Goal: Task Accomplishment & Management: Complete application form

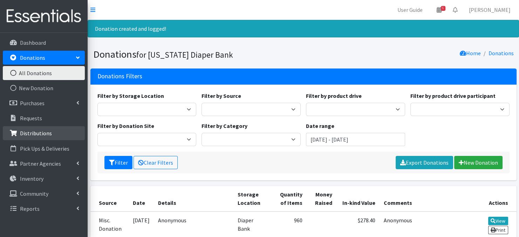
click at [43, 137] on link "Distributions" at bounding box center [44, 133] width 82 height 14
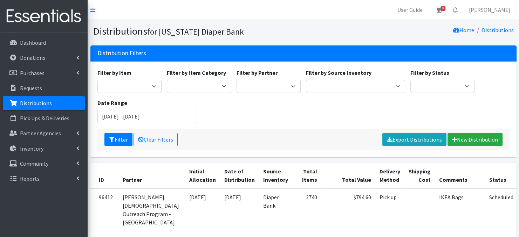
click at [45, 104] on p "Distributions" at bounding box center [36, 103] width 32 height 7
click at [75, 103] on link "Distributions" at bounding box center [44, 103] width 82 height 14
click at [43, 106] on p "Distributions" at bounding box center [36, 103] width 32 height 7
click at [473, 140] on link "New Distribution" at bounding box center [474, 139] width 55 height 13
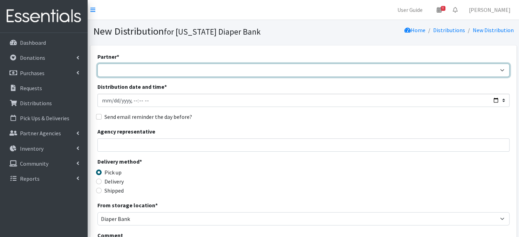
click at [502, 69] on select "Abide A Mother's Love [PERSON_NAME] Area Refugee Taskforce Big Brothers Big Sis…" at bounding box center [303, 70] width 412 height 13
select select "4821"
click at [97, 64] on select "Abide A Mother's Love [PERSON_NAME] Area Refugee Taskforce Big Brothers Big Sis…" at bounding box center [303, 70] width 412 height 13
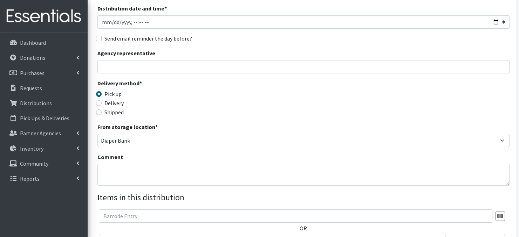
scroll to position [79, 0]
click at [110, 175] on textarea "Comment" at bounding box center [303, 175] width 412 height 22
click at [165, 172] on textarea "POSTPARTUM" at bounding box center [303, 175] width 412 height 22
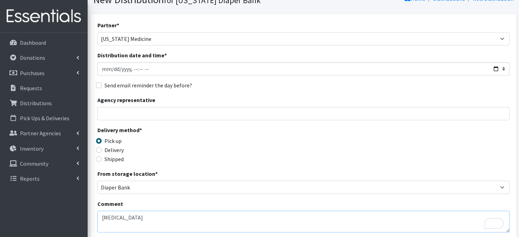
scroll to position [0, 0]
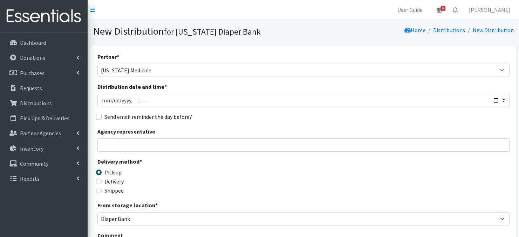
type textarea "POSTPARTUM"
click at [496, 99] on input "Distribution date and time *" at bounding box center [303, 100] width 412 height 13
click at [131, 100] on input "Distribution date and time *" at bounding box center [303, 100] width 412 height 13
click at [139, 99] on input "Distribution date and time *" at bounding box center [303, 100] width 412 height 13
type input "2025-09-22T13:00"
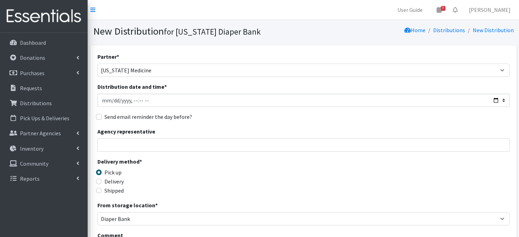
click at [239, 118] on div "Send email reminder the day before?" at bounding box center [303, 117] width 412 height 8
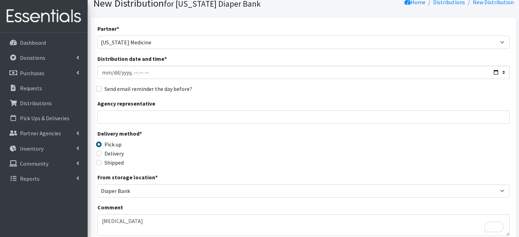
scroll to position [32, 0]
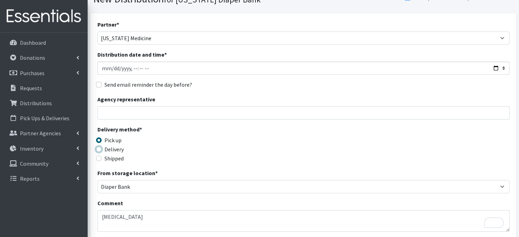
click at [98, 148] on input "Delivery" at bounding box center [99, 150] width 6 height 6
radio input "true"
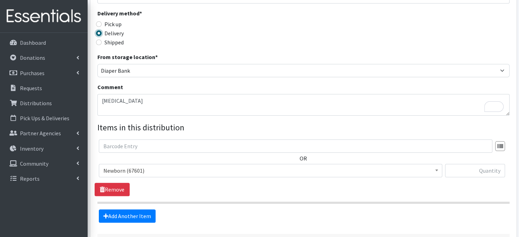
scroll to position [154, 0]
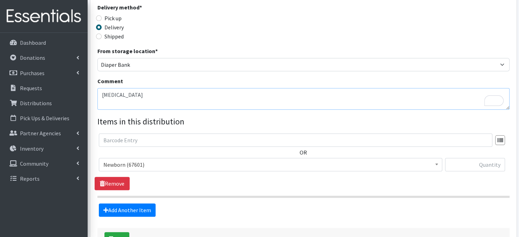
click at [145, 96] on textarea "POSTPARTUM" at bounding box center [303, 99] width 412 height 22
paste textarea "IKEA Bags tag each bag [MEDICAL_DATA] postcards by number of babies (Delivered)"
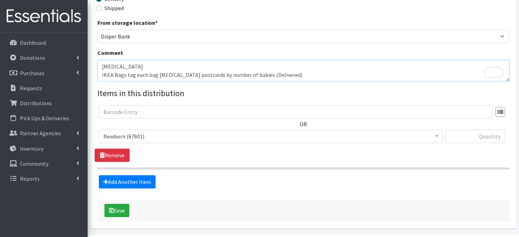
scroll to position [205, 0]
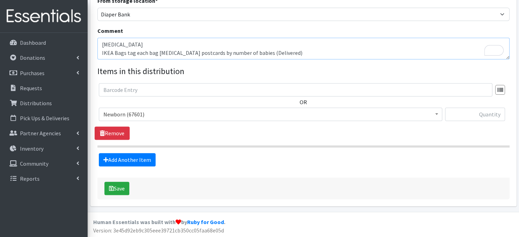
type textarea "[MEDICAL_DATA] IKEA Bags tag each bag [MEDICAL_DATA] postcards by number of bab…"
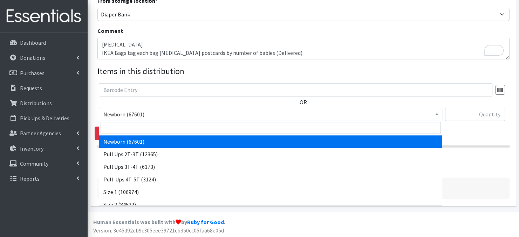
click at [434, 115] on span at bounding box center [436, 113] width 7 height 11
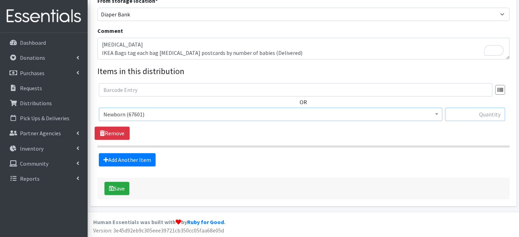
click at [460, 115] on input "text" at bounding box center [475, 114] width 60 height 13
type input "800"
click at [129, 163] on link "Add Another Item" at bounding box center [127, 159] width 57 height 13
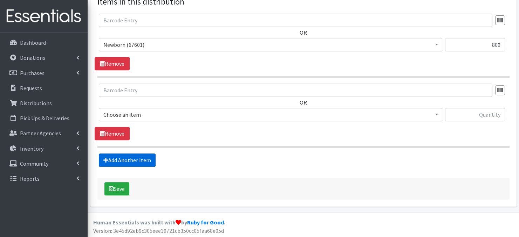
scroll to position [275, 0]
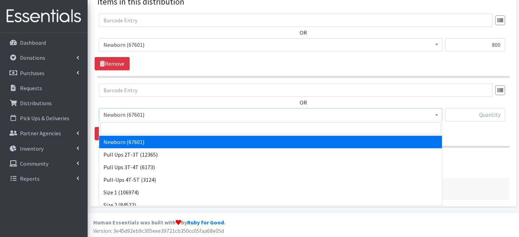
click at [435, 117] on span at bounding box center [436, 114] width 7 height 11
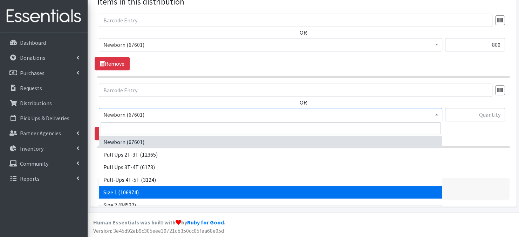
select select "3682"
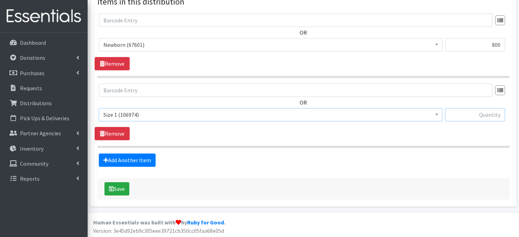
click at [477, 116] on input "text" at bounding box center [475, 114] width 60 height 13
type input "800"
click at [119, 190] on button "Save" at bounding box center [116, 188] width 25 height 13
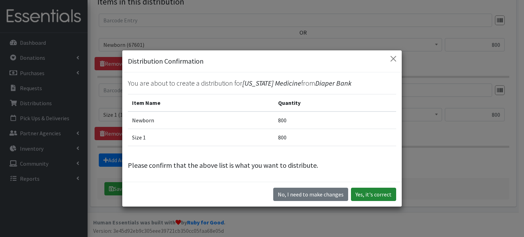
click at [368, 194] on button "Yes, it's correct" at bounding box center [373, 194] width 45 height 13
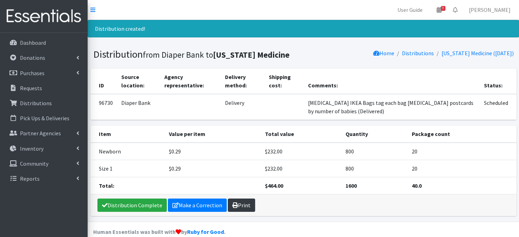
click at [239, 204] on link "Print" at bounding box center [241, 205] width 27 height 13
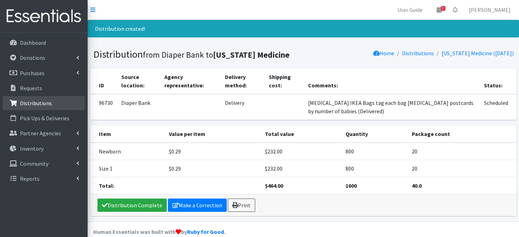
click at [38, 104] on p "Distributions" at bounding box center [36, 103] width 32 height 7
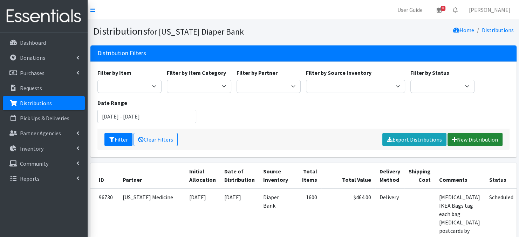
click at [466, 141] on link "New Distribution" at bounding box center [474, 139] width 55 height 13
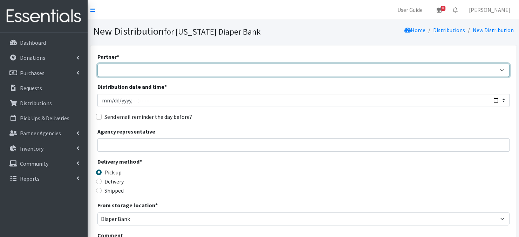
drag, startPoint x: 151, startPoint y: 71, endPoint x: 156, endPoint y: 70, distance: 4.8
click at [151, 71] on select "Abide A Mother's Love BART - Benson Area Refugee Taskforce Big Brothers Big Sis…" at bounding box center [303, 70] width 412 height 13
select select "4821"
click at [97, 64] on select "Abide A Mother's Love [PERSON_NAME] Area Refugee Taskforce Big Brothers Big Sis…" at bounding box center [303, 70] width 412 height 13
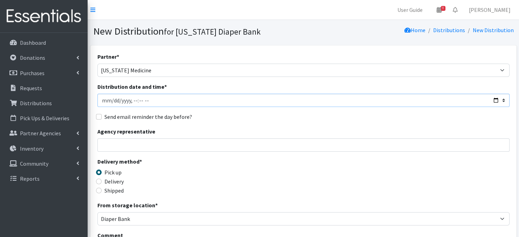
click at [111, 99] on input "Distribution date and time *" at bounding box center [303, 100] width 412 height 13
type input "2025-09-22T23:59"
click at [131, 100] on input "Distribution date and time *" at bounding box center [303, 100] width 412 height 13
type input "2025-09-22T13:00"
click at [219, 104] on input "Distribution date and time *" at bounding box center [303, 100] width 412 height 13
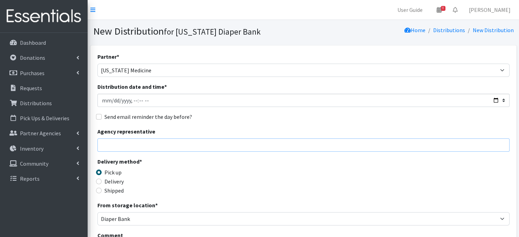
click at [221, 141] on input "Agency representative" at bounding box center [303, 145] width 412 height 13
click at [99, 182] on input "Delivery" at bounding box center [99, 182] width 6 height 6
radio input "true"
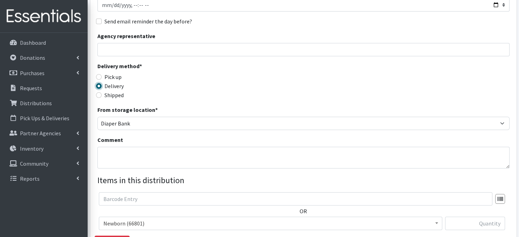
scroll to position [98, 0]
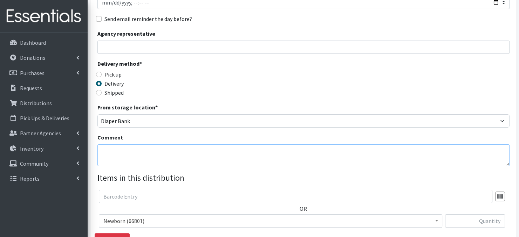
click at [101, 147] on textarea "Comment" at bounding box center [303, 156] width 412 height 22
paste textarea "IKEA Bags tag each bag NICU - Include postcards by number of babies (Delivered)"
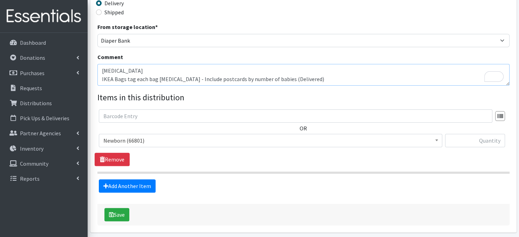
scroll to position [205, 0]
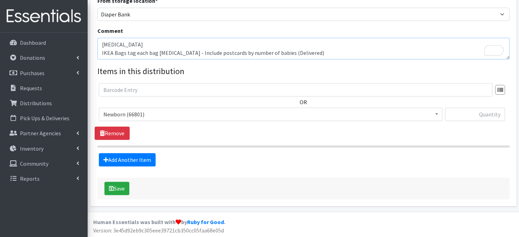
type textarea "NICU IKEA Bags tag each bag NICU - Include postcards by number of babies (Deliv…"
click at [490, 112] on input "text" at bounding box center [475, 114] width 60 height 13
type input "800"
click at [145, 161] on link "Add Another Item" at bounding box center [127, 159] width 57 height 13
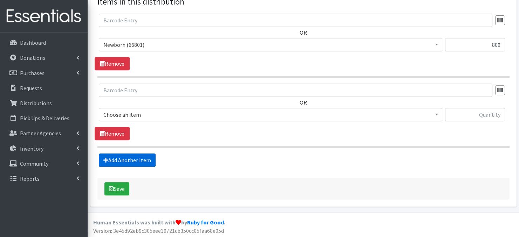
scroll to position [275, 0]
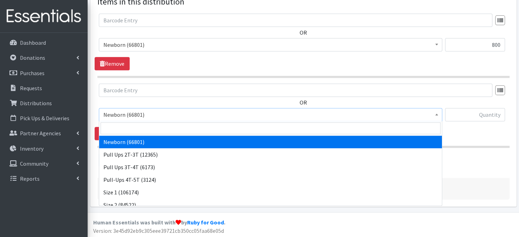
click at [435, 115] on span at bounding box center [436, 114] width 7 height 11
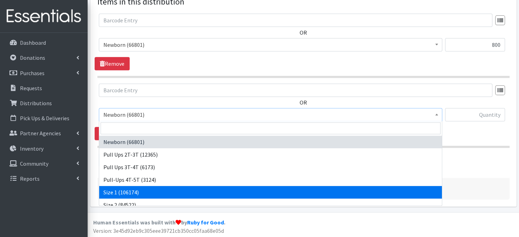
select select "3682"
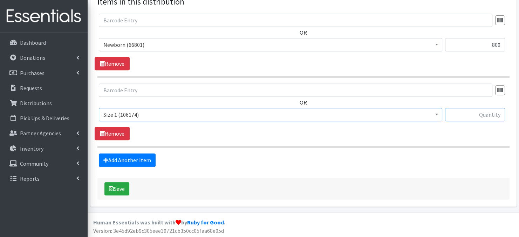
click at [464, 115] on input "text" at bounding box center [475, 114] width 60 height 13
type input "400"
click at [118, 189] on button "Save" at bounding box center [116, 188] width 25 height 13
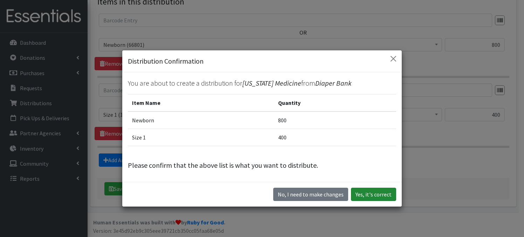
click at [385, 196] on button "Yes, it's correct" at bounding box center [373, 194] width 45 height 13
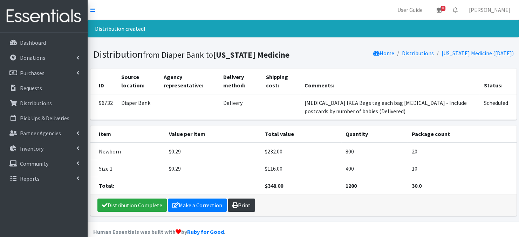
click at [244, 206] on link "Print" at bounding box center [241, 205] width 27 height 13
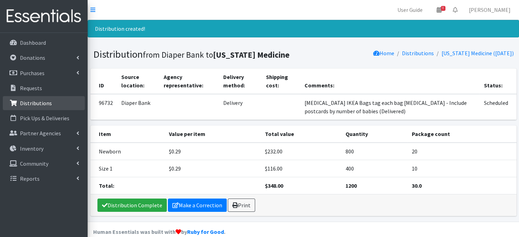
click at [41, 102] on p "Distributions" at bounding box center [36, 103] width 32 height 7
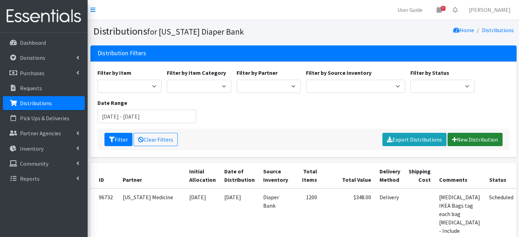
click at [463, 138] on link "New Distribution" at bounding box center [474, 139] width 55 height 13
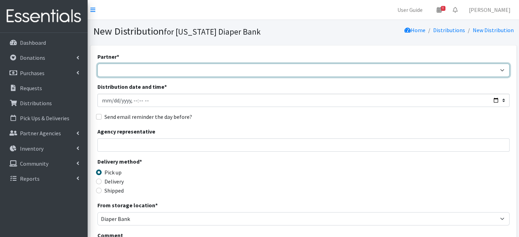
click at [500, 70] on select "Abide A Mother's Love [PERSON_NAME] Area Refugee Taskforce Big Brothers Big Sis…" at bounding box center [303, 70] width 412 height 13
select select "5849"
click at [97, 64] on select "Abide A Mother's Love [PERSON_NAME] Area Refugee Taskforce Big Brothers Big Sis…" at bounding box center [303, 70] width 412 height 13
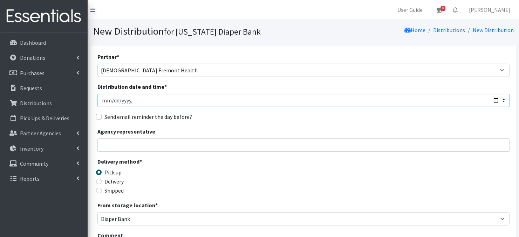
click at [111, 99] on input "Distribution date and time *" at bounding box center [303, 100] width 412 height 13
type input "2025-09-22T23:59"
click at [132, 99] on input "Distribution date and time *" at bounding box center [303, 100] width 412 height 13
type input "2025-09-22T13:00"
click at [212, 114] on div "Send email reminder the day before?" at bounding box center [303, 117] width 412 height 8
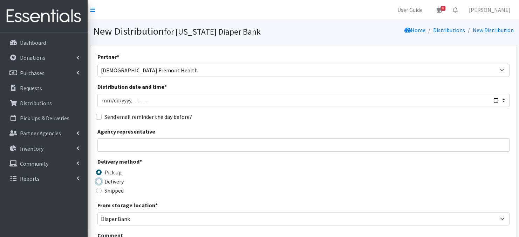
click at [98, 179] on input "Delivery" at bounding box center [99, 182] width 6 height 6
radio input "true"
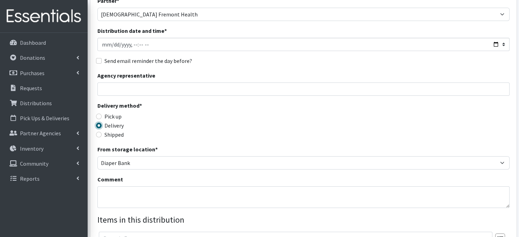
scroll to position [70, 0]
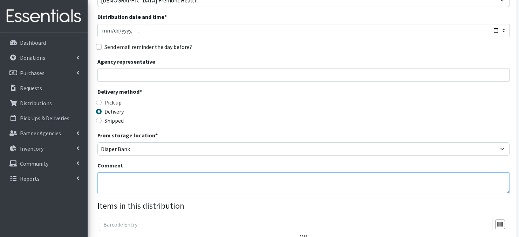
click at [119, 183] on textarea "Comment" at bounding box center [303, 184] width 412 height 22
paste textarea "IKEA Bags - Include postcards by number of babies (Delivered)"
type textarea "IKEA Bags - Include postcards by number of babies (Delivered)"
click at [355, 103] on div "Delivery method * Pick up Delivery Shipped Shipping cost" at bounding box center [303, 110] width 412 height 44
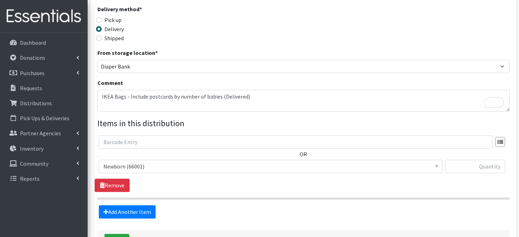
scroll to position [205, 0]
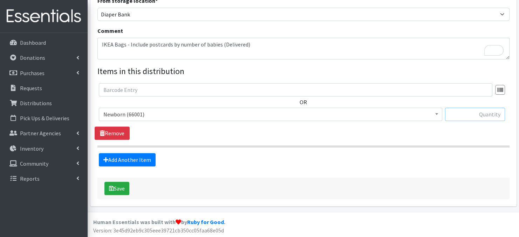
click at [459, 114] on input "text" at bounding box center [475, 114] width 60 height 13
type input "960"
click at [133, 161] on link "Add Another Item" at bounding box center [127, 159] width 57 height 13
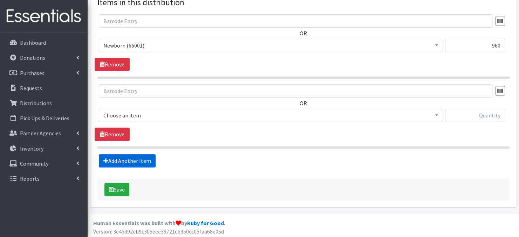
scroll to position [275, 0]
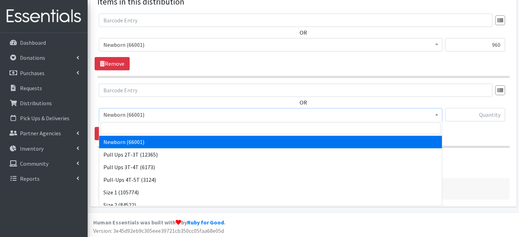
click at [433, 115] on span at bounding box center [436, 114] width 7 height 11
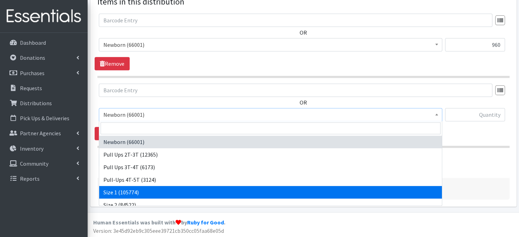
select select "3682"
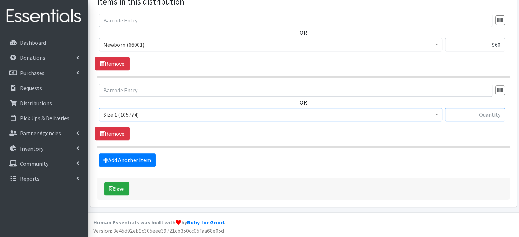
click at [468, 116] on input "text" at bounding box center [475, 114] width 60 height 13
type input "480"
click at [425, 155] on div "Add Another Item" at bounding box center [303, 160] width 417 height 13
click at [112, 189] on icon "submit" at bounding box center [111, 189] width 5 height 6
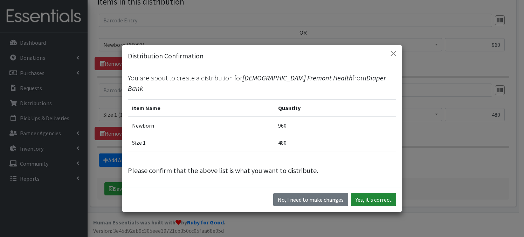
click at [370, 196] on button "Yes, it's correct" at bounding box center [373, 199] width 45 height 13
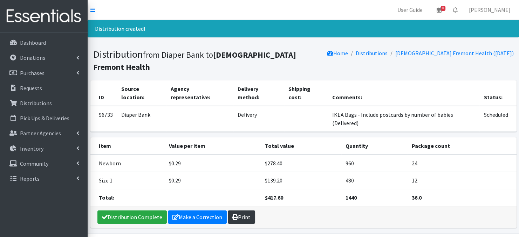
click at [241, 211] on link "Print" at bounding box center [241, 217] width 27 height 13
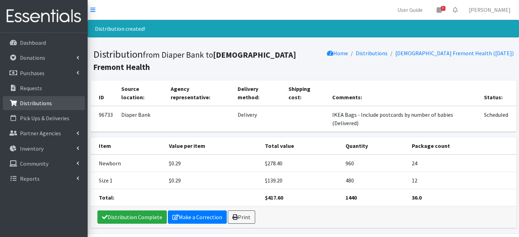
click at [34, 106] on p "Distributions" at bounding box center [36, 103] width 32 height 7
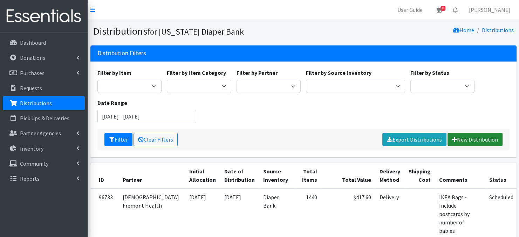
click at [468, 140] on link "New Distribution" at bounding box center [474, 139] width 55 height 13
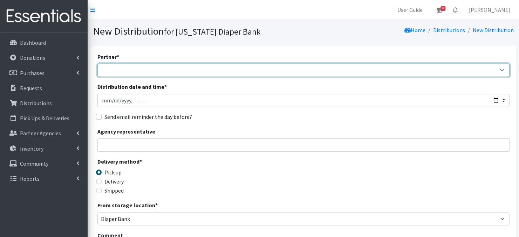
click at [497, 70] on select "Abide A Mother's Love BART - Benson Area Refugee Taskforce Big Brothers Big Sis…" at bounding box center [303, 70] width 412 height 13
select select "5851"
click at [97, 64] on select "Abide A Mother's Love BART - Benson Area Refugee Taskforce Big Brothers Big Sis…" at bounding box center [303, 70] width 412 height 13
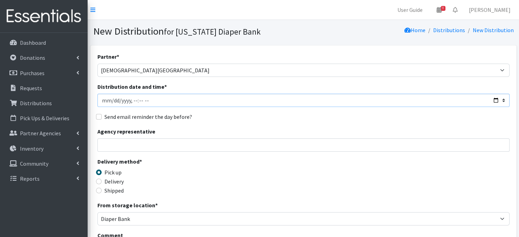
click at [111, 99] on input "Distribution date and time *" at bounding box center [303, 100] width 412 height 13
type input "2025-09-22T23:59"
click at [132, 99] on input "Distribution date and time *" at bounding box center [303, 100] width 412 height 13
type input "[DATE]T13:00"
click at [192, 102] on input "Distribution date and time *" at bounding box center [303, 100] width 412 height 13
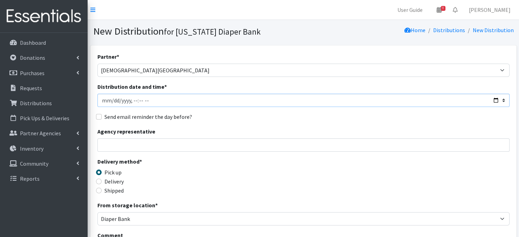
click at [192, 102] on input "Distribution date and time *" at bounding box center [303, 100] width 412 height 13
click at [199, 145] on input "Agency representative" at bounding box center [303, 145] width 412 height 13
click at [98, 182] on input "Delivery" at bounding box center [99, 182] width 6 height 6
radio input "true"
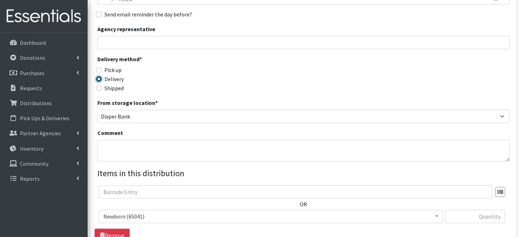
scroll to position [126, 0]
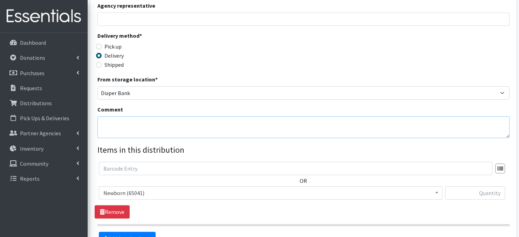
click at [112, 128] on textarea "Comment" at bounding box center [303, 128] width 412 height 22
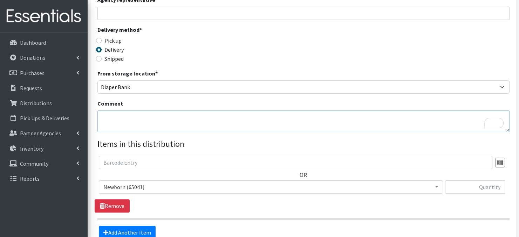
scroll to position [140, 0]
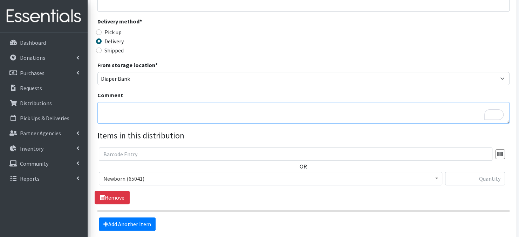
paste textarea "IKEA Bags - Include postcards by number of babies (Delivered)"
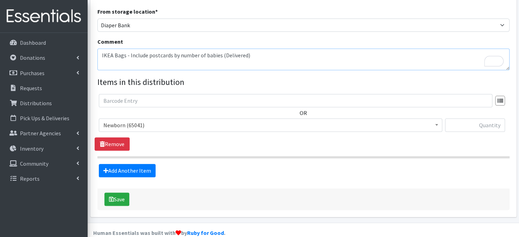
scroll to position [195, 0]
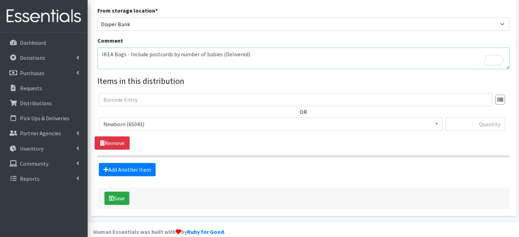
type textarea "IKEA Bags - Include postcards by number of babies (Delivered)"
click at [475, 125] on input "text" at bounding box center [475, 124] width 60 height 13
type input "2400"
click at [143, 172] on link "Add Another Item" at bounding box center [127, 169] width 57 height 13
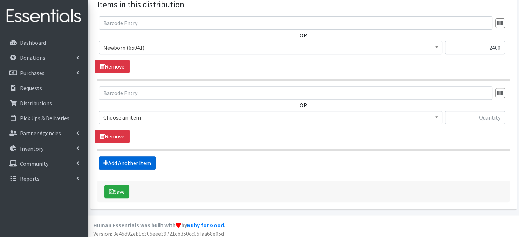
scroll to position [275, 0]
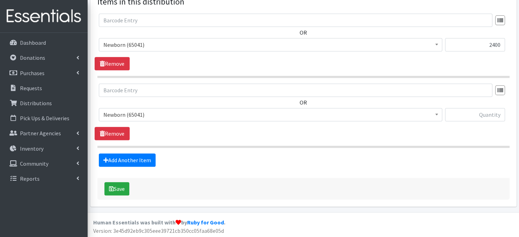
click at [436, 114] on b at bounding box center [436, 115] width 3 height 2
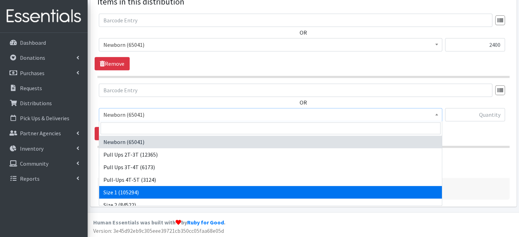
select select "3682"
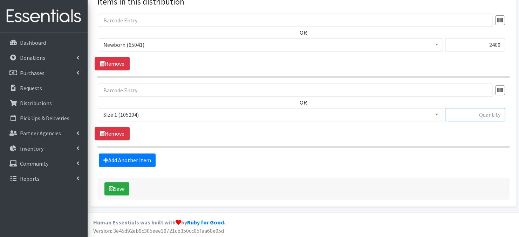
click at [464, 116] on input "text" at bounding box center [475, 114] width 60 height 13
type input "1200"
click at [113, 191] on button "Save" at bounding box center [116, 188] width 25 height 13
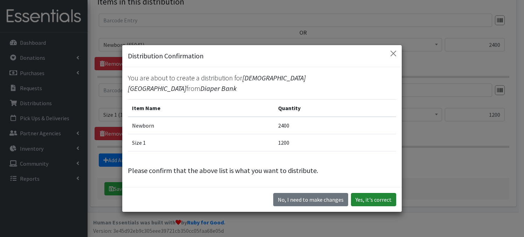
click at [371, 194] on button "Yes, it's correct" at bounding box center [373, 199] width 45 height 13
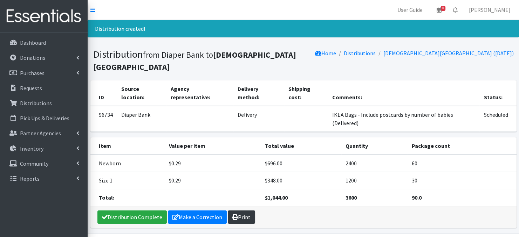
click at [241, 211] on link "Print" at bounding box center [241, 217] width 27 height 13
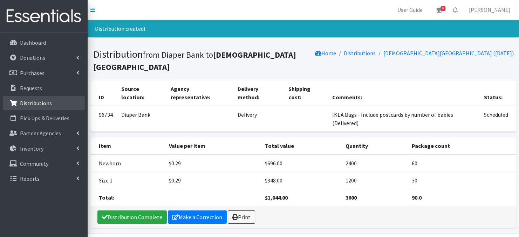
click at [36, 105] on p "Distributions" at bounding box center [36, 103] width 32 height 7
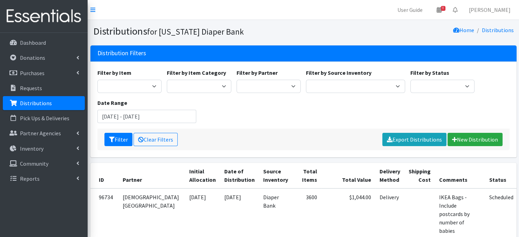
click at [64, 102] on link "Distributions" at bounding box center [44, 103] width 82 height 14
click at [473, 140] on link "New Distribution" at bounding box center [474, 139] width 55 height 13
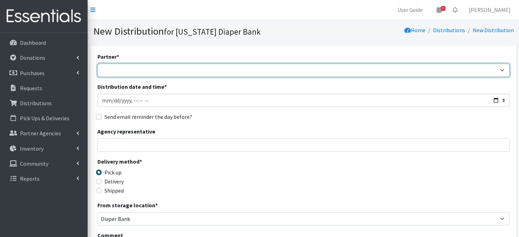
click at [500, 70] on select "Abide A Mother's Love [PERSON_NAME] Area Refugee Taskforce Big Brothers Big Sis…" at bounding box center [303, 70] width 412 height 13
select select "5850"
click at [97, 64] on select "Abide A Mother's Love [PERSON_NAME] Area Refugee Taskforce Big Brothers Big Sis…" at bounding box center [303, 70] width 412 height 13
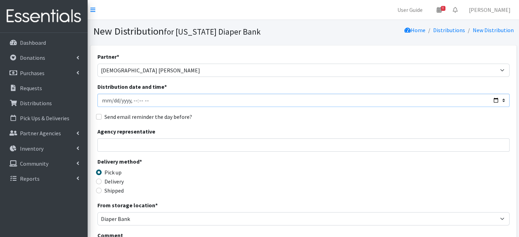
click at [111, 98] on input "Distribution date and time *" at bounding box center [303, 100] width 412 height 13
type input "[DATE]T23:59"
click at [131, 99] on input "Distribution date and time *" at bounding box center [303, 100] width 412 height 13
type input "[DATE]T13:00"
click at [194, 106] on input "Distribution date and time *" at bounding box center [303, 100] width 412 height 13
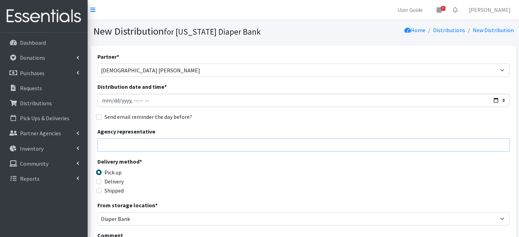
click at [210, 149] on input "Agency representative" at bounding box center [303, 145] width 412 height 13
click at [99, 180] on input "Delivery" at bounding box center [99, 182] width 6 height 6
radio input "true"
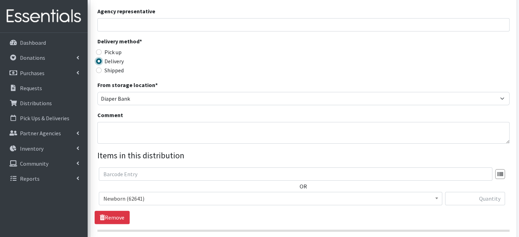
scroll to position [121, 0]
click at [122, 133] on textarea "Comment" at bounding box center [303, 133] width 412 height 22
paste textarea "IKEA Bags - Include postcards by number of babies (Delivered)"
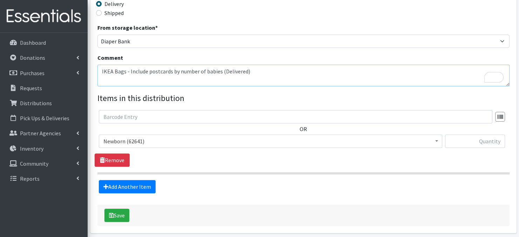
scroll to position [187, 0]
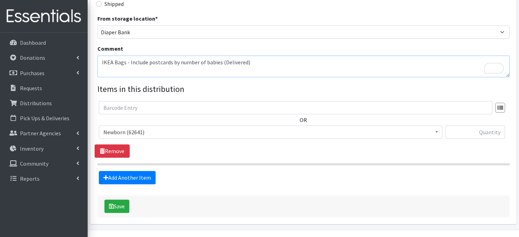
type textarea "IKEA Bags - Include postcards by number of babies (Delivered)"
click at [439, 134] on span at bounding box center [436, 131] width 7 height 11
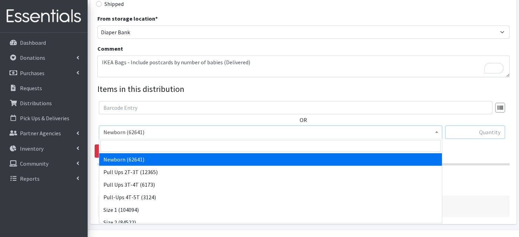
click at [461, 135] on input "text" at bounding box center [475, 132] width 60 height 13
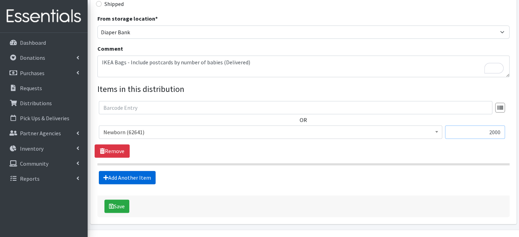
type input "2000"
click at [143, 180] on link "Add Another Item" at bounding box center [127, 177] width 57 height 13
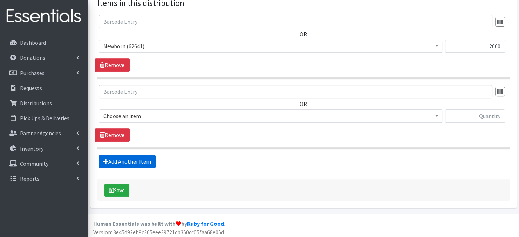
scroll to position [275, 0]
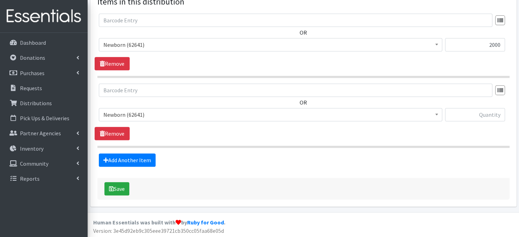
click at [420, 116] on span "Newborn (62641)" at bounding box center [270, 115] width 334 height 10
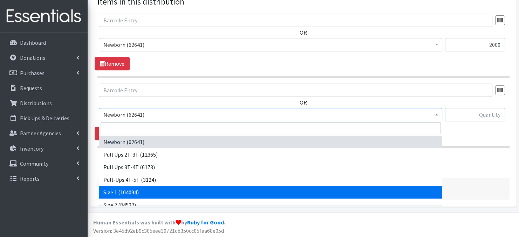
select select "3682"
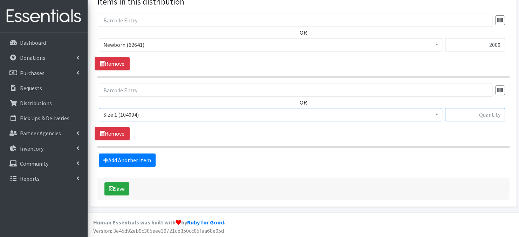
click at [467, 119] on input "text" at bounding box center [475, 114] width 60 height 13
type input "2000"
click at [118, 188] on button "Save" at bounding box center [116, 188] width 25 height 13
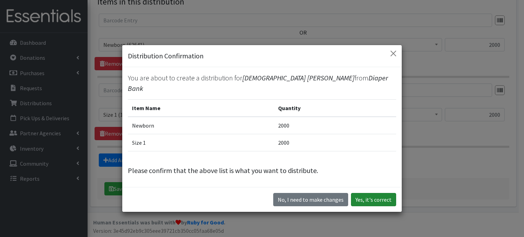
click at [361, 196] on button "Yes, it's correct" at bounding box center [373, 199] width 45 height 13
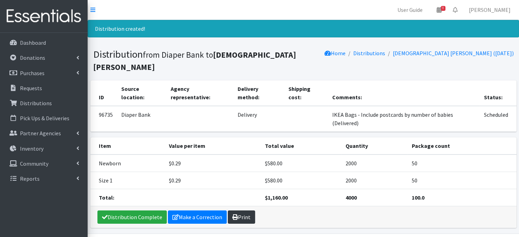
click at [242, 211] on link "Print" at bounding box center [241, 217] width 27 height 13
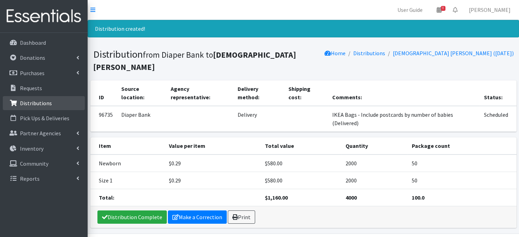
click at [25, 103] on p "Distributions" at bounding box center [36, 103] width 32 height 7
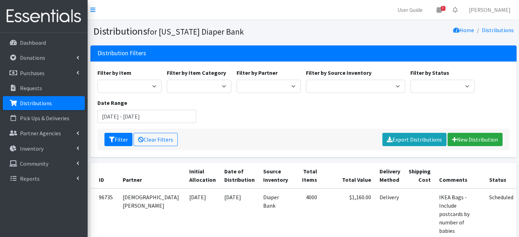
click at [63, 105] on link "Distributions" at bounding box center [44, 103] width 82 height 14
click at [31, 106] on p "Distributions" at bounding box center [36, 103] width 32 height 7
click at [48, 104] on p "Distributions" at bounding box center [36, 103] width 32 height 7
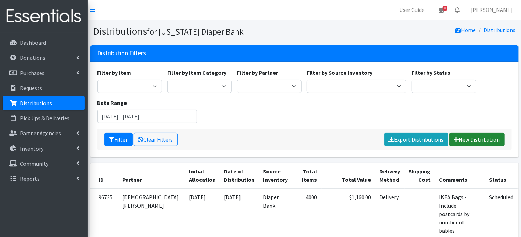
click at [473, 141] on link "New Distribution" at bounding box center [476, 139] width 55 height 13
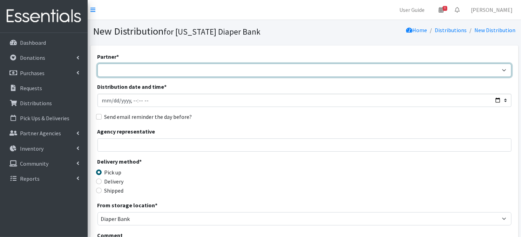
click at [120, 70] on select "Abide A Mother's Love [PERSON_NAME] Area Refugee Taskforce Big Brothers Big Sis…" at bounding box center [304, 70] width 414 height 13
select select "2406"
click at [97, 64] on select "Abide A Mother's Love [PERSON_NAME] Area Refugee Taskforce Big Brothers Big Sis…" at bounding box center [304, 70] width 414 height 13
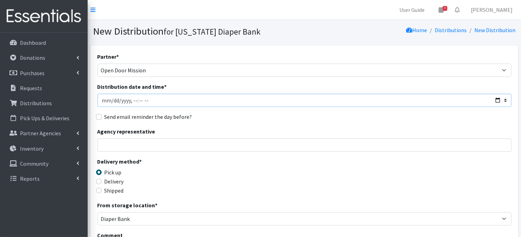
click at [111, 99] on input "Distribution date and time *" at bounding box center [304, 100] width 414 height 13
click at [132, 99] on input "Distribution date and time *" at bounding box center [304, 100] width 414 height 13
type input "[DATE]T09:00"
click at [234, 124] on div "Partner * Abide A Mother's Love BART - Benson Area Refugee Taskforce Big Brothe…" at bounding box center [304, 212] width 414 height 319
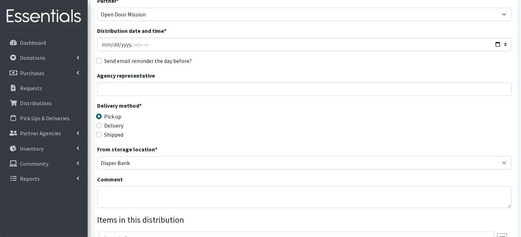
scroll to position [70, 0]
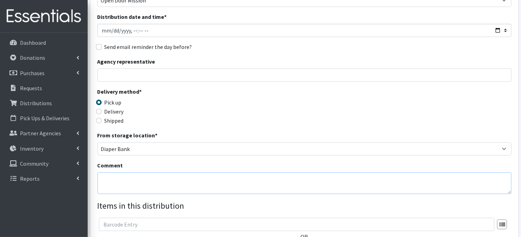
click at [128, 184] on textarea "Comment" at bounding box center [304, 184] width 414 height 22
paste textarea "Palletized"
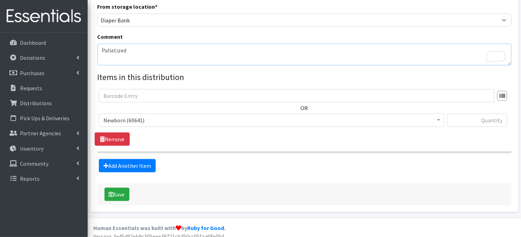
scroll to position [201, 0]
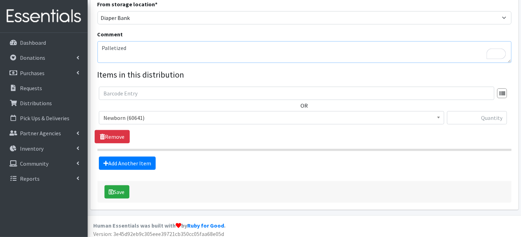
type textarea "Palletized"
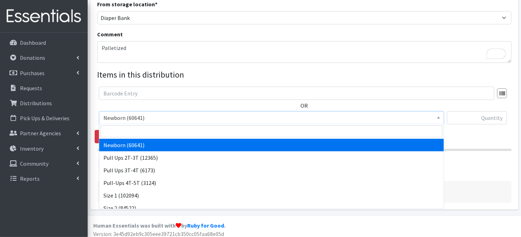
click at [436, 116] on span at bounding box center [438, 117] width 7 height 11
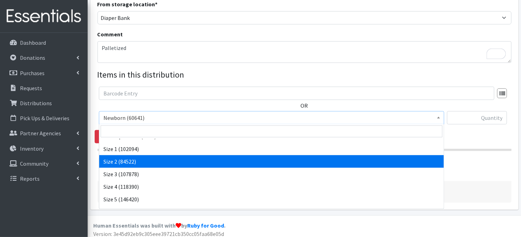
scroll to position [56, 0]
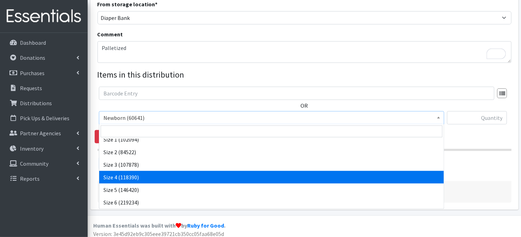
select select "3685"
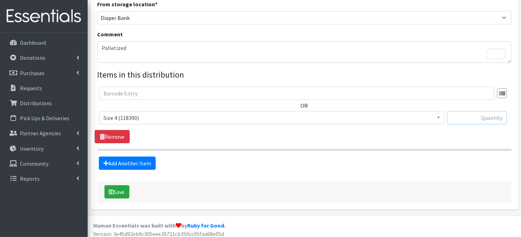
click at [463, 117] on input "text" at bounding box center [477, 117] width 60 height 13
type input "9000"
click at [129, 165] on link "Add Another Item" at bounding box center [127, 163] width 57 height 13
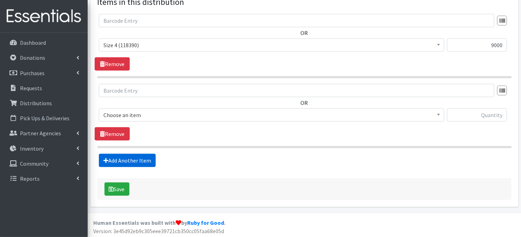
scroll to position [275, 0]
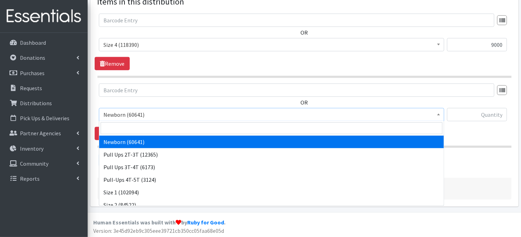
click at [436, 116] on span at bounding box center [438, 114] width 7 height 11
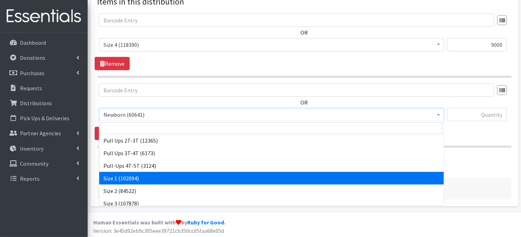
scroll to position [47, 0]
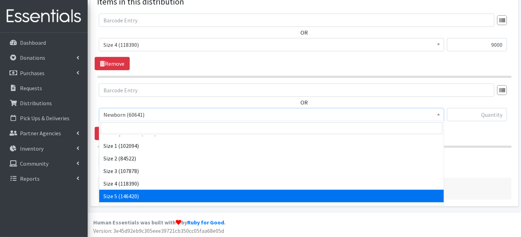
select select "3686"
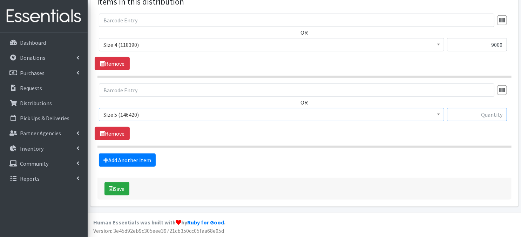
click at [465, 115] on input "text" at bounding box center [477, 114] width 60 height 13
type input "9000"
click at [141, 158] on link "Add Another Item" at bounding box center [127, 160] width 57 height 13
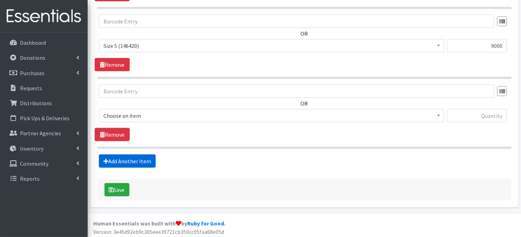
scroll to position [345, 0]
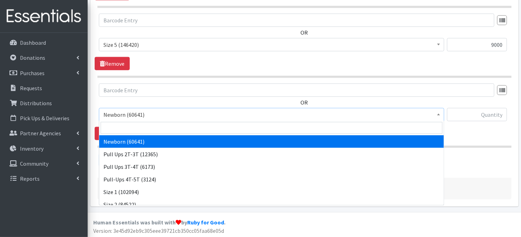
click at [437, 116] on span at bounding box center [438, 114] width 7 height 11
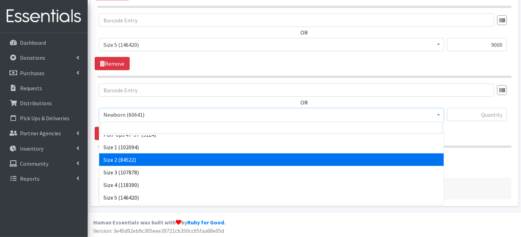
scroll to position [51, 0]
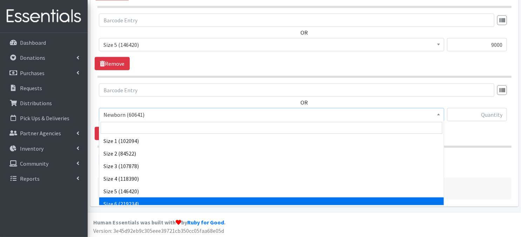
drag, startPoint x: 136, startPoint y: 200, endPoint x: 144, endPoint y: 191, distance: 12.2
select select "3687"
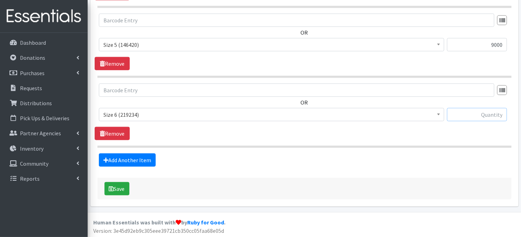
click at [458, 114] on input "text" at bounding box center [477, 114] width 60 height 13
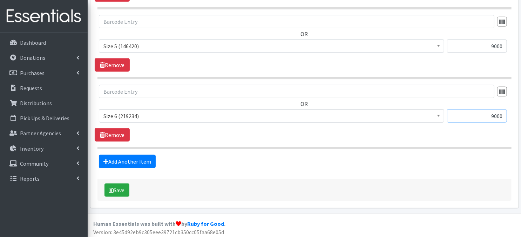
scroll to position [345, 0]
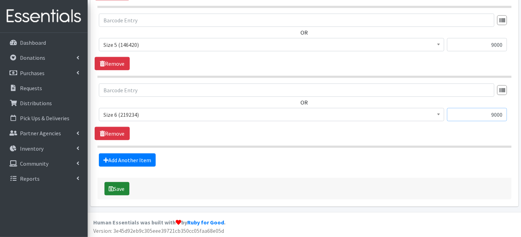
type input "9000"
click at [123, 191] on button "Save" at bounding box center [116, 188] width 25 height 13
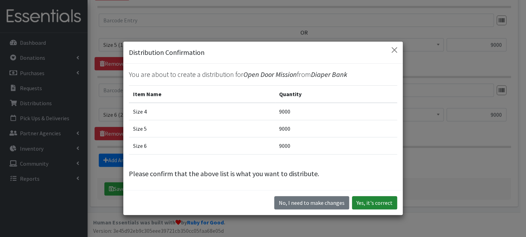
click at [373, 205] on button "Yes, it's correct" at bounding box center [374, 203] width 45 height 13
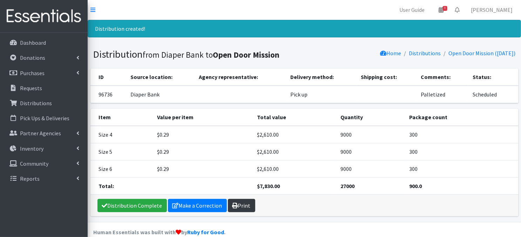
click at [237, 203] on link "Print" at bounding box center [241, 205] width 27 height 13
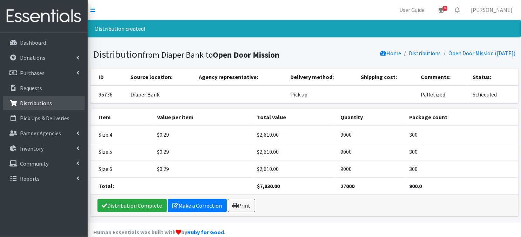
click at [41, 104] on p "Distributions" at bounding box center [36, 103] width 32 height 7
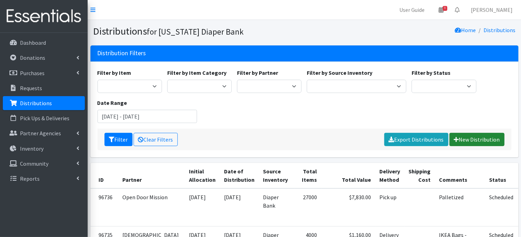
click at [468, 142] on link "New Distribution" at bounding box center [476, 139] width 55 height 13
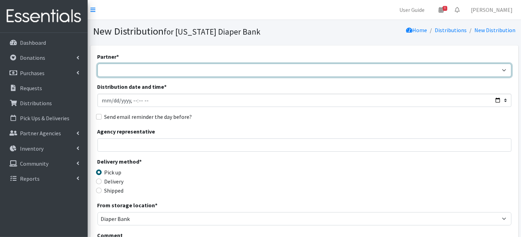
click at [497, 70] on select "Abide A Mother's Love [PERSON_NAME] Area Refugee Taskforce Big Brothers Big Sis…" at bounding box center [304, 70] width 414 height 13
select select "2417"
click at [97, 64] on select "Abide A Mother's Love BART - Benson Area Refugee Taskforce Big Brothers Big Sis…" at bounding box center [304, 70] width 414 height 13
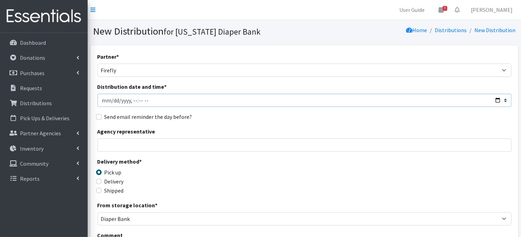
click at [112, 100] on input "Distribution date and time *" at bounding box center [304, 100] width 414 height 13
click at [132, 99] on input "Distribution date and time *" at bounding box center [304, 100] width 414 height 13
type input "2025-09-25T09:45"
click at [218, 127] on div "Agency representative" at bounding box center [304, 139] width 414 height 25
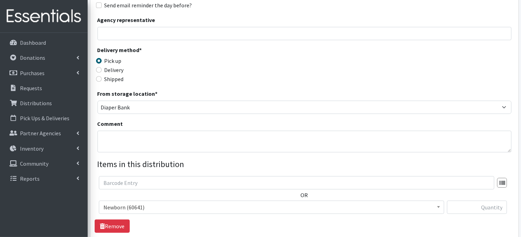
scroll to position [112, 0]
click at [114, 137] on textarea "Comment" at bounding box center [304, 142] width 414 height 22
paste textarea "IKEA Bags on pallet(s)"
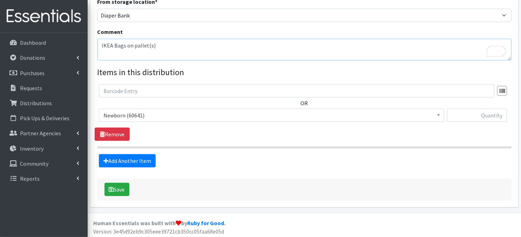
scroll to position [205, 0]
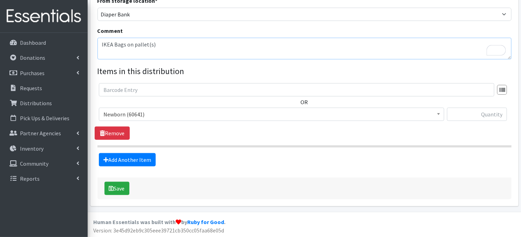
type textarea "IKEA Bags on pallet(s)"
click at [466, 116] on input "text" at bounding box center [477, 114] width 60 height 13
type input "480"
click at [130, 162] on link "Add Another Item" at bounding box center [127, 159] width 57 height 13
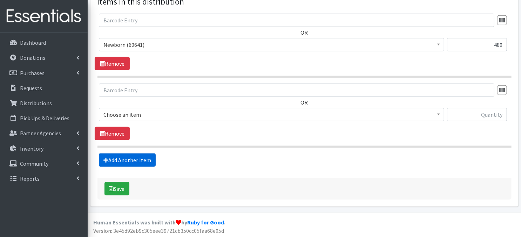
scroll to position [275, 0]
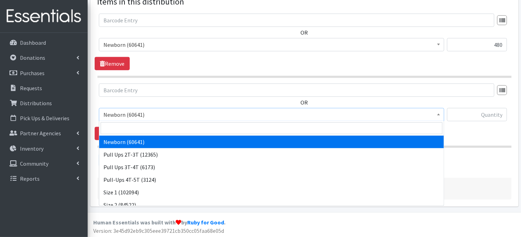
click at [437, 115] on b at bounding box center [438, 115] width 3 height 2
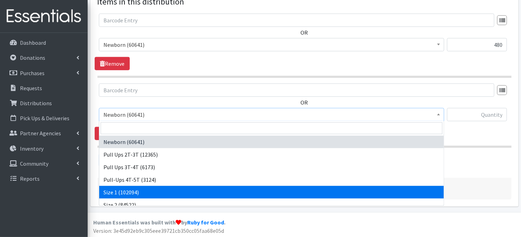
select select "3682"
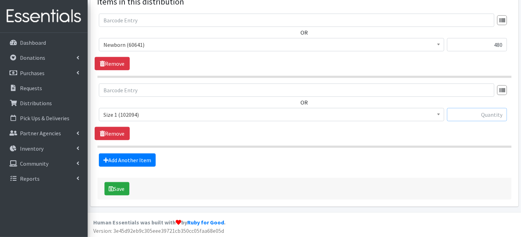
click at [462, 113] on input "text" at bounding box center [477, 114] width 60 height 13
type input "240"
click at [119, 163] on link "Add Another Item" at bounding box center [127, 160] width 57 height 13
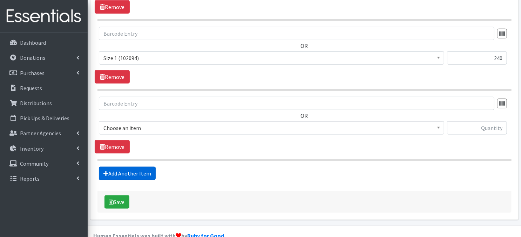
scroll to position [345, 0]
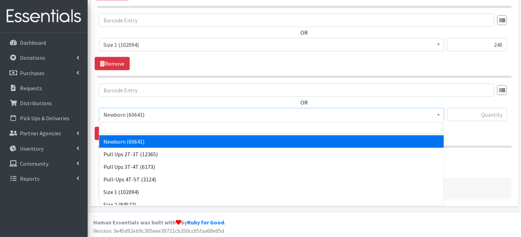
click at [437, 114] on b at bounding box center [438, 115] width 3 height 2
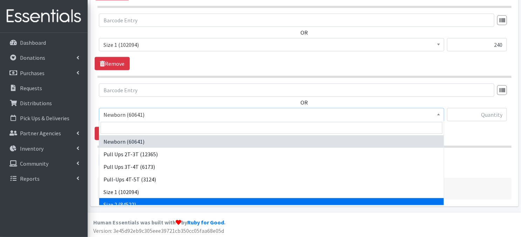
scroll to position [14, 0]
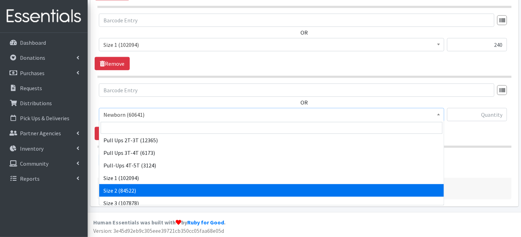
select select "3683"
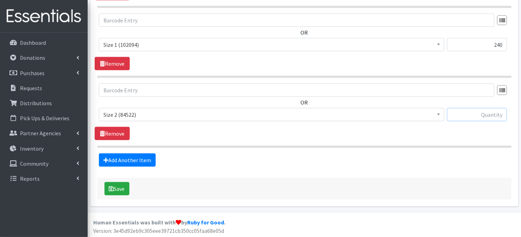
click at [478, 115] on input "text" at bounding box center [477, 114] width 60 height 13
type input "560"
click at [113, 160] on link "Add Another Item" at bounding box center [127, 160] width 57 height 13
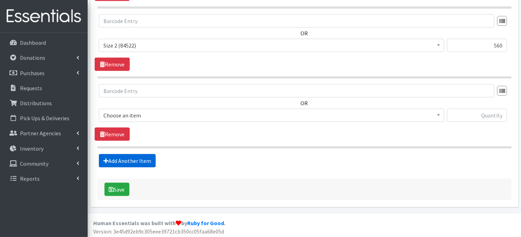
scroll to position [414, 0]
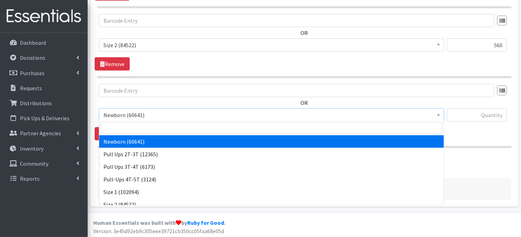
click at [438, 116] on span at bounding box center [438, 114] width 7 height 11
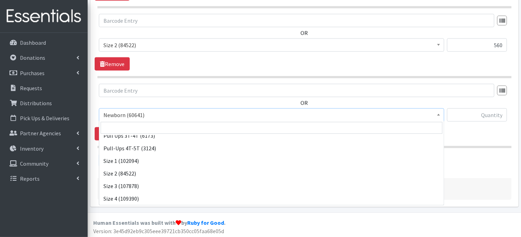
scroll to position [42, 0]
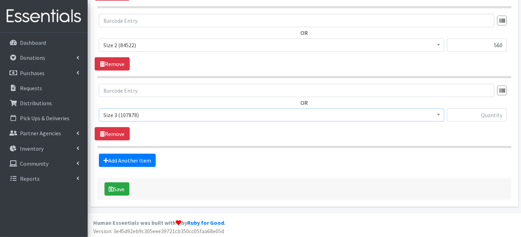
select select "3684"
click at [456, 116] on input "text" at bounding box center [477, 115] width 60 height 13
type input "420"
click at [139, 164] on link "Add Another Item" at bounding box center [127, 160] width 57 height 13
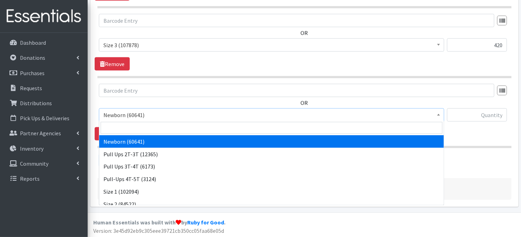
click at [439, 115] on b at bounding box center [438, 115] width 3 height 2
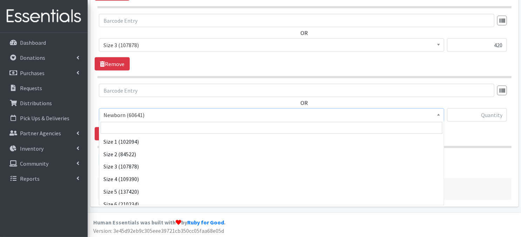
scroll to position [56, 0]
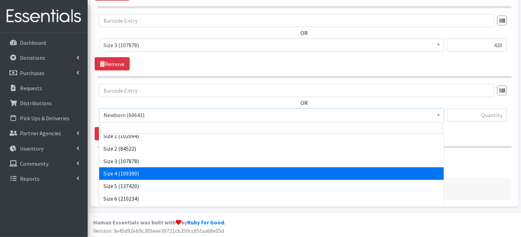
select select "3685"
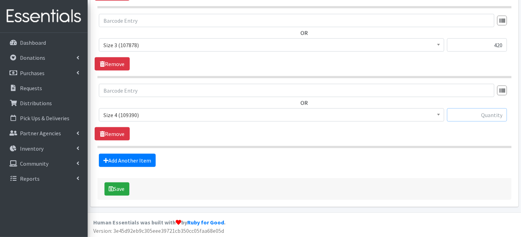
click at [481, 115] on input "text" at bounding box center [477, 115] width 60 height 13
type input "780"
click at [106, 158] on icon at bounding box center [105, 161] width 5 height 6
click at [125, 158] on link "Add Another Item" at bounding box center [127, 160] width 57 height 13
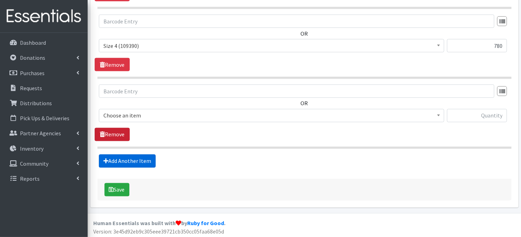
scroll to position [554, 0]
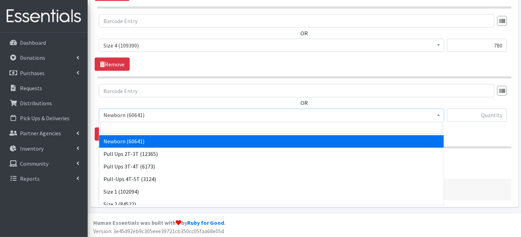
click at [442, 116] on span "Newborn (60641)" at bounding box center [271, 115] width 345 height 13
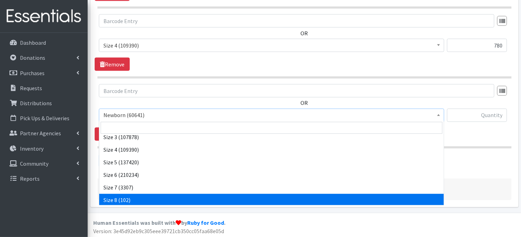
scroll to position [81, 0]
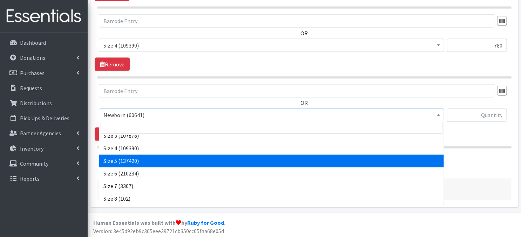
select select "3686"
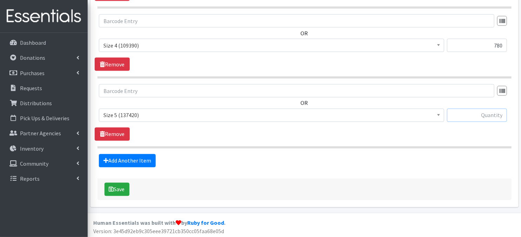
click at [462, 116] on input "text" at bounding box center [477, 115] width 60 height 13
type input "600"
click at [136, 162] on link "Add Another Item" at bounding box center [127, 160] width 57 height 13
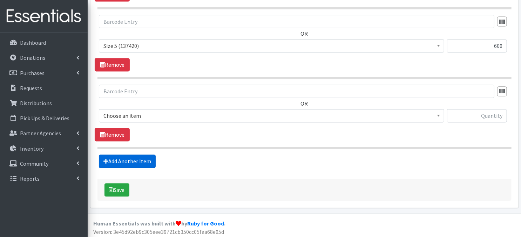
scroll to position [624, 0]
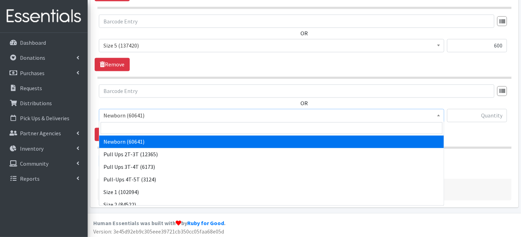
click at [436, 117] on span at bounding box center [438, 115] width 7 height 11
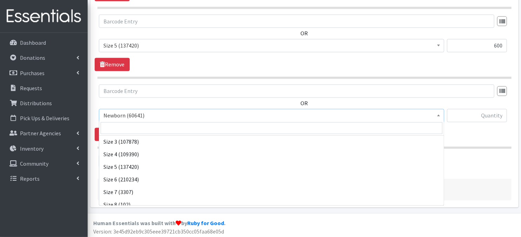
scroll to position [81, 0]
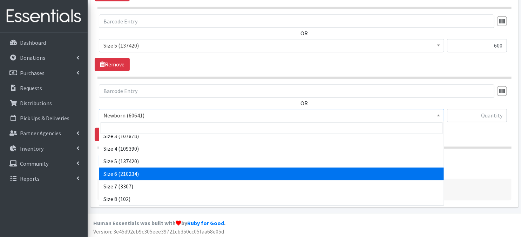
select select "3687"
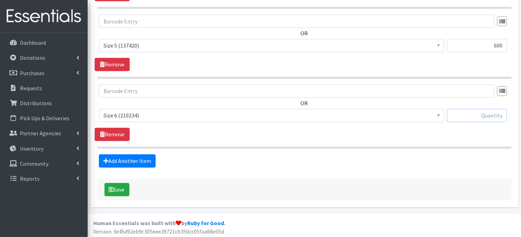
click at [463, 113] on input "text" at bounding box center [477, 115] width 60 height 13
type input "840"
click at [121, 160] on link "Add Another Item" at bounding box center [127, 161] width 57 height 13
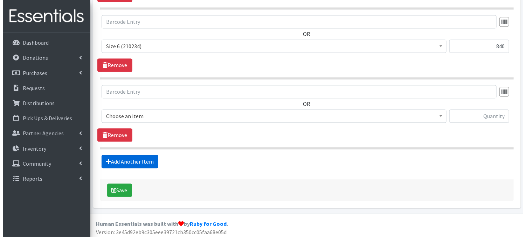
scroll to position [694, 0]
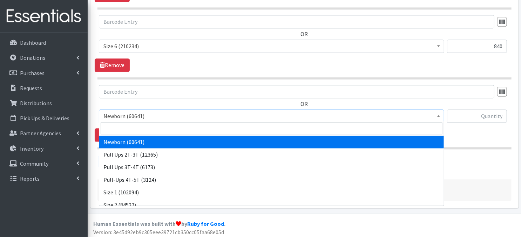
click at [437, 116] on span at bounding box center [438, 115] width 7 height 11
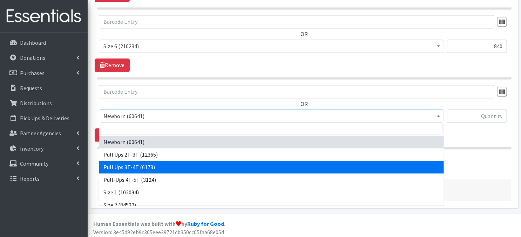
select select "3697"
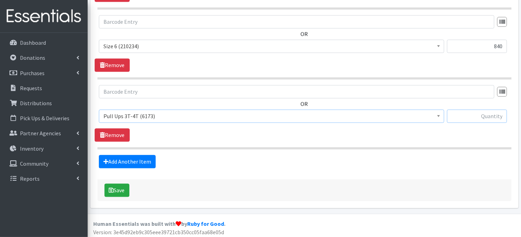
click at [476, 117] on input "text" at bounding box center [477, 116] width 60 height 13
type input "180"
click at [114, 189] on button "Save" at bounding box center [116, 190] width 25 height 13
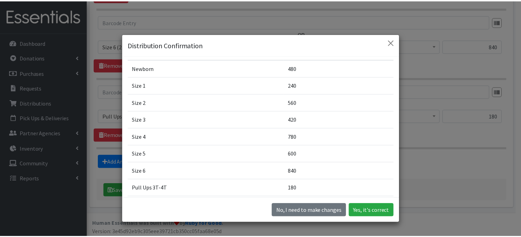
scroll to position [38, 0]
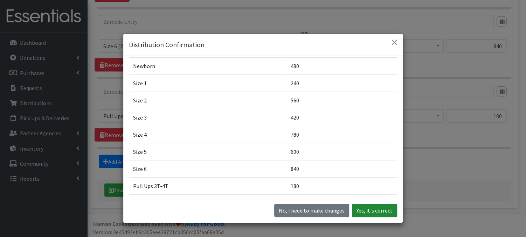
click at [368, 213] on button "Yes, it's correct" at bounding box center [374, 210] width 45 height 13
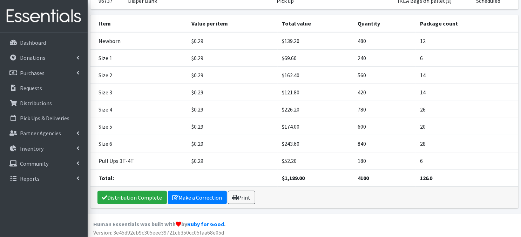
scroll to position [95, 0]
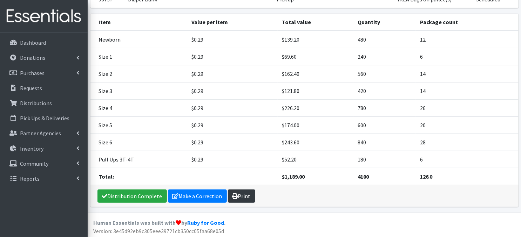
click at [245, 195] on link "Print" at bounding box center [241, 196] width 27 height 13
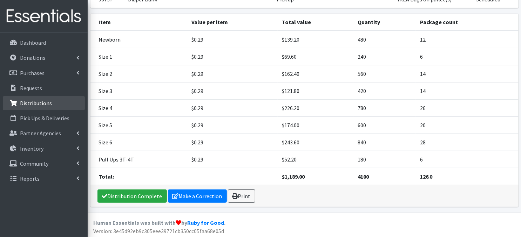
click at [40, 103] on p "Distributions" at bounding box center [36, 103] width 32 height 7
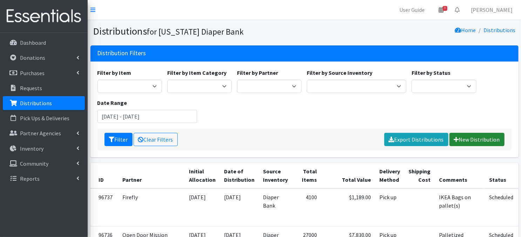
click at [462, 139] on link "New Distribution" at bounding box center [476, 139] width 55 height 13
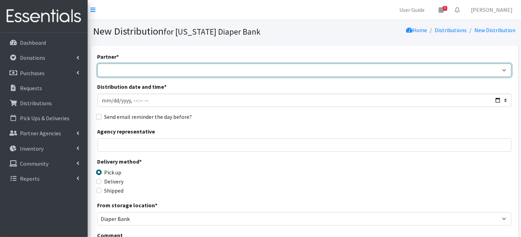
click at [503, 69] on select "Abide A Mother's Love [PERSON_NAME] Area Refugee Taskforce Big Brothers Big Sis…" at bounding box center [304, 70] width 414 height 13
select select "4909"
click at [97, 64] on select "Abide A Mother's Love [PERSON_NAME] Area Refugee Taskforce Big Brothers Big Sis…" at bounding box center [304, 70] width 414 height 13
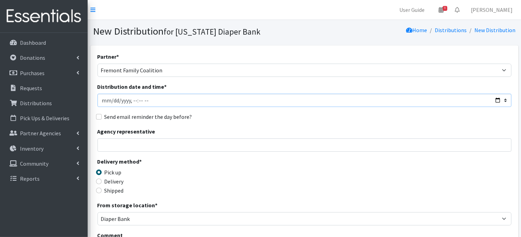
click at [113, 98] on input "Distribution date and time *" at bounding box center [304, 100] width 414 height 13
click at [131, 99] on input "Distribution date and time *" at bounding box center [304, 100] width 414 height 13
type input "2025-09-25T10:00"
click at [198, 128] on div "Agency representative" at bounding box center [304, 139] width 414 height 25
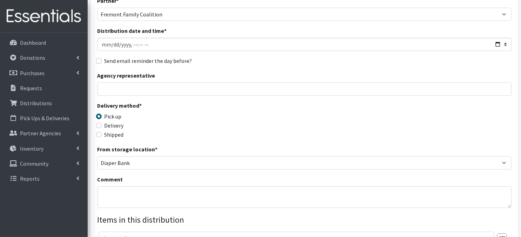
scroll to position [70, 0]
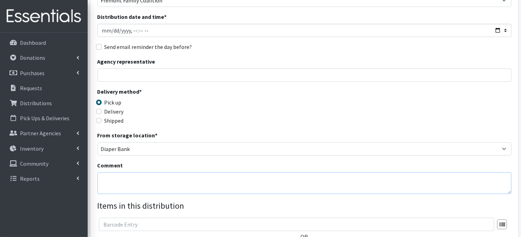
click at [131, 183] on textarea "Comment" at bounding box center [304, 184] width 414 height 22
paste textarea "IKEA Bags"
type textarea "IKEA Bags"
click at [351, 119] on div "Delivery method * Pick up Delivery Shipped Shipping cost" at bounding box center [304, 110] width 414 height 44
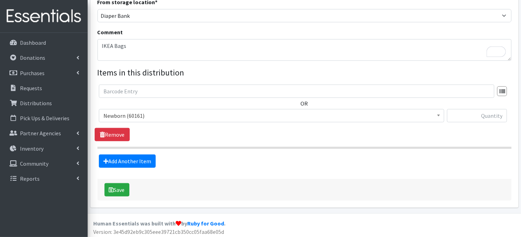
scroll to position [205, 0]
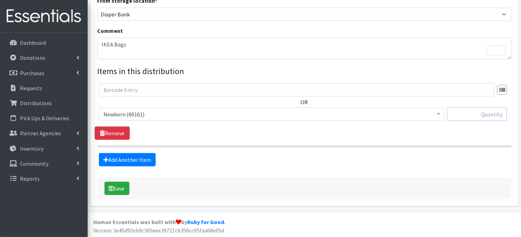
click at [459, 116] on input "text" at bounding box center [477, 114] width 60 height 13
type input "80"
click at [115, 161] on link "Add Another Item" at bounding box center [127, 159] width 57 height 13
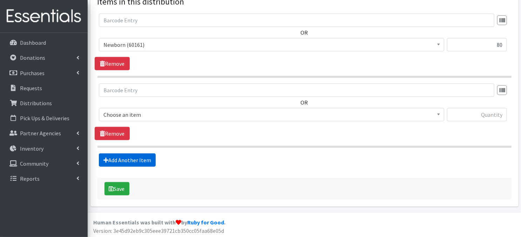
scroll to position [275, 0]
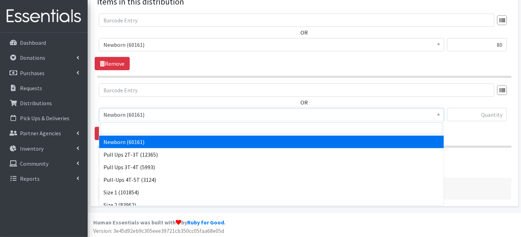
click at [436, 117] on span at bounding box center [438, 114] width 7 height 11
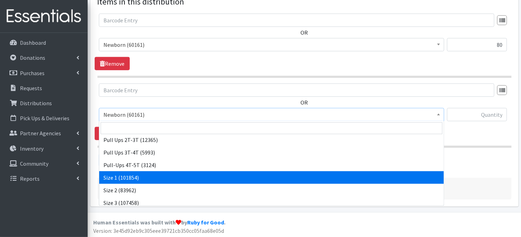
scroll to position [28, 0]
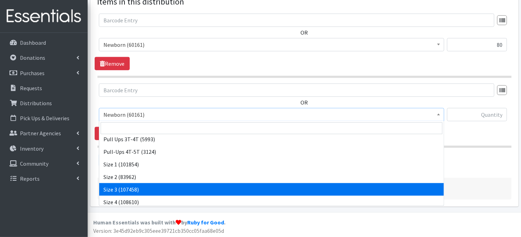
drag, startPoint x: 121, startPoint y: 188, endPoint x: 256, endPoint y: 115, distance: 154.1
select select "3684"
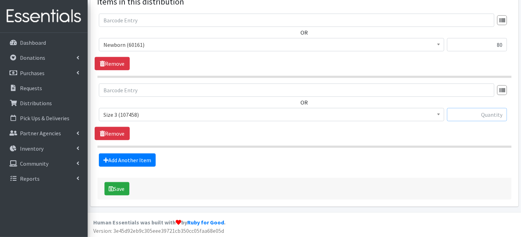
click at [469, 114] on input "text" at bounding box center [477, 114] width 60 height 13
type input "300"
click at [143, 159] on link "Add Another Item" at bounding box center [127, 160] width 57 height 13
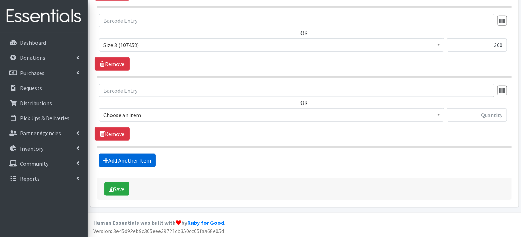
scroll to position [345, 0]
click at [435, 115] on span at bounding box center [438, 114] width 7 height 11
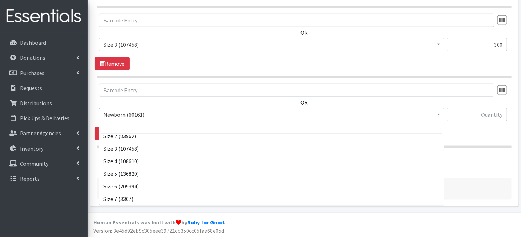
scroll to position [81, 0]
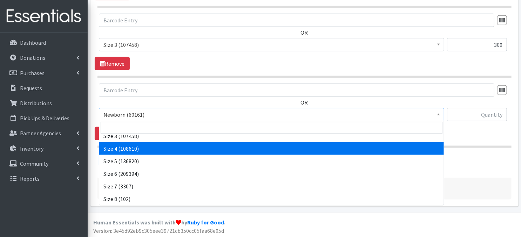
select select "3685"
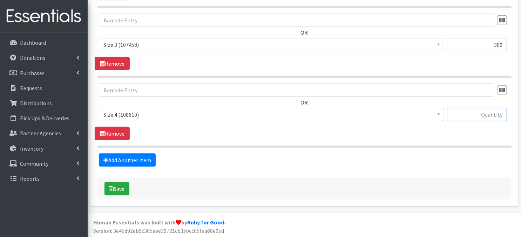
click at [464, 118] on input "text" at bounding box center [477, 114] width 60 height 13
type input "780"
click at [132, 163] on link "Add Another Item" at bounding box center [127, 160] width 57 height 13
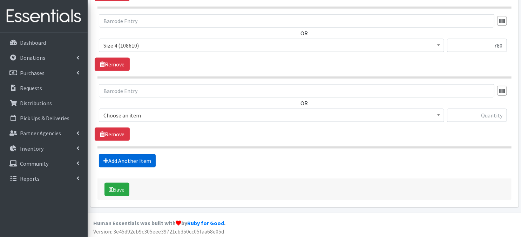
scroll to position [414, 0]
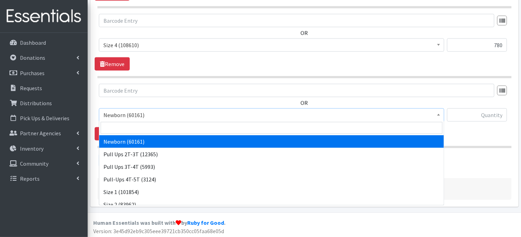
click at [439, 117] on span at bounding box center [438, 114] width 7 height 11
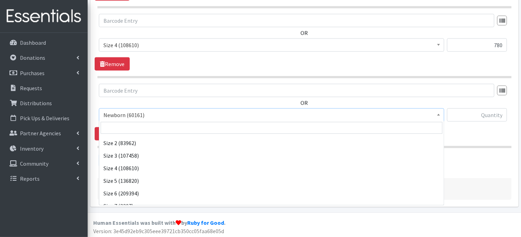
scroll to position [70, 0]
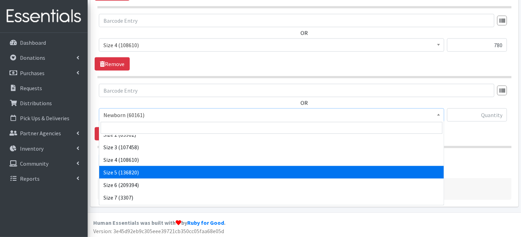
select select "3686"
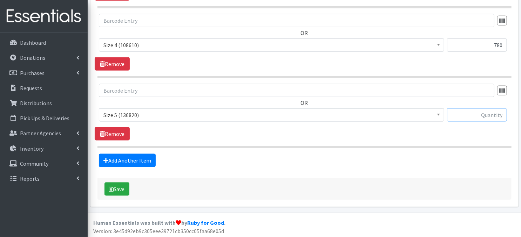
click at [474, 113] on input "text" at bounding box center [477, 115] width 60 height 13
type input "780"
click at [118, 159] on link "Add Another Item" at bounding box center [127, 160] width 57 height 13
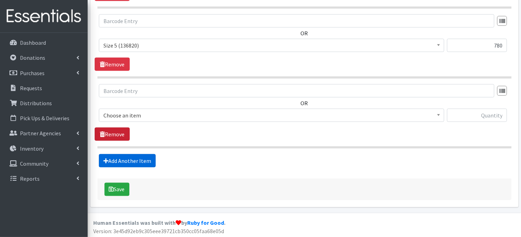
scroll to position [484, 0]
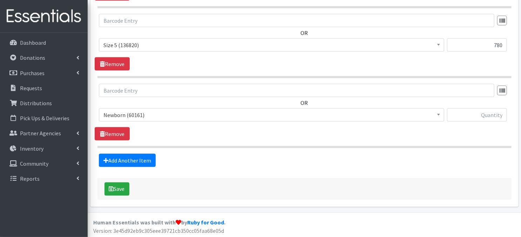
click at [439, 116] on span at bounding box center [438, 114] width 7 height 11
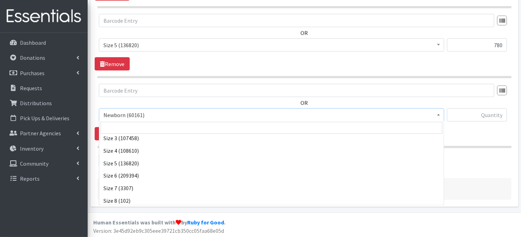
scroll to position [81, 0]
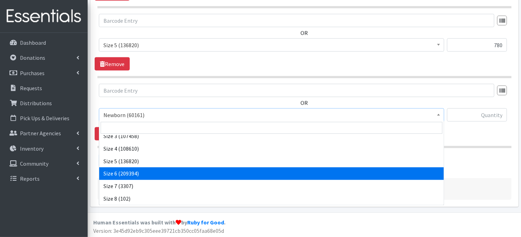
select select "3687"
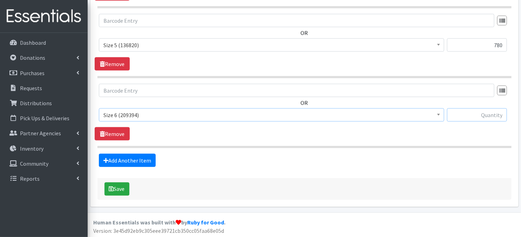
click at [462, 116] on input "text" at bounding box center [477, 115] width 60 height 13
type input "780"
click at [145, 161] on link "Add Another Item" at bounding box center [127, 160] width 57 height 13
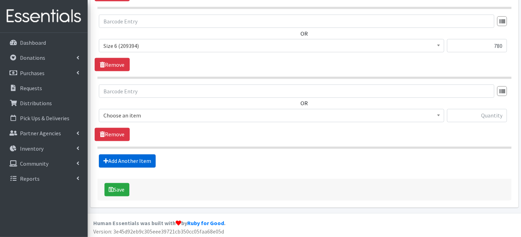
scroll to position [554, 0]
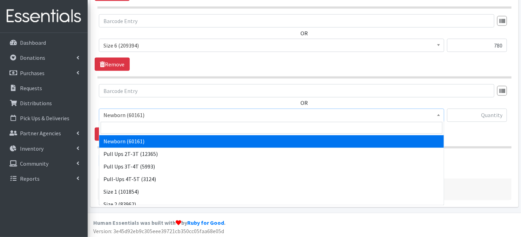
click at [440, 115] on span at bounding box center [438, 114] width 7 height 11
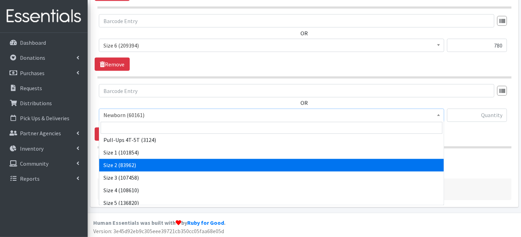
scroll to position [2, 0]
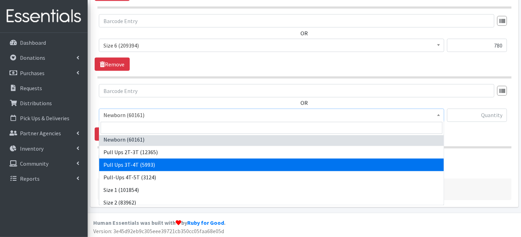
select select "3697"
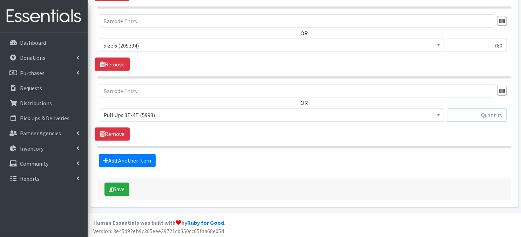
click at [468, 117] on input "text" at bounding box center [477, 115] width 60 height 13
type input "30"
drag, startPoint x: 118, startPoint y: 189, endPoint x: 178, endPoint y: 175, distance: 61.5
click at [118, 189] on button "Save" at bounding box center [116, 189] width 25 height 13
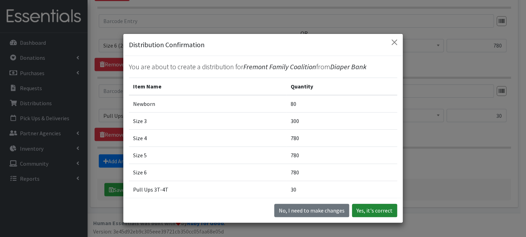
click at [381, 210] on button "Yes, it's correct" at bounding box center [374, 210] width 45 height 13
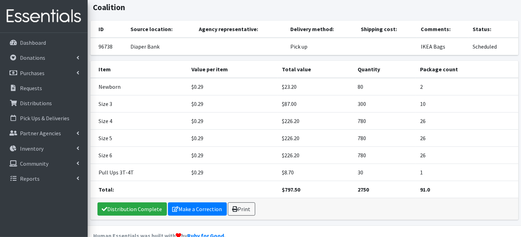
scroll to position [61, 0]
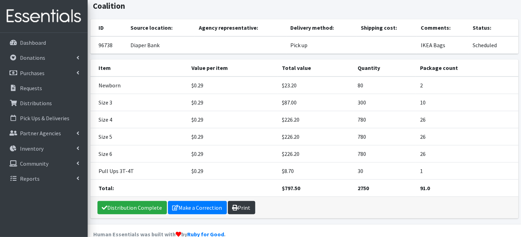
click at [245, 208] on link "Print" at bounding box center [241, 207] width 27 height 13
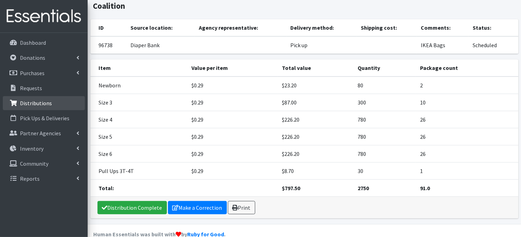
click at [31, 101] on p "Distributions" at bounding box center [36, 103] width 32 height 7
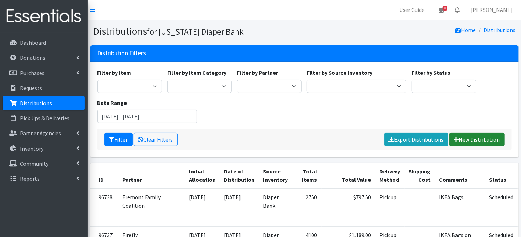
click at [475, 139] on link "New Distribution" at bounding box center [476, 139] width 55 height 13
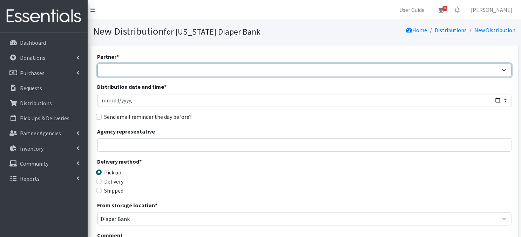
click at [132, 71] on select "Abide A Mother's Love [PERSON_NAME] Area Refugee Taskforce Big Brothers Big Sis…" at bounding box center [304, 70] width 414 height 13
select select "4631"
click at [97, 64] on select "Abide A Mother's Love [PERSON_NAME] Area Refugee Taskforce Big Brothers Big Sis…" at bounding box center [304, 70] width 414 height 13
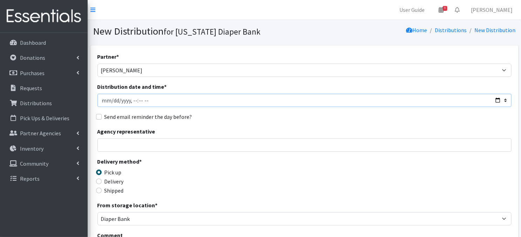
click at [111, 99] on input "Distribution date and time *" at bounding box center [304, 100] width 414 height 13
click at [130, 99] on input "Distribution date and time *" at bounding box center [304, 100] width 414 height 13
type input "[DATE]T10:15"
click at [181, 136] on div "Agency representative" at bounding box center [304, 139] width 414 height 25
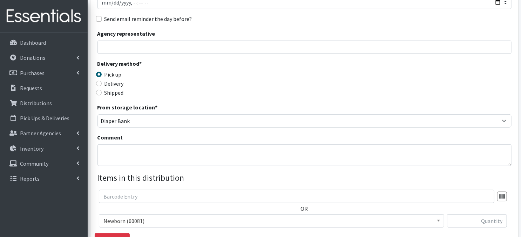
scroll to position [112, 0]
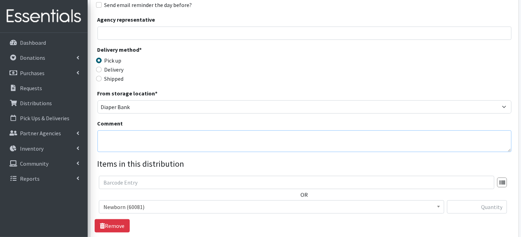
click at [116, 142] on textarea "Comment" at bounding box center [304, 142] width 414 height 22
paste textarea "IKEA Bags"
type textarea "IKEA Bags"
click at [363, 85] on div "Delivery method * Pick up Delivery Shipped Shipping cost" at bounding box center [304, 68] width 414 height 44
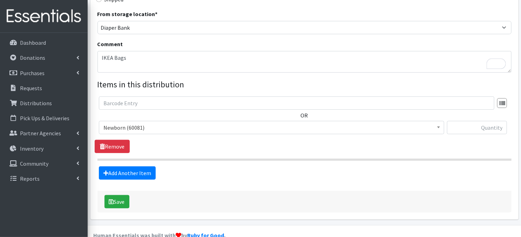
scroll to position [196, 0]
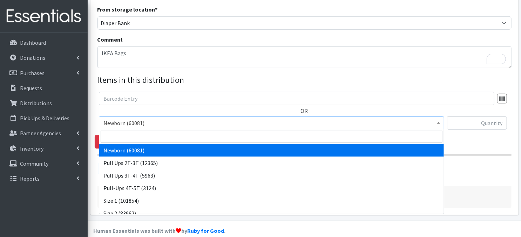
click at [430, 125] on span "Newborn (60081)" at bounding box center [271, 123] width 336 height 10
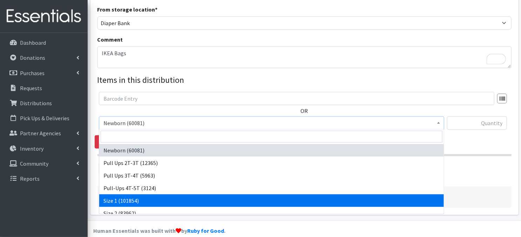
select select "3682"
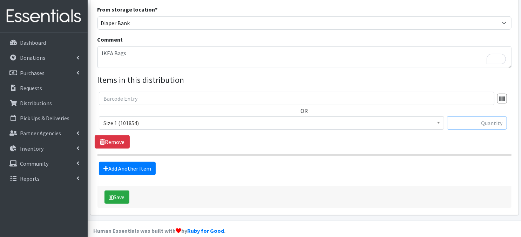
click at [464, 122] on input "text" at bounding box center [477, 123] width 60 height 13
type input "160"
click at [128, 166] on link "Add Another Item" at bounding box center [127, 168] width 57 height 13
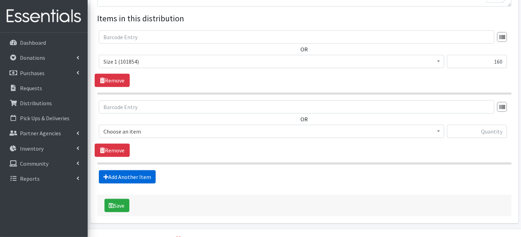
scroll to position [275, 0]
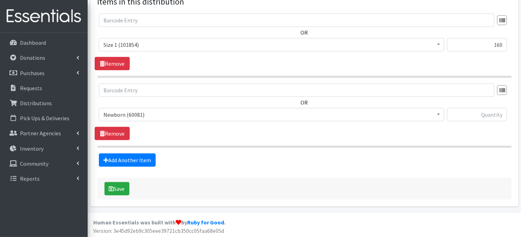
click at [439, 115] on b at bounding box center [438, 115] width 3 height 2
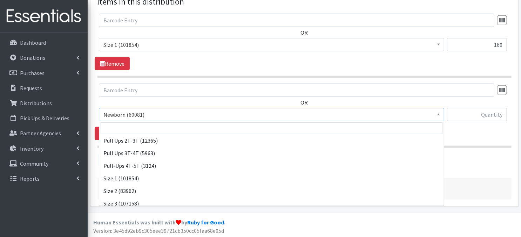
scroll to position [51, 0]
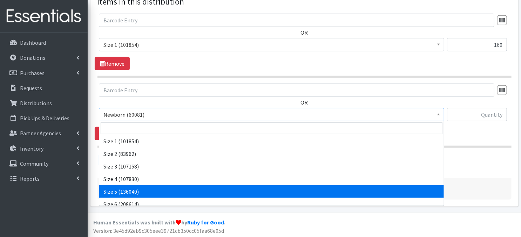
select select "3686"
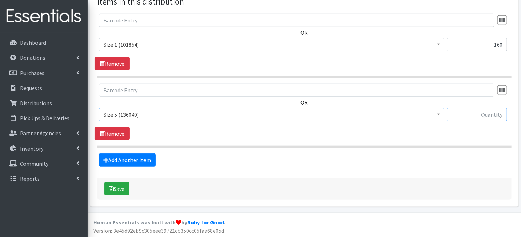
click at [459, 117] on input "text" at bounding box center [477, 114] width 60 height 13
type input "120"
click at [139, 161] on link "Add Another Item" at bounding box center [127, 160] width 57 height 13
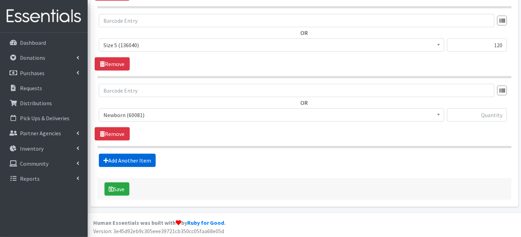
scroll to position [345, 0]
click at [438, 116] on span at bounding box center [438, 114] width 7 height 11
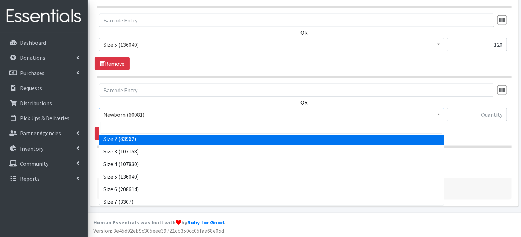
scroll to position [70, 0]
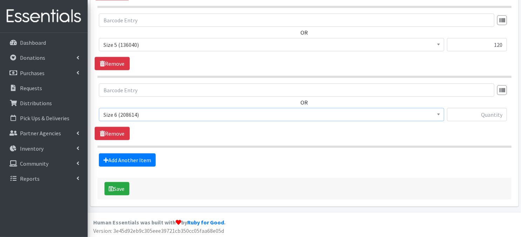
select select "3687"
click at [470, 113] on input "text" at bounding box center [477, 114] width 60 height 13
type input "180"
click at [144, 159] on link "Add Another Item" at bounding box center [127, 160] width 57 height 13
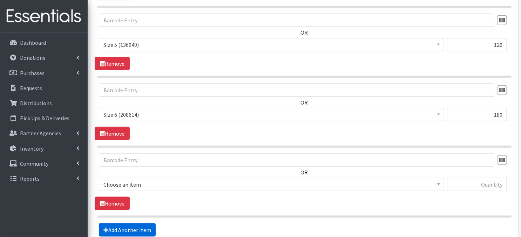
scroll to position [414, 0]
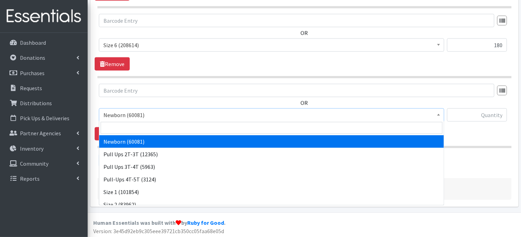
click at [438, 114] on b at bounding box center [438, 115] width 3 height 2
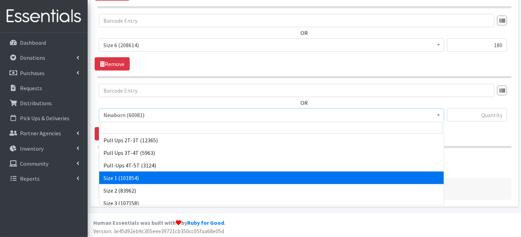
scroll to position [0, 0]
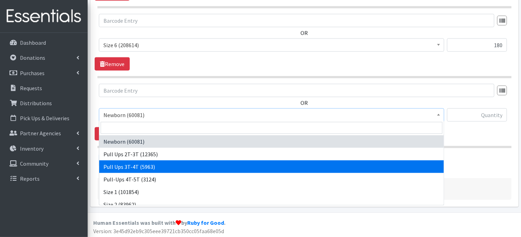
select select "3697"
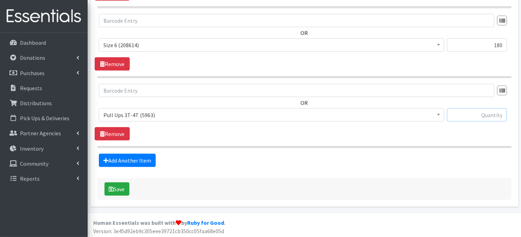
click at [457, 115] on input "text" at bounding box center [477, 115] width 60 height 13
type input "30"
click at [119, 189] on button "Save" at bounding box center [116, 189] width 25 height 13
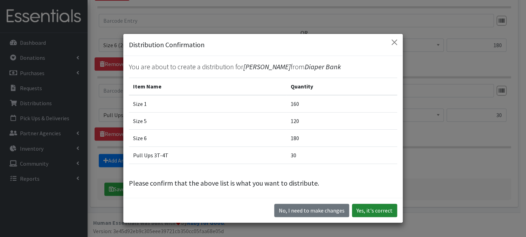
click at [379, 213] on button "Yes, it's correct" at bounding box center [374, 210] width 45 height 13
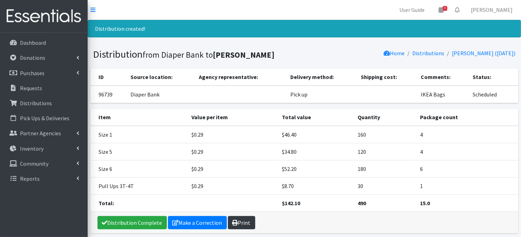
click at [233, 224] on icon at bounding box center [235, 223] width 6 height 6
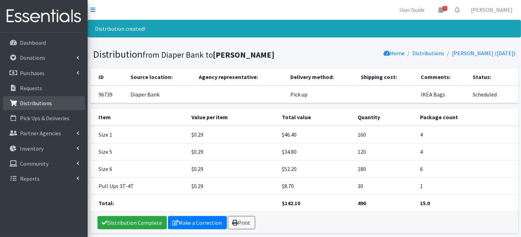
click at [34, 105] on p "Distributions" at bounding box center [36, 103] width 32 height 7
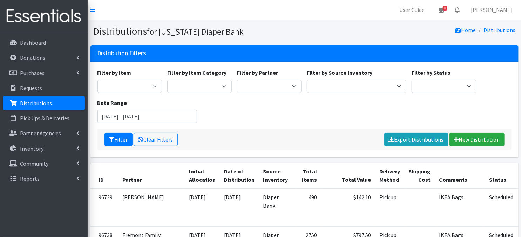
drag, startPoint x: 62, startPoint y: 102, endPoint x: 37, endPoint y: 2, distance: 102.5
click at [62, 102] on link "Distributions" at bounding box center [44, 103] width 82 height 14
click at [31, 108] on link "Distributions" at bounding box center [44, 103] width 82 height 14
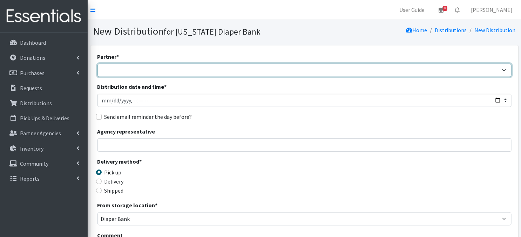
click at [504, 70] on select "Abide A Mother's Love [PERSON_NAME] Area Refugee Taskforce Big Brothers Big Sis…" at bounding box center [304, 70] width 414 height 13
select select "2948"
click at [97, 64] on select "Abide A Mother's Love [PERSON_NAME] Area Refugee Taskforce Big Brothers Big Sis…" at bounding box center [304, 70] width 414 height 13
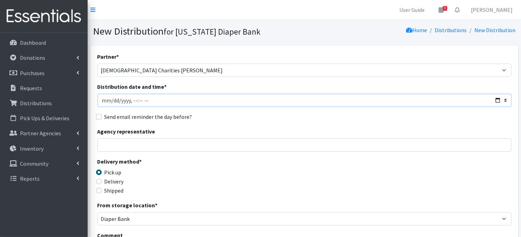
click at [111, 100] on input "Distribution date and time *" at bounding box center [304, 100] width 414 height 13
click at [129, 97] on input "Distribution date and time *" at bounding box center [304, 100] width 414 height 13
type input "[DATE]T10:45"
click at [207, 133] on div "Agency representative" at bounding box center [304, 139] width 414 height 25
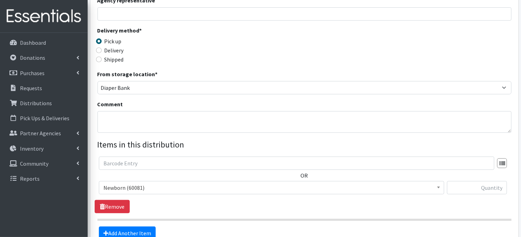
scroll to position [135, 0]
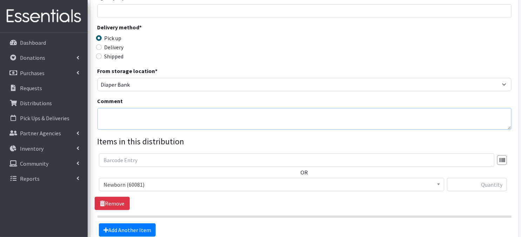
click at [114, 122] on textarea "Comment" at bounding box center [304, 119] width 414 height 22
paste textarea "IKEA Bags on pallet(s) and wrapped"
type textarea "IKEA Bags on pallet(s) and wrapped"
click at [293, 39] on div "Delivery method * Pick up Delivery Shipped Shipping cost" at bounding box center [304, 45] width 414 height 44
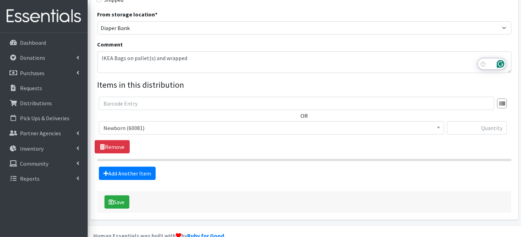
scroll to position [195, 0]
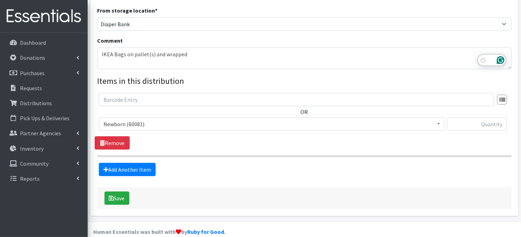
click at [437, 126] on span at bounding box center [438, 123] width 7 height 11
click at [456, 125] on input "text" at bounding box center [477, 124] width 60 height 13
type input "800"
click at [120, 171] on link "Add Another Item" at bounding box center [127, 169] width 57 height 13
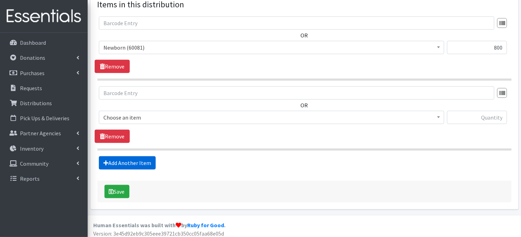
scroll to position [275, 0]
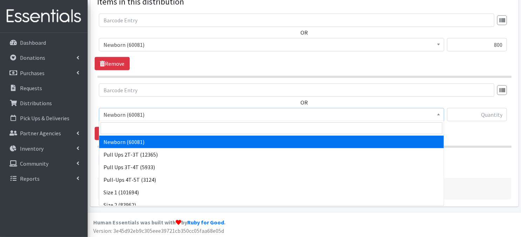
click at [439, 114] on b at bounding box center [438, 115] width 3 height 2
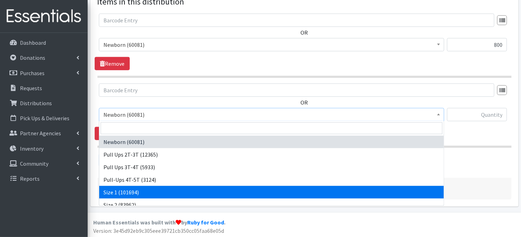
select select "3682"
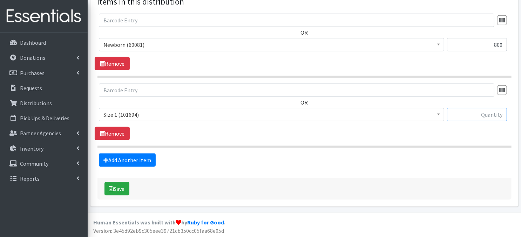
click at [458, 116] on input "text" at bounding box center [477, 114] width 60 height 13
type input "800"
click at [127, 162] on link "Add Another Item" at bounding box center [127, 160] width 57 height 13
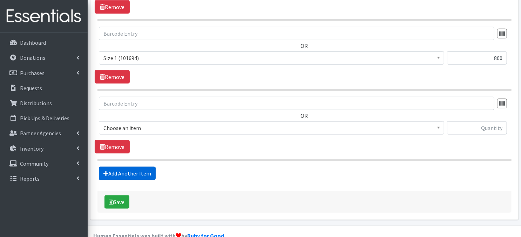
scroll to position [345, 0]
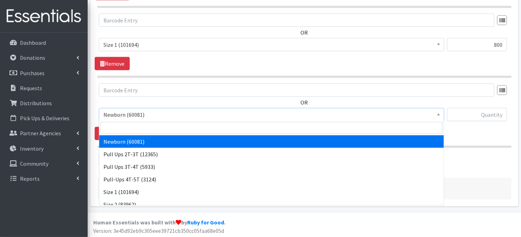
click at [436, 116] on span at bounding box center [438, 114] width 7 height 11
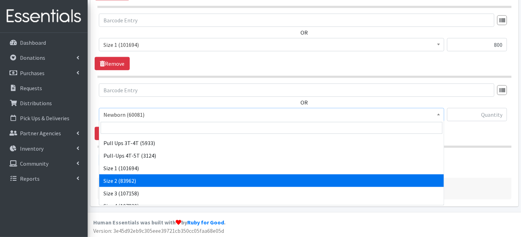
scroll to position [28, 0]
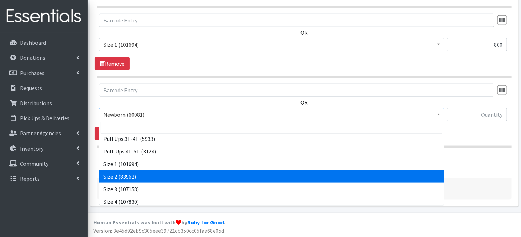
select select "3683"
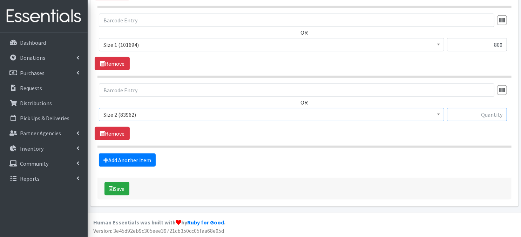
click at [470, 117] on input "text" at bounding box center [477, 114] width 60 height 13
type input "800"
click at [135, 158] on link "Add Another Item" at bounding box center [127, 160] width 57 height 13
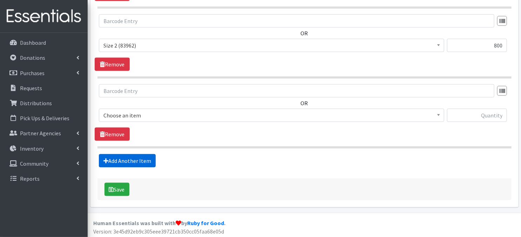
scroll to position [414, 0]
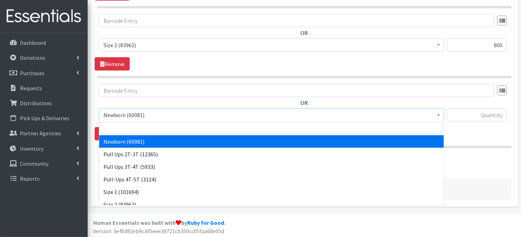
click at [439, 112] on span at bounding box center [438, 114] width 7 height 11
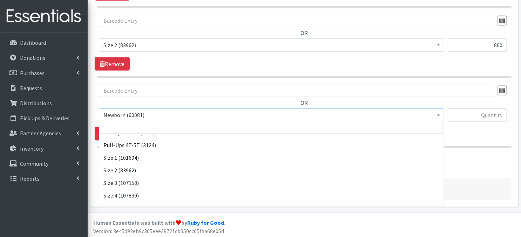
scroll to position [42, 0]
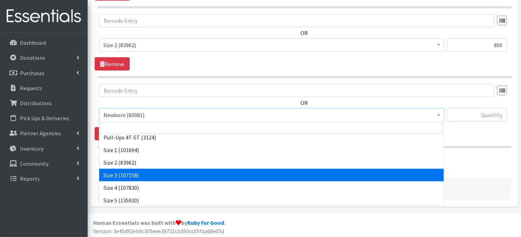
select select "3684"
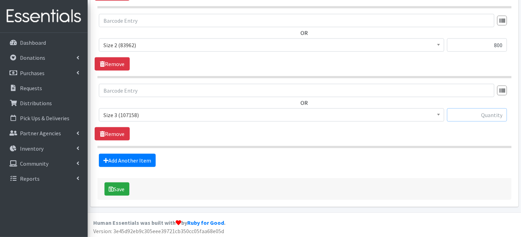
click at [462, 113] on input "text" at bounding box center [477, 115] width 60 height 13
type input "600"
click at [118, 159] on link "Add Another Item" at bounding box center [127, 160] width 57 height 13
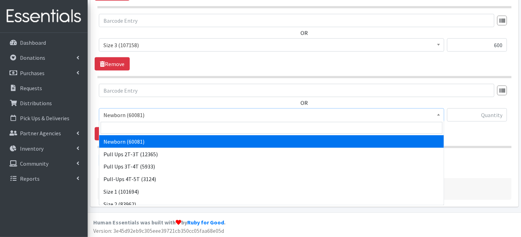
click at [437, 115] on b at bounding box center [438, 115] width 3 height 2
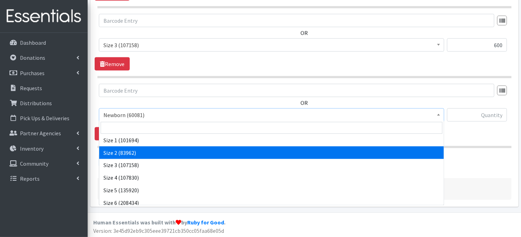
scroll to position [56, 0]
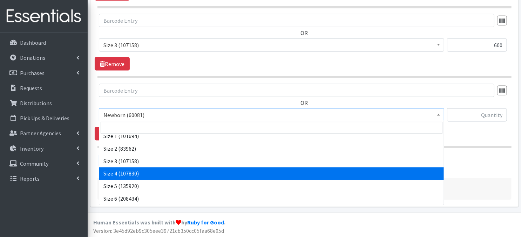
select select "3685"
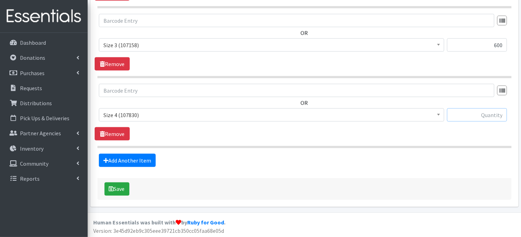
click at [468, 117] on input "text" at bounding box center [477, 115] width 60 height 13
type input "1800"
click at [135, 160] on link "Add Another Item" at bounding box center [127, 160] width 57 height 13
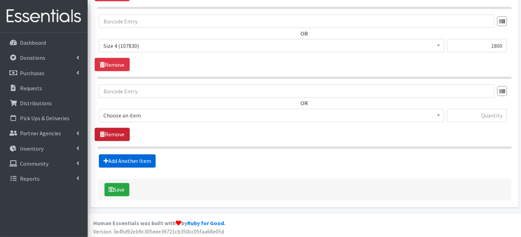
scroll to position [554, 0]
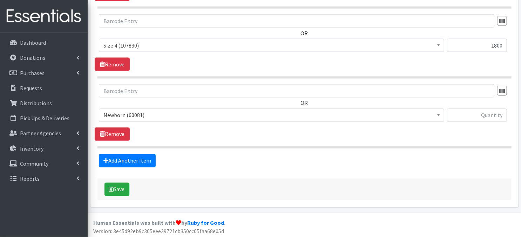
click at [439, 117] on span at bounding box center [438, 114] width 7 height 11
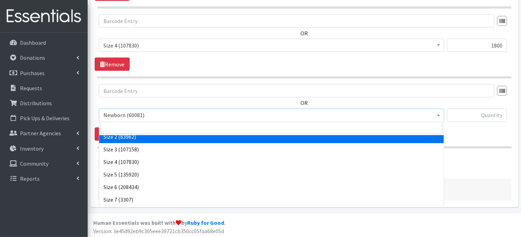
scroll to position [70, 0]
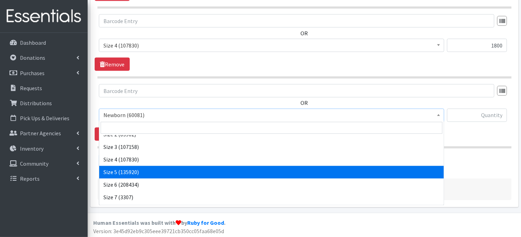
select select "3686"
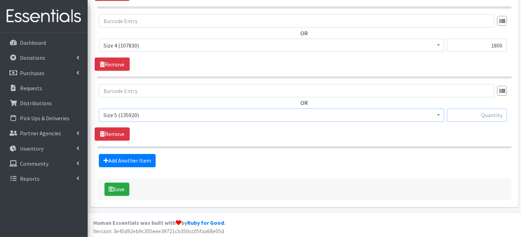
click at [457, 118] on input "text" at bounding box center [477, 115] width 60 height 13
type input "1800"
click at [133, 159] on link "Add Another Item" at bounding box center [127, 160] width 57 height 13
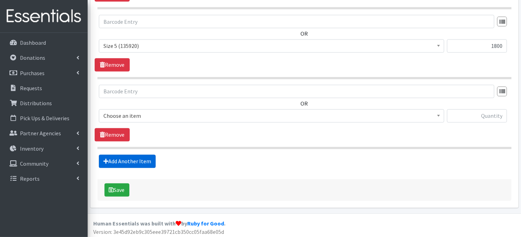
scroll to position [624, 0]
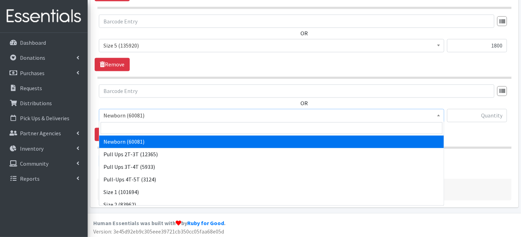
click at [433, 113] on span "Newborn (60081)" at bounding box center [271, 116] width 336 height 10
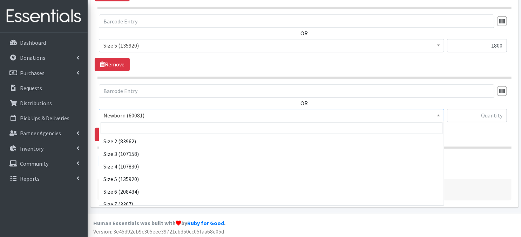
scroll to position [70, 0]
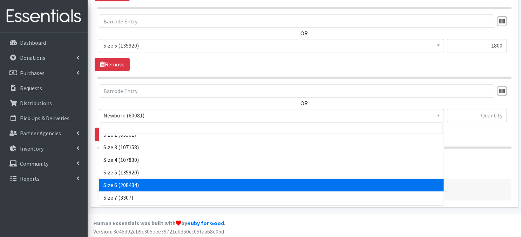
select select "3687"
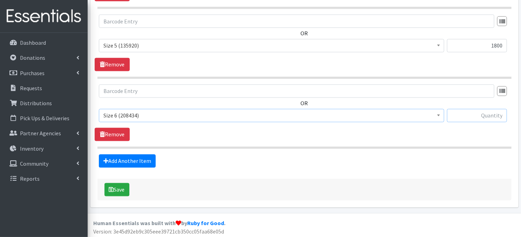
click at [475, 117] on input "text" at bounding box center [477, 115] width 60 height 13
type input "1800"
click at [144, 164] on link "Add Another Item" at bounding box center [127, 161] width 57 height 13
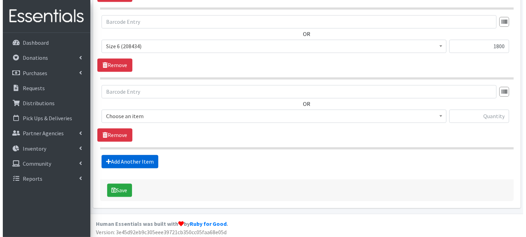
scroll to position [694, 0]
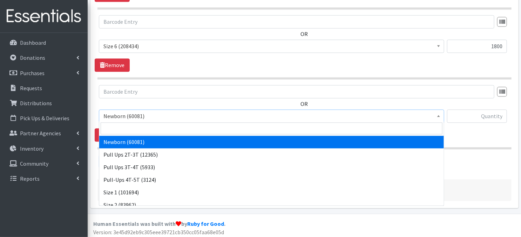
click at [436, 118] on span at bounding box center [438, 115] width 7 height 11
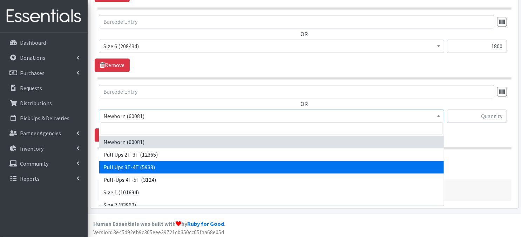
select select "3697"
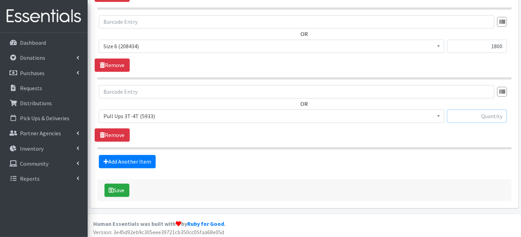
click at [458, 115] on input "text" at bounding box center [477, 116] width 60 height 13
type input "150"
drag, startPoint x: 110, startPoint y: 190, endPoint x: 119, endPoint y: 188, distance: 9.3
click at [110, 189] on icon "submit" at bounding box center [111, 191] width 5 height 6
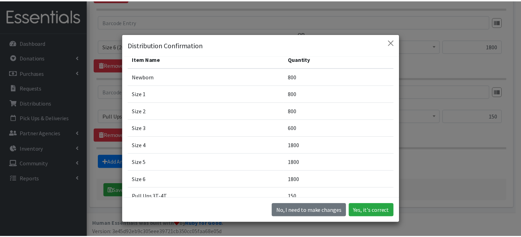
scroll to position [42, 0]
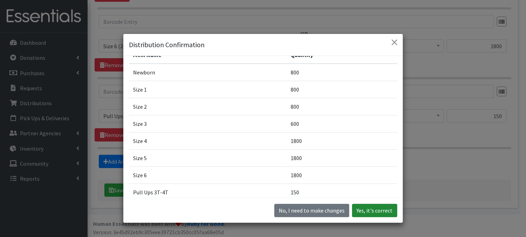
click at [363, 211] on button "Yes, it's correct" at bounding box center [374, 210] width 45 height 13
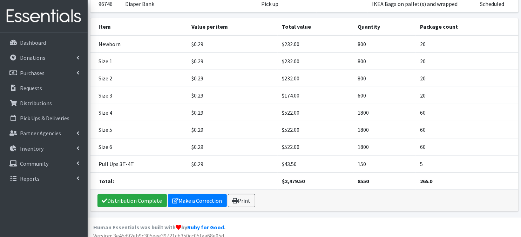
scroll to position [104, 0]
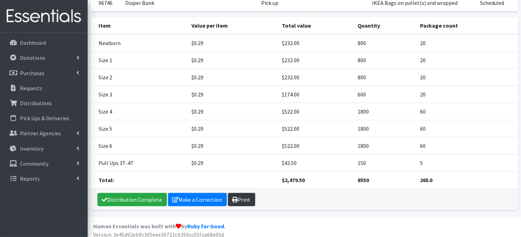
drag, startPoint x: 243, startPoint y: 200, endPoint x: 247, endPoint y: 199, distance: 3.7
click at [243, 200] on link "Print" at bounding box center [241, 199] width 27 height 13
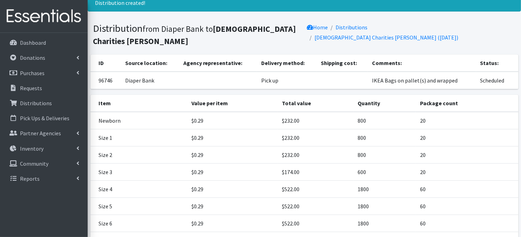
scroll to position [25, 0]
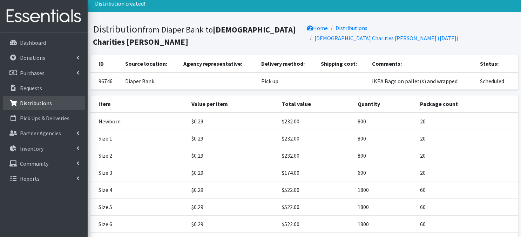
click at [32, 105] on p "Distributions" at bounding box center [36, 103] width 32 height 7
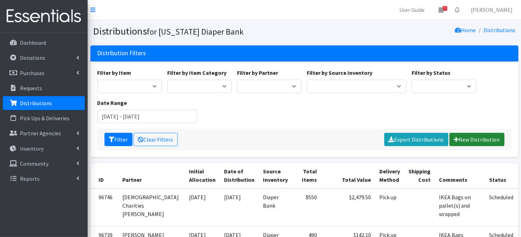
click at [466, 139] on link "New Distribution" at bounding box center [476, 139] width 55 height 13
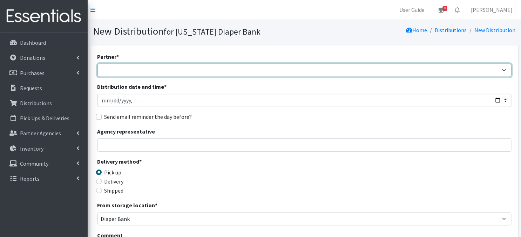
click at [144, 71] on select "Abide A Mother's Love [PERSON_NAME] Area Refugee Taskforce Big Brothers Big Sis…" at bounding box center [304, 70] width 414 height 13
select select "4369"
click at [97, 64] on select "Abide A Mother's Love [PERSON_NAME] Area Refugee Taskforce Big Brothers Big Sis…" at bounding box center [304, 70] width 414 height 13
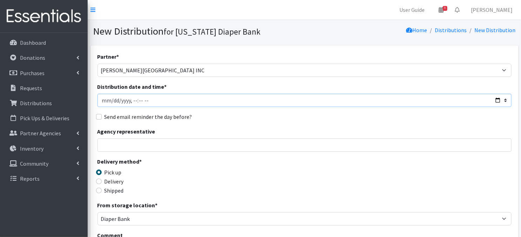
click at [110, 101] on input "Distribution date and time *" at bounding box center [304, 100] width 414 height 13
click at [131, 98] on input "Distribution date and time *" at bounding box center [304, 100] width 414 height 13
type input "[DATE]T11:15"
click at [206, 113] on div "Send email reminder the day before?" at bounding box center [304, 117] width 414 height 8
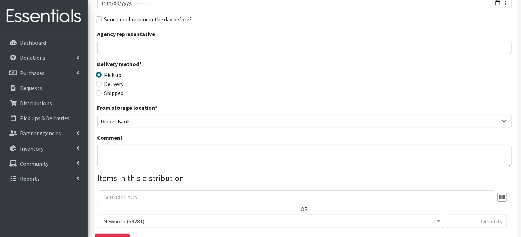
scroll to position [98, 0]
drag, startPoint x: 127, startPoint y: 156, endPoint x: 186, endPoint y: 98, distance: 82.0
click at [128, 156] on textarea "Comment" at bounding box center [304, 156] width 414 height 22
paste textarea "IKEA Bags on a pallet"
type textarea "IKEA Bags on a pallet"
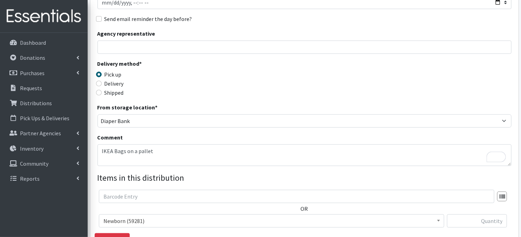
click at [321, 75] on div "Delivery method * Pick up Delivery Shipped Shipping cost" at bounding box center [304, 82] width 414 height 44
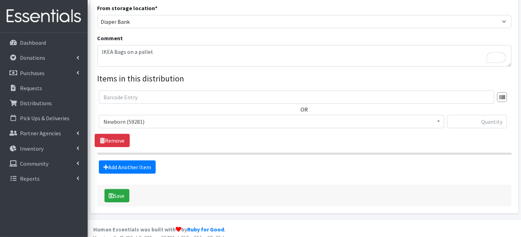
scroll to position [205, 0]
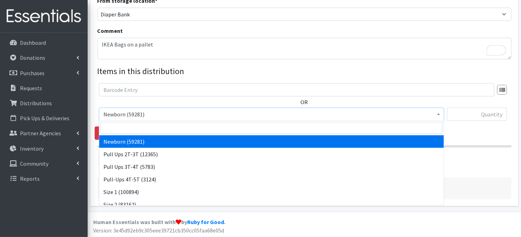
click at [439, 116] on span at bounding box center [438, 113] width 7 height 11
click at [462, 114] on input "text" at bounding box center [477, 114] width 60 height 13
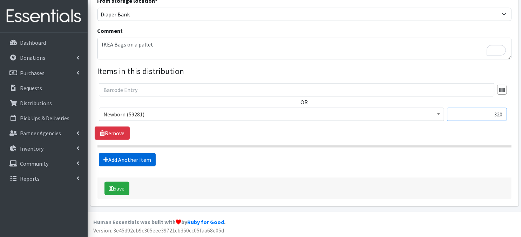
type input "320"
click at [137, 162] on link "Add Another Item" at bounding box center [127, 159] width 57 height 13
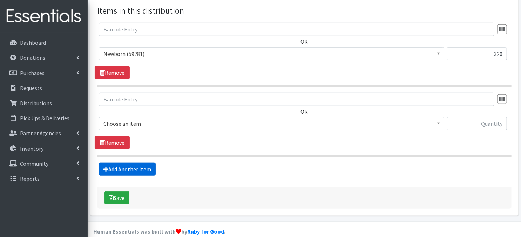
scroll to position [275, 0]
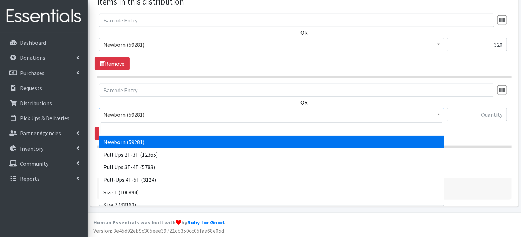
click at [441, 114] on span at bounding box center [438, 114] width 7 height 11
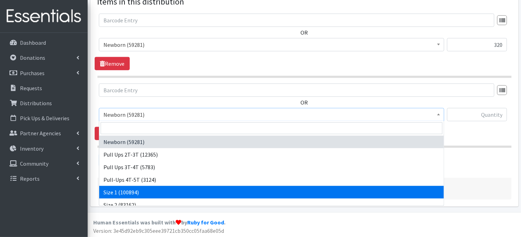
select select "3682"
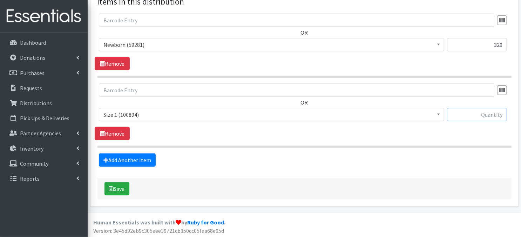
click at [472, 115] on input "text" at bounding box center [477, 114] width 60 height 13
type input "640"
click at [142, 158] on link "Add Another Item" at bounding box center [127, 160] width 57 height 13
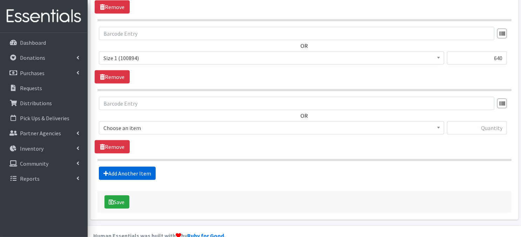
scroll to position [345, 0]
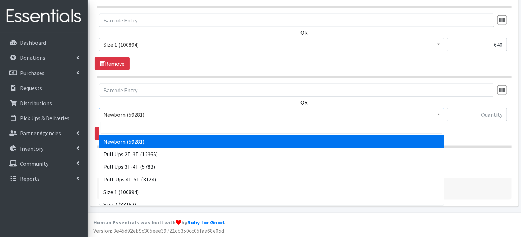
click at [436, 116] on span at bounding box center [438, 114] width 7 height 11
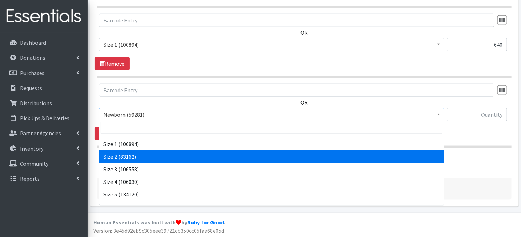
scroll to position [56, 0]
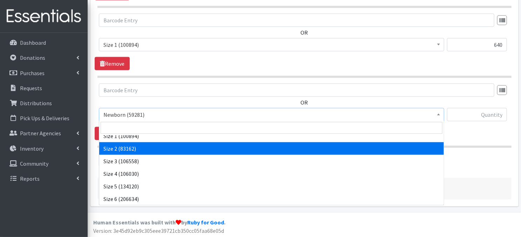
select select "3683"
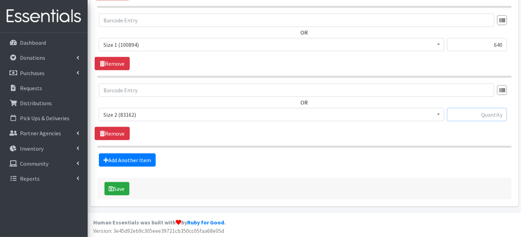
click at [455, 116] on input "text" at bounding box center [477, 114] width 60 height 13
type input "800"
click at [146, 159] on link "Add Another Item" at bounding box center [127, 160] width 57 height 13
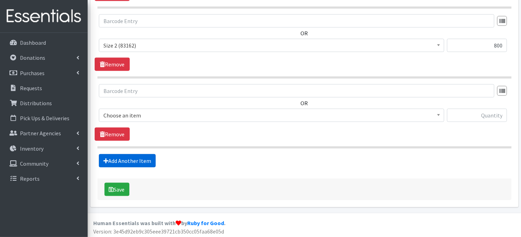
scroll to position [414, 0]
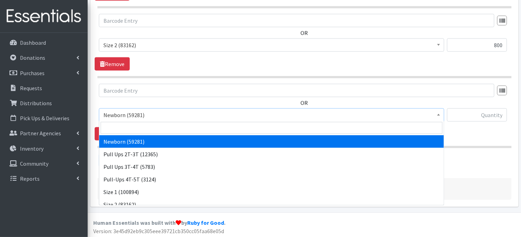
click at [440, 113] on span at bounding box center [438, 114] width 7 height 11
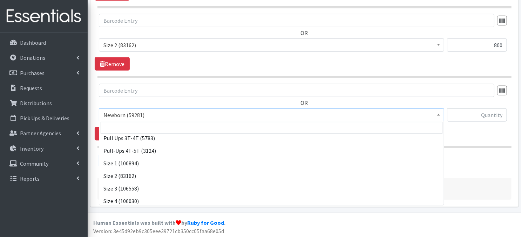
scroll to position [42, 0]
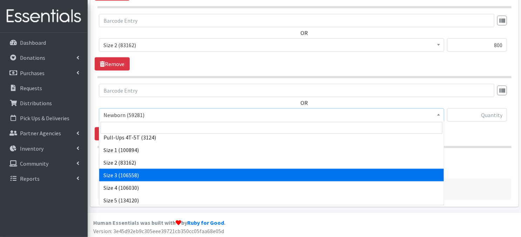
select select "3684"
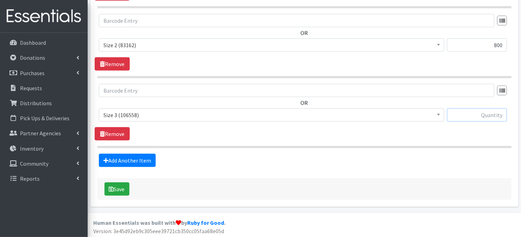
click at [474, 116] on input "text" at bounding box center [477, 115] width 60 height 13
type input "600"
click at [141, 160] on link "Add Another Item" at bounding box center [127, 160] width 57 height 13
click at [438, 116] on span at bounding box center [438, 114] width 7 height 11
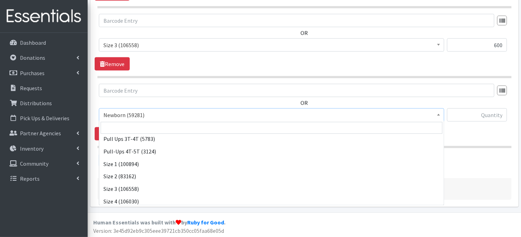
scroll to position [42, 0]
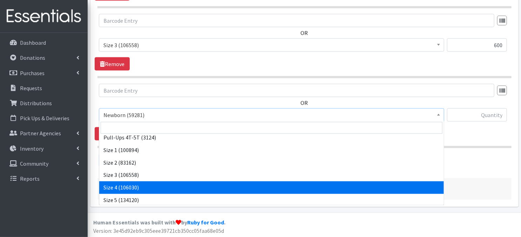
select select "3685"
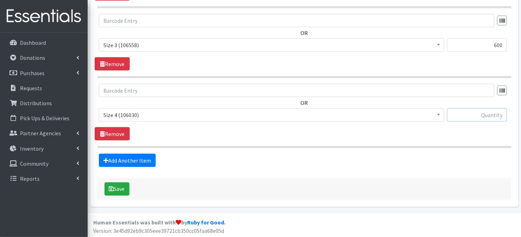
click at [471, 119] on input "text" at bounding box center [477, 115] width 60 height 13
type input "900"
click at [126, 161] on link "Add Another Item" at bounding box center [127, 160] width 57 height 13
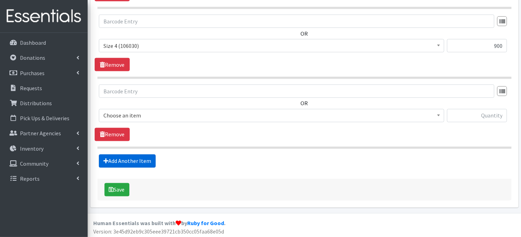
scroll to position [554, 0]
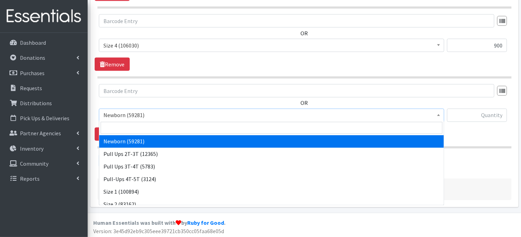
click at [440, 116] on span at bounding box center [438, 114] width 7 height 11
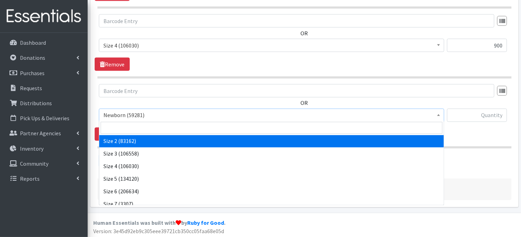
scroll to position [70, 0]
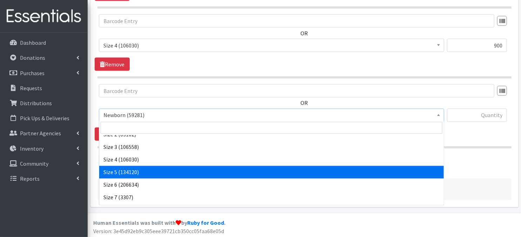
select select "3686"
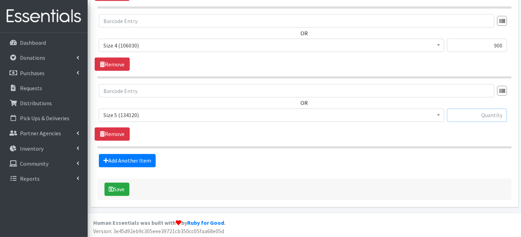
click at [485, 116] on input "text" at bounding box center [477, 115] width 60 height 13
type input "720"
click at [147, 159] on link "Add Another Item" at bounding box center [127, 160] width 57 height 13
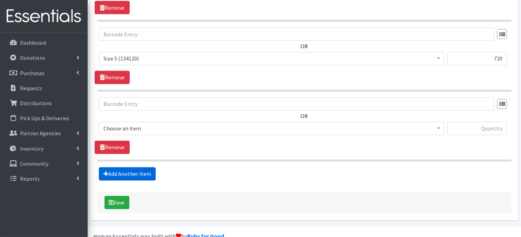
scroll to position [624, 0]
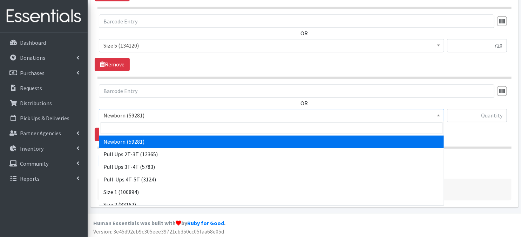
click at [437, 116] on span at bounding box center [438, 115] width 7 height 11
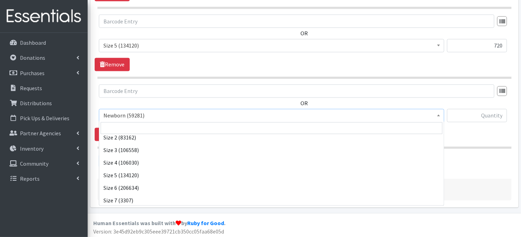
scroll to position [70, 0]
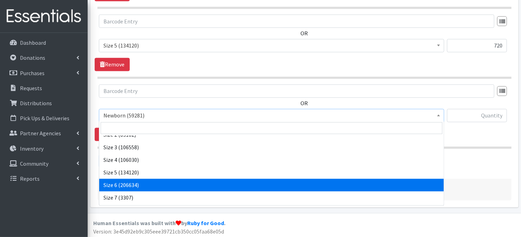
select select "3687"
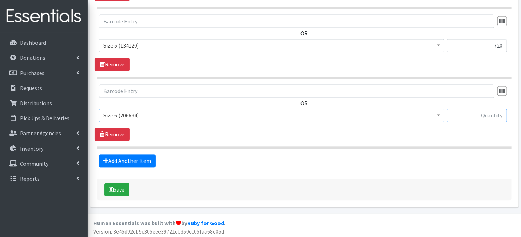
click at [456, 115] on input "text" at bounding box center [477, 115] width 60 height 13
type input "720"
click at [129, 161] on link "Add Another Item" at bounding box center [127, 161] width 57 height 13
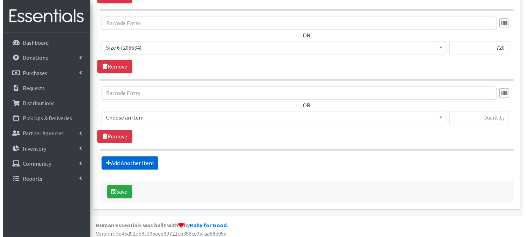
scroll to position [694, 0]
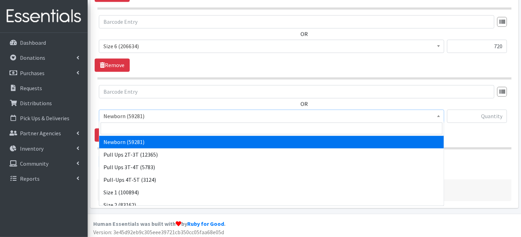
click at [434, 118] on span "Newborn (59281)" at bounding box center [271, 116] width 336 height 10
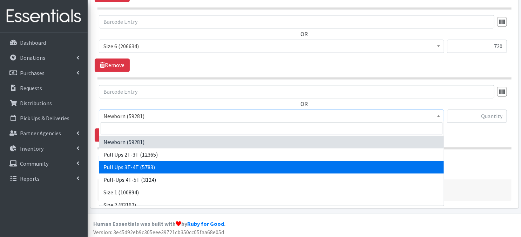
select select "3697"
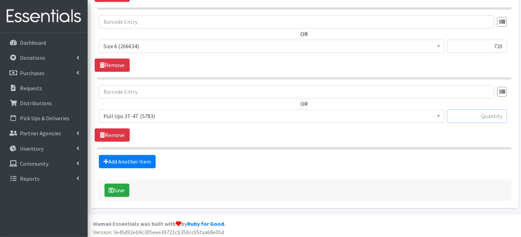
click at [460, 115] on input "text" at bounding box center [477, 116] width 60 height 13
type input "240"
click at [120, 191] on button "Save" at bounding box center [116, 190] width 25 height 13
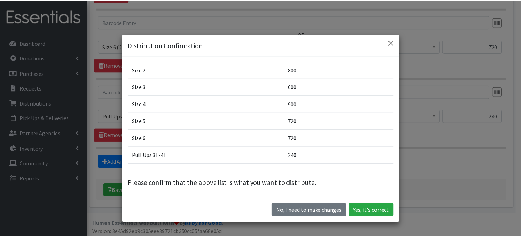
scroll to position [80, 0]
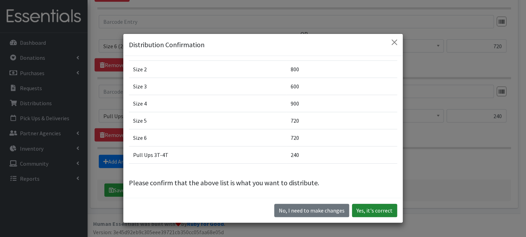
click at [366, 211] on button "Yes, it's correct" at bounding box center [374, 210] width 45 height 13
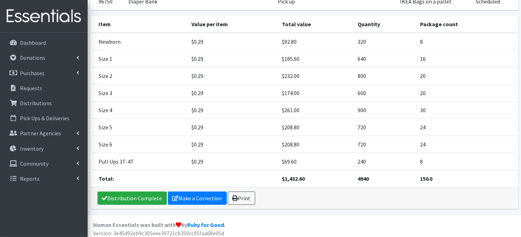
scroll to position [108, 0]
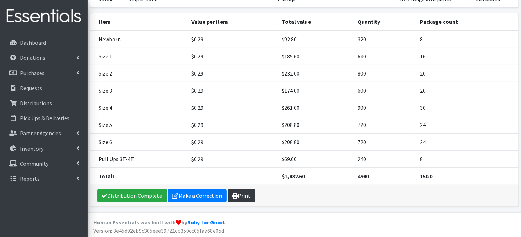
click at [244, 199] on link "Print" at bounding box center [241, 195] width 27 height 13
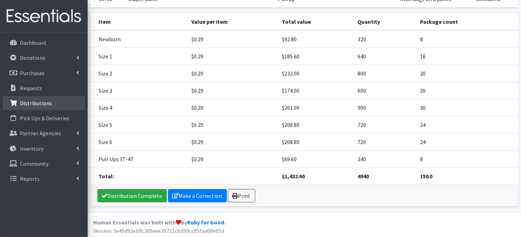
click at [56, 108] on link "Distributions" at bounding box center [44, 103] width 82 height 14
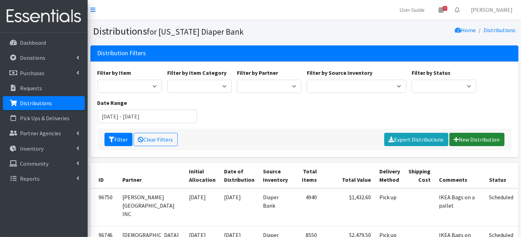
click at [467, 143] on link "New Distribution" at bounding box center [476, 139] width 55 height 13
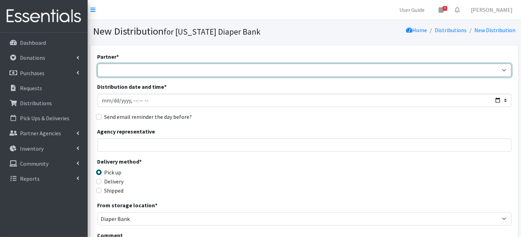
click at [108, 71] on select "Abide A Mother's Love [PERSON_NAME] Area Refugee Taskforce Big Brothers Big Sis…" at bounding box center [304, 70] width 414 height 13
select select "4632"
click at [97, 64] on select "Abide A Mother's Love [PERSON_NAME] Area Refugee Taskforce Big Brothers Big Sis…" at bounding box center [304, 70] width 414 height 13
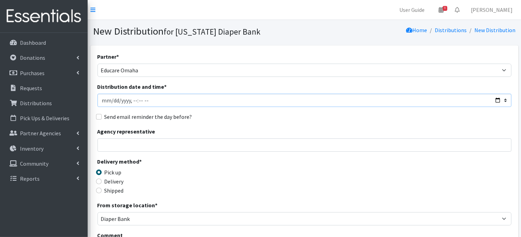
click at [112, 99] on input "Distribution date and time *" at bounding box center [304, 100] width 414 height 13
click at [131, 99] on input "Distribution date and time *" at bounding box center [304, 100] width 414 height 13
type input "[DATE]T12:00"
click at [237, 126] on div "Partner * Abide A Mother's Love [PERSON_NAME] Area Refugee Taskforce Big Brothe…" at bounding box center [304, 212] width 414 height 319
click at [99, 181] on input "Delivery" at bounding box center [99, 182] width 6 height 6
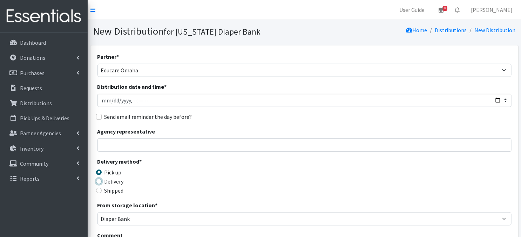
radio input "true"
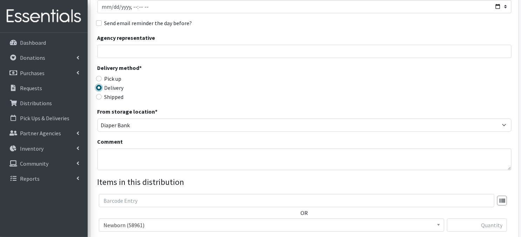
scroll to position [98, 0]
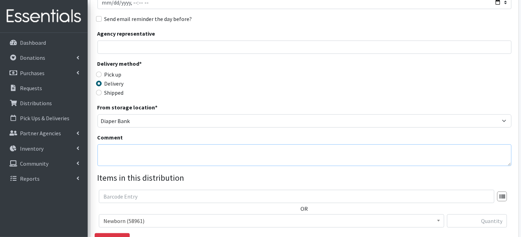
click at [112, 155] on textarea "Comment" at bounding box center [304, 156] width 414 height 22
click at [108, 162] on textarea "[GEOGRAPHIC_DATA]" at bounding box center [304, 156] width 414 height 22
click at [105, 158] on textarea "[GEOGRAPHIC_DATA]" at bounding box center [304, 156] width 414 height 22
paste textarea "Laundry Bags - color-coded by school, on pallet(s) by school"
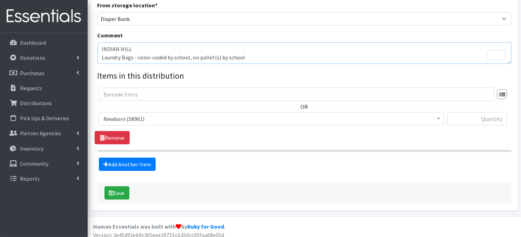
scroll to position [205, 0]
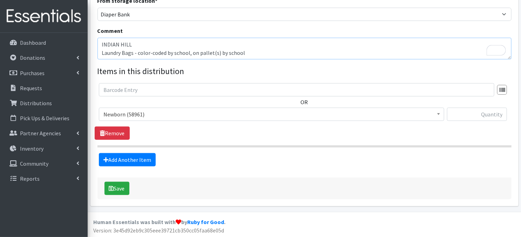
type textarea "INDIAN HILL Laundry Bags - color-coded by school, on pallet(s) by school"
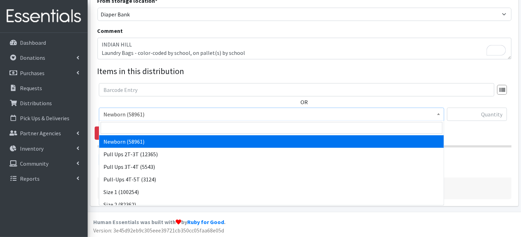
click at [438, 116] on span at bounding box center [438, 113] width 7 height 11
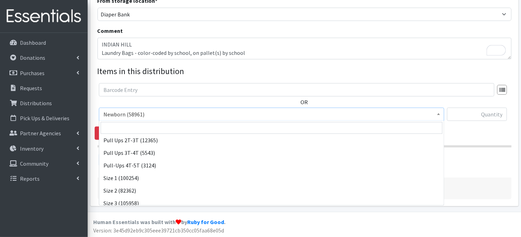
scroll to position [28, 0]
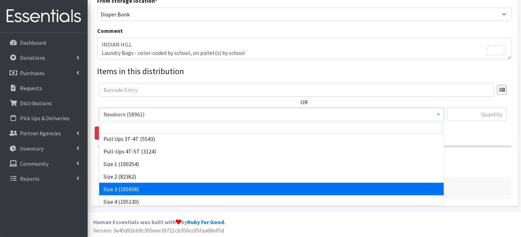
select select "3684"
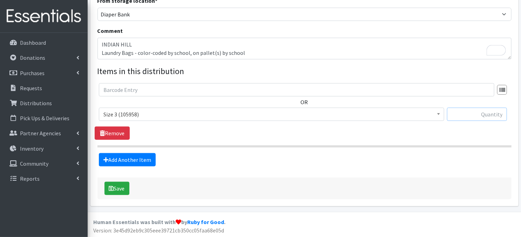
click at [486, 115] on input "text" at bounding box center [477, 114] width 60 height 13
type input "360"
click at [126, 158] on link "Add Another Item" at bounding box center [127, 159] width 57 height 13
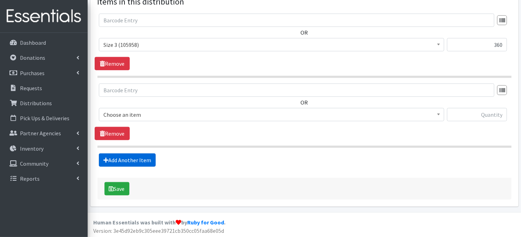
scroll to position [275, 0]
click at [434, 116] on span "Newborn (58961)" at bounding box center [271, 115] width 336 height 10
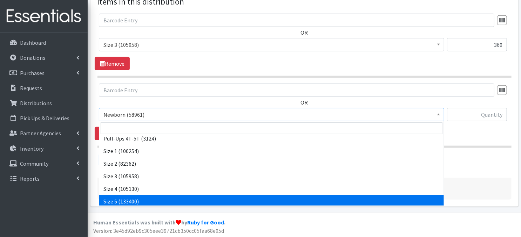
scroll to position [42, 0]
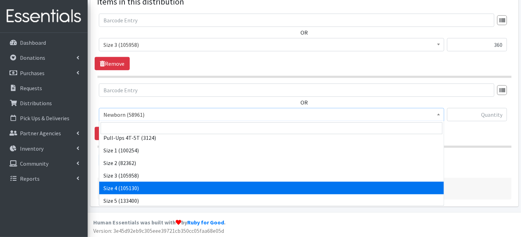
select select "3685"
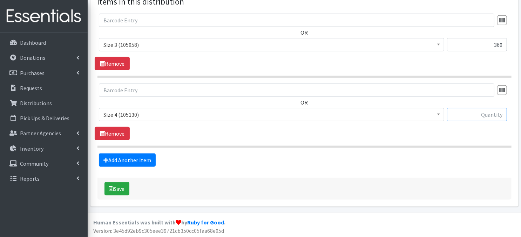
click at [458, 115] on input "text" at bounding box center [477, 114] width 60 height 13
type input "180"
click at [151, 163] on link "Add Another Item" at bounding box center [127, 160] width 57 height 13
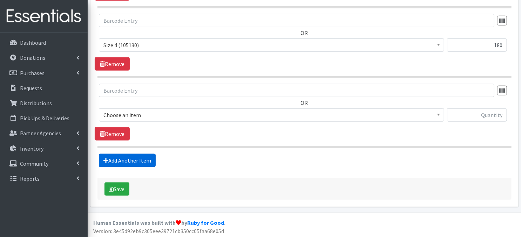
scroll to position [345, 0]
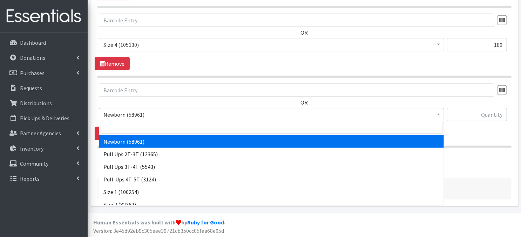
click at [441, 116] on span at bounding box center [438, 114] width 7 height 11
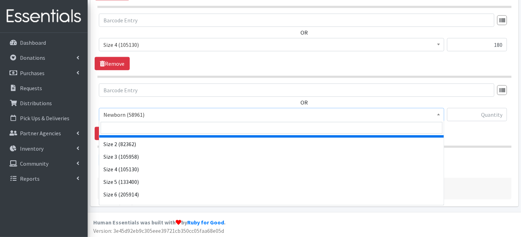
scroll to position [81, 0]
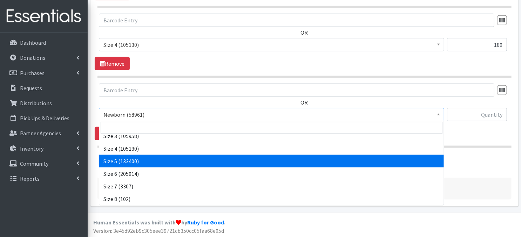
select select "3686"
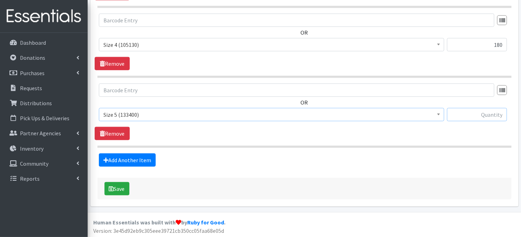
click at [456, 113] on input "text" at bounding box center [477, 114] width 60 height 13
type input "540"
click at [135, 160] on link "Add Another Item" at bounding box center [127, 160] width 57 height 13
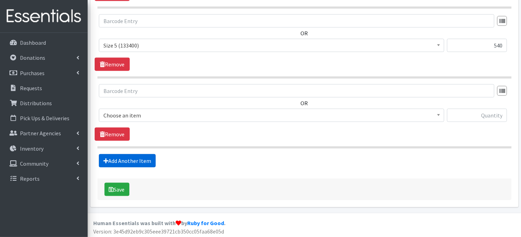
scroll to position [414, 0]
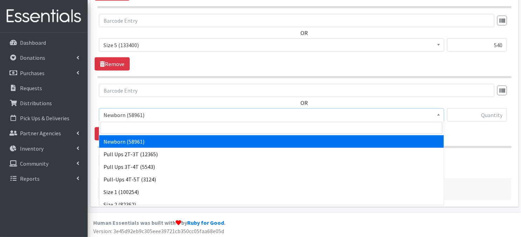
click at [439, 114] on b at bounding box center [438, 115] width 3 height 2
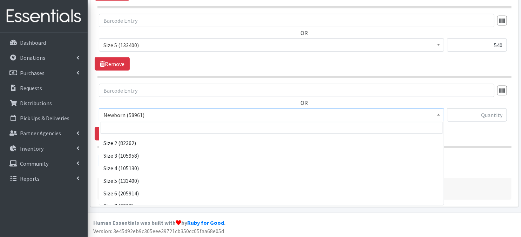
scroll to position [70, 0]
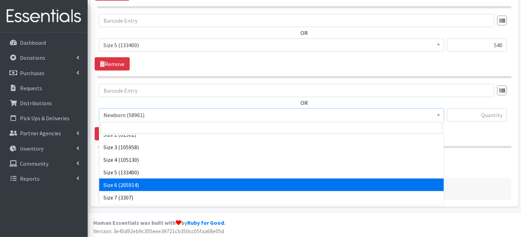
select select "3687"
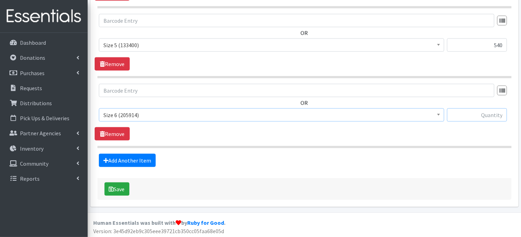
click at [465, 116] on input "text" at bounding box center [477, 115] width 60 height 13
type input "1620"
click at [144, 164] on link "Add Another Item" at bounding box center [127, 160] width 57 height 13
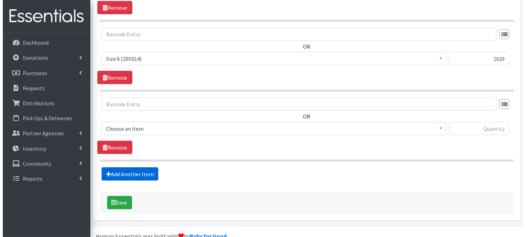
scroll to position [484, 0]
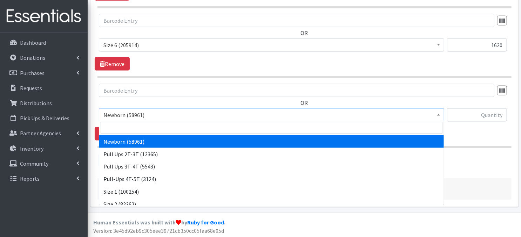
click at [436, 117] on span at bounding box center [438, 114] width 7 height 11
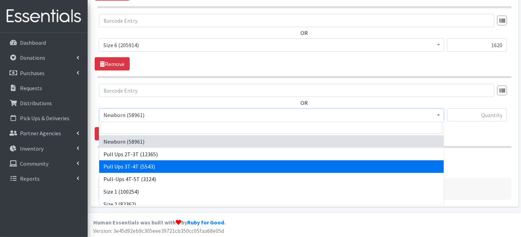
select select "3697"
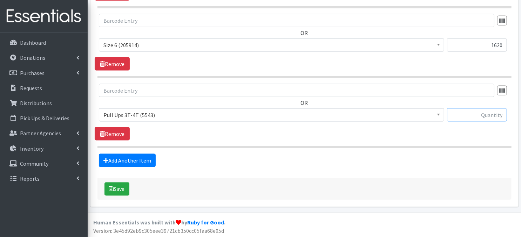
click at [467, 113] on input "text" at bounding box center [477, 115] width 60 height 13
type input "90"
click at [116, 188] on button "Save" at bounding box center [116, 189] width 25 height 13
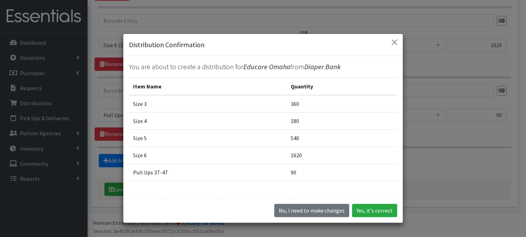
drag, startPoint x: 394, startPoint y: 147, endPoint x: 400, endPoint y: 171, distance: 24.5
click at [400, 171] on div "Distribution Confirmation You are about to create a distribution for Educare Om…" at bounding box center [263, 129] width 280 height 190
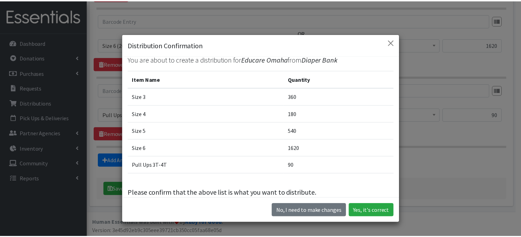
scroll to position [18, 0]
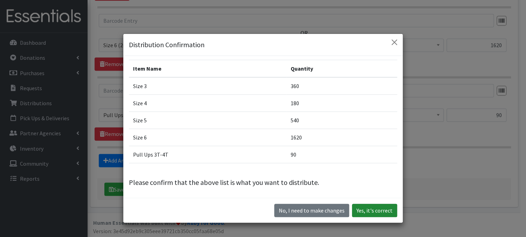
click at [378, 214] on button "Yes, it's correct" at bounding box center [374, 210] width 45 height 13
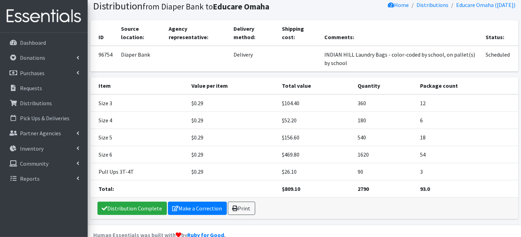
scroll to position [56, 0]
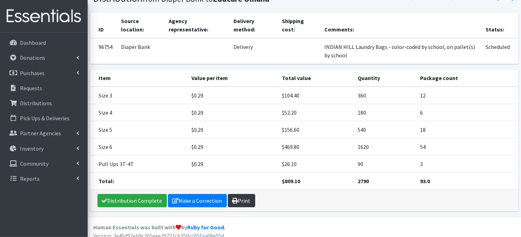
click at [229, 201] on link "Print" at bounding box center [241, 200] width 27 height 13
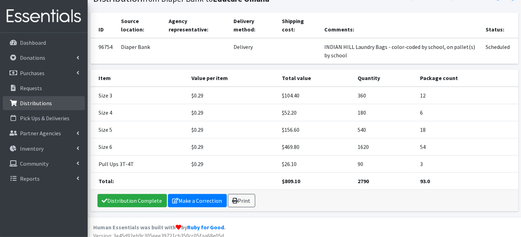
click at [47, 105] on p "Distributions" at bounding box center [36, 103] width 32 height 7
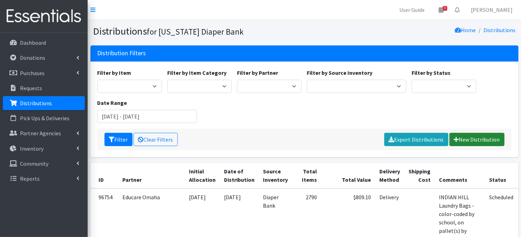
click at [474, 140] on link "New Distribution" at bounding box center [476, 139] width 55 height 13
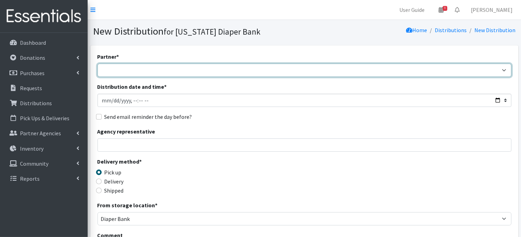
click at [502, 70] on select "Abide A Mother's Love [PERSON_NAME] Area Refugee Taskforce Big Brothers Big Sis…" at bounding box center [304, 70] width 414 height 13
select select "4632"
click at [97, 64] on select "Abide A Mother's Love [PERSON_NAME] Area Refugee Taskforce Big Brothers Big Sis…" at bounding box center [304, 70] width 414 height 13
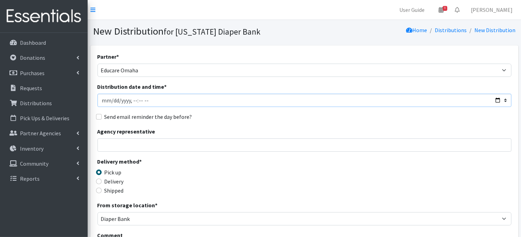
click at [112, 100] on input "Distribution date and time *" at bounding box center [304, 100] width 414 height 13
click at [132, 100] on input "Distribution date and time *" at bounding box center [304, 100] width 414 height 13
type input "[DATE]T12:00"
click at [201, 115] on div "Send email reminder the day before?" at bounding box center [304, 117] width 414 height 8
click at [96, 181] on input "Delivery" at bounding box center [99, 182] width 6 height 6
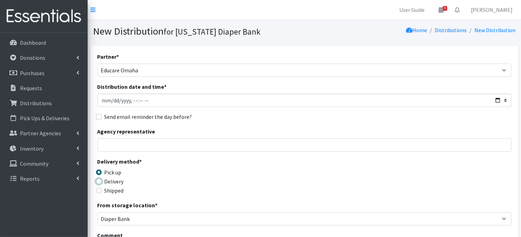
radio input "true"
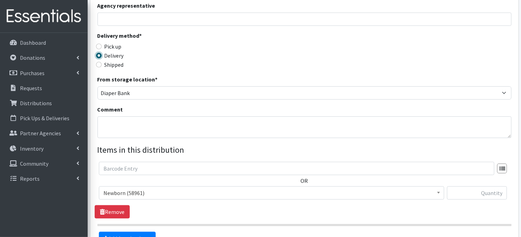
scroll to position [140, 0]
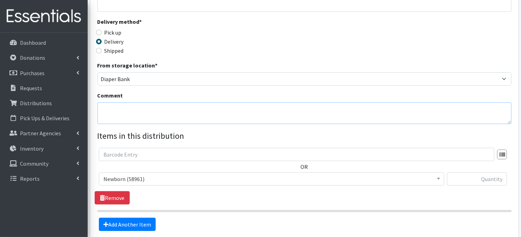
click at [117, 113] on textarea "Comment" at bounding box center [304, 114] width 414 height 22
paste textarea "Laundry Bags - color-coded by school, on pallet(s) by school"
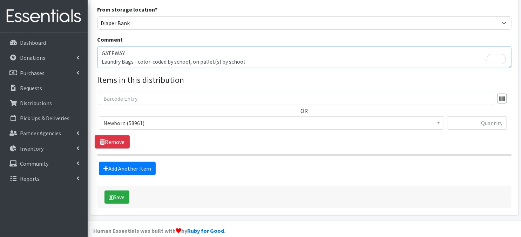
scroll to position [205, 0]
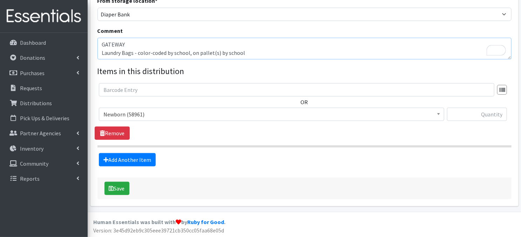
type textarea "GATEWAY Laundry Bags - color-coded by school, on pallet(s) by school"
click at [460, 116] on input "text" at bounding box center [477, 114] width 60 height 13
type input "80"
click at [136, 161] on link "Add Another Item" at bounding box center [127, 159] width 57 height 13
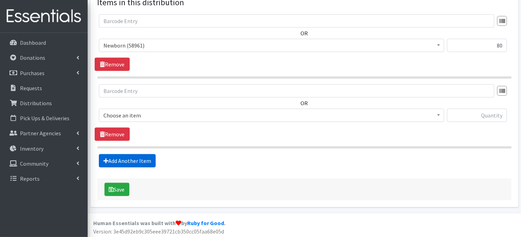
scroll to position [275, 0]
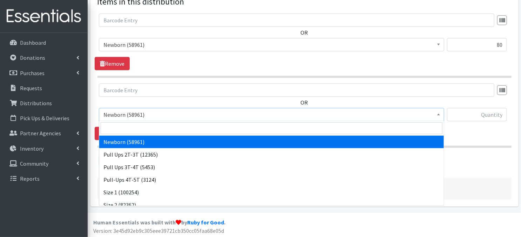
click at [440, 114] on span at bounding box center [438, 114] width 7 height 11
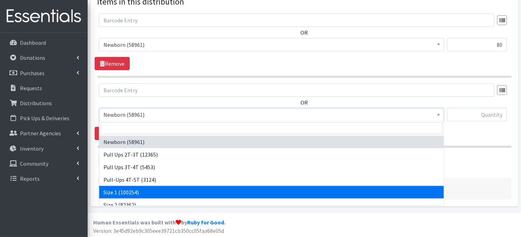
select select "3682"
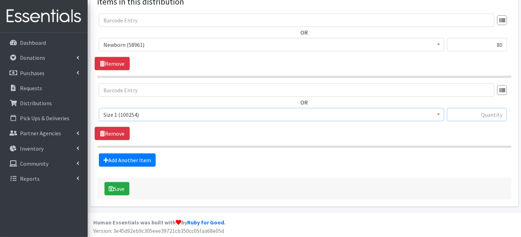
click at [473, 116] on input "text" at bounding box center [477, 114] width 60 height 13
type input "80"
click at [132, 163] on link "Add Another Item" at bounding box center [127, 160] width 57 height 13
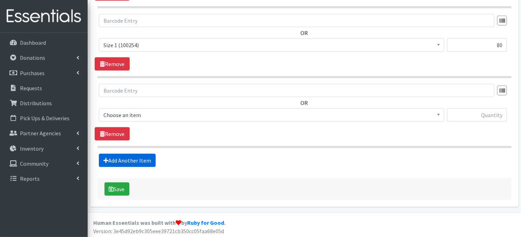
scroll to position [345, 0]
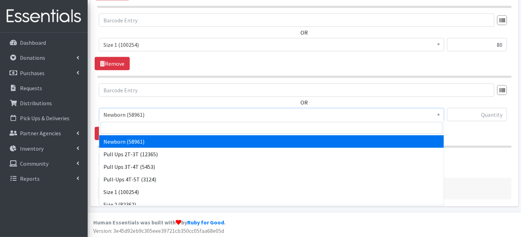
click at [437, 115] on b at bounding box center [438, 115] width 3 height 2
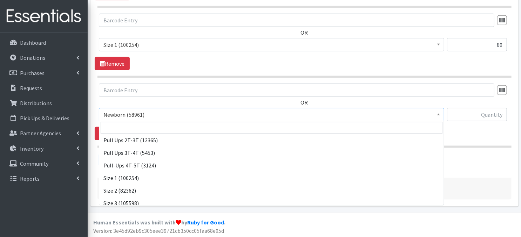
scroll to position [28, 0]
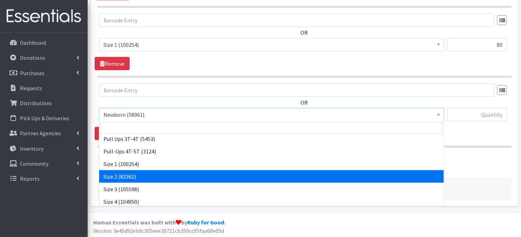
select select "3683"
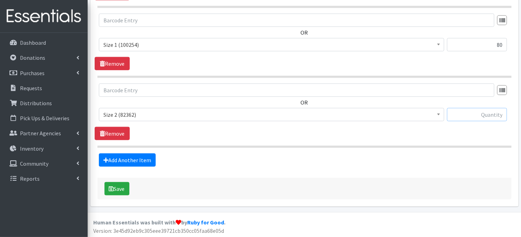
click at [478, 116] on input "text" at bounding box center [477, 114] width 60 height 13
type input "240"
click at [132, 162] on link "Add Another Item" at bounding box center [127, 160] width 57 height 13
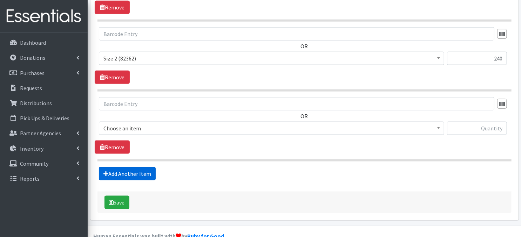
scroll to position [414, 0]
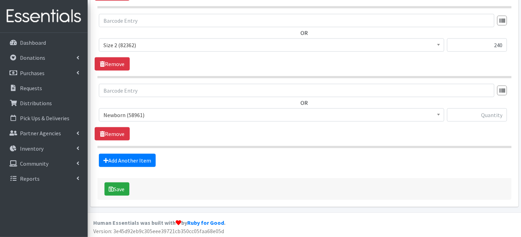
click at [440, 114] on span at bounding box center [438, 114] width 7 height 11
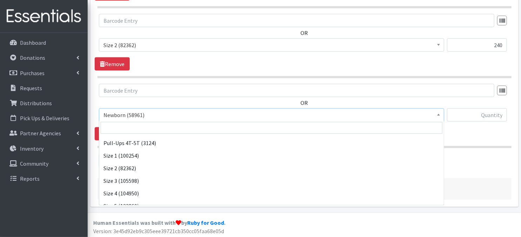
scroll to position [42, 0]
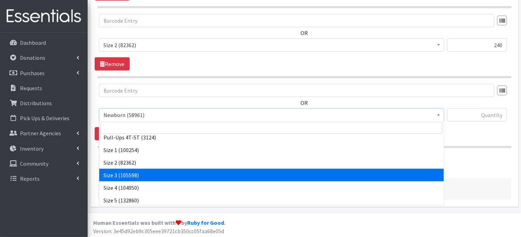
select select "3684"
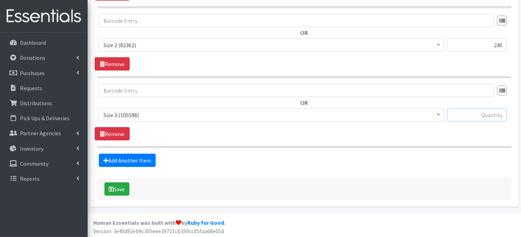
click at [473, 115] on input "text" at bounding box center [477, 115] width 60 height 13
type input "420"
click at [110, 163] on link "Add Another Item" at bounding box center [127, 160] width 57 height 13
click at [440, 116] on span at bounding box center [438, 114] width 7 height 11
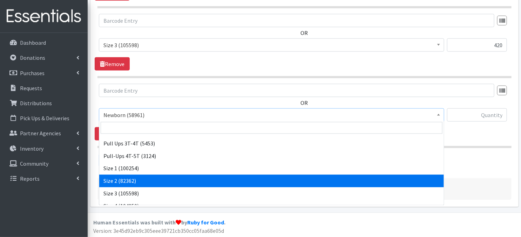
scroll to position [28, 0]
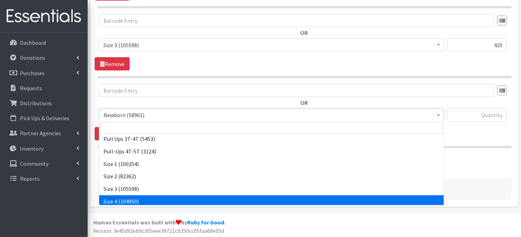
select select "3685"
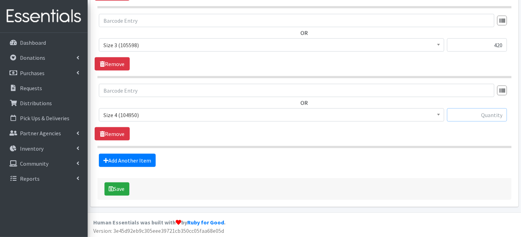
click at [454, 114] on input "text" at bounding box center [477, 115] width 60 height 13
type input "600"
click at [139, 159] on link "Add Another Item" at bounding box center [127, 160] width 57 height 13
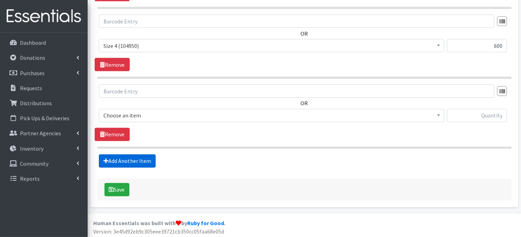
scroll to position [554, 0]
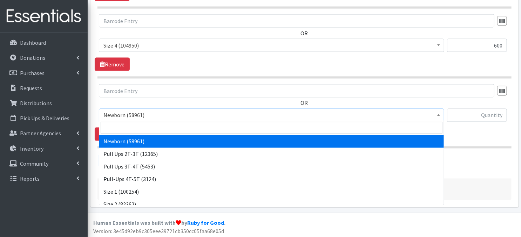
click at [436, 119] on span "Newborn (58961)" at bounding box center [271, 115] width 345 height 13
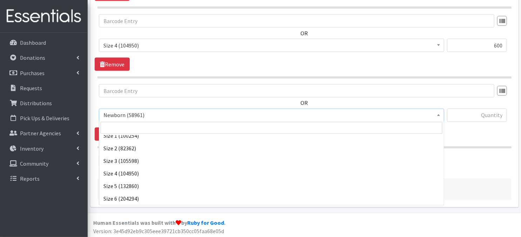
scroll to position [70, 0]
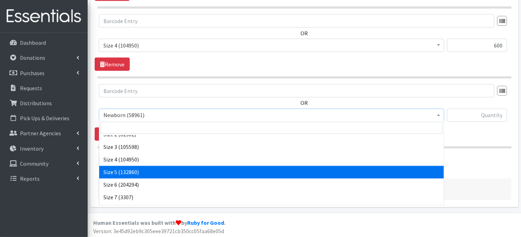
select select "3686"
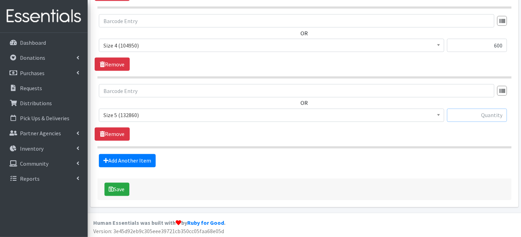
click at [461, 115] on input "text" at bounding box center [477, 115] width 60 height 13
type input "1200"
click at [147, 162] on link "Add Another Item" at bounding box center [127, 160] width 57 height 13
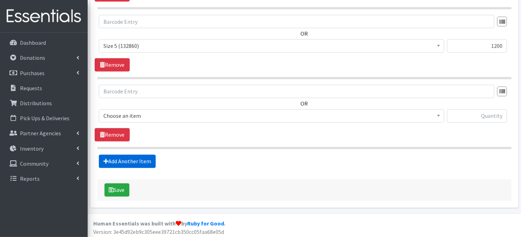
scroll to position [624, 0]
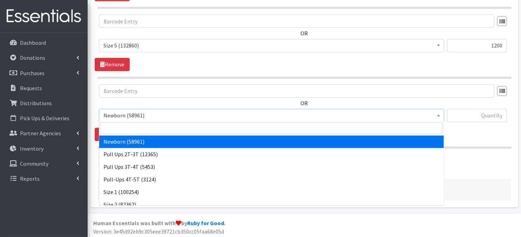
click at [438, 115] on b at bounding box center [438, 116] width 3 height 2
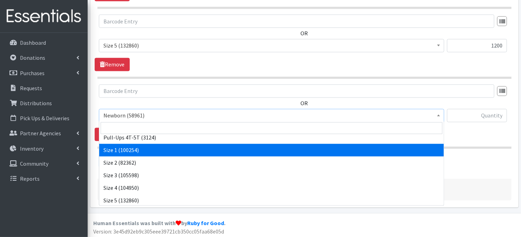
scroll to position [51, 0]
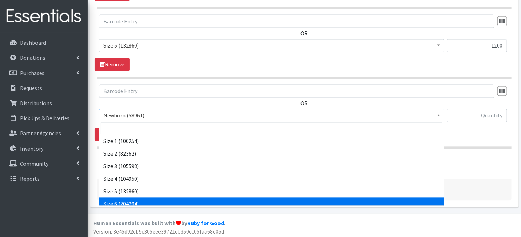
select select "3687"
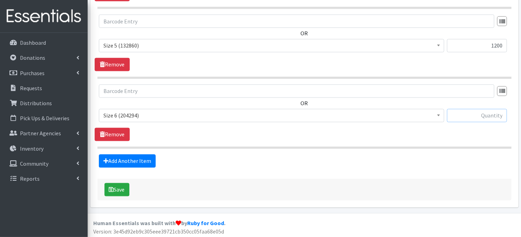
click at [467, 112] on input "text" at bounding box center [477, 115] width 60 height 13
type input "1500"
click at [144, 159] on link "Add Another Item" at bounding box center [127, 161] width 57 height 13
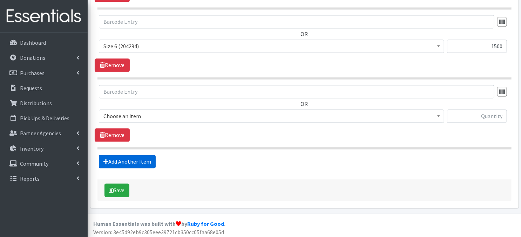
scroll to position [694, 0]
click at [436, 115] on span at bounding box center [438, 115] width 7 height 11
click at [112, 134] on link "Remove" at bounding box center [112, 135] width 35 height 13
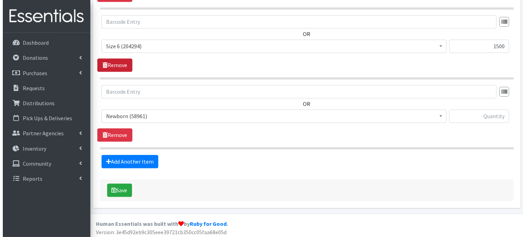
scroll to position [624, 0]
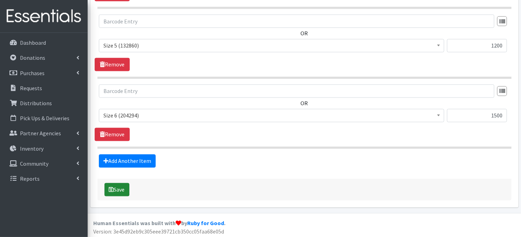
click at [111, 191] on icon "submit" at bounding box center [111, 190] width 5 height 6
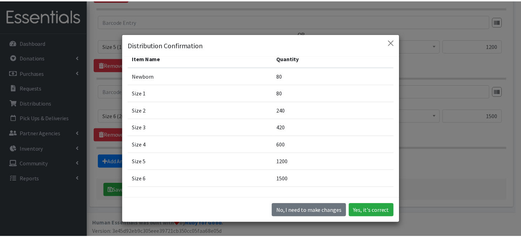
scroll to position [42, 0]
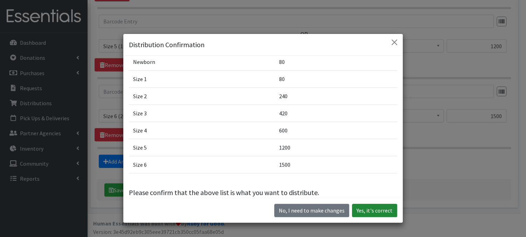
click at [383, 207] on button "Yes, it's correct" at bounding box center [374, 210] width 45 height 13
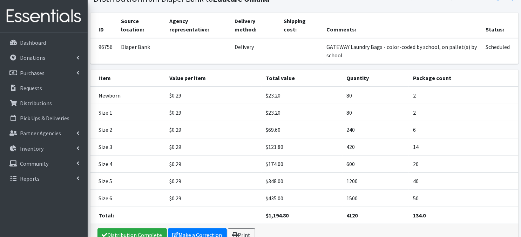
scroll to position [89, 0]
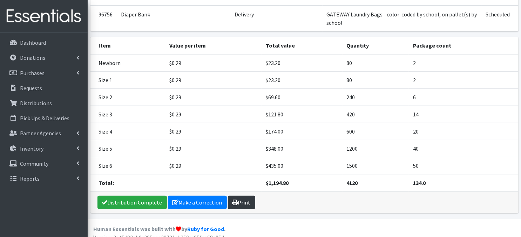
click at [242, 202] on link "Print" at bounding box center [241, 202] width 27 height 13
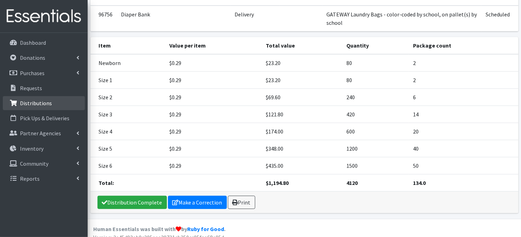
click at [42, 106] on p "Distributions" at bounding box center [36, 103] width 32 height 7
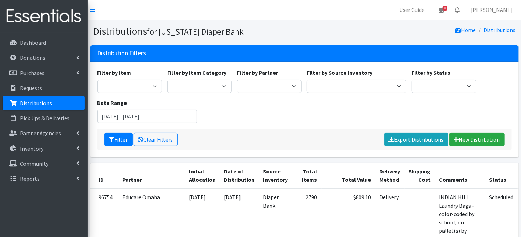
click at [44, 103] on p "Distributions" at bounding box center [36, 103] width 32 height 7
click at [459, 141] on link "New Distribution" at bounding box center [476, 139] width 55 height 13
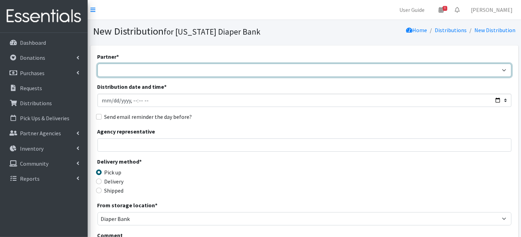
click at [501, 72] on select "Abide A Mother's Love [PERSON_NAME] Area Refugee Taskforce Big Brothers Big Sis…" at bounding box center [304, 70] width 414 height 13
select select "4632"
click at [97, 64] on select "Abide A Mother's Love [PERSON_NAME] Area Refugee Taskforce Big Brothers Big Sis…" at bounding box center [304, 70] width 414 height 13
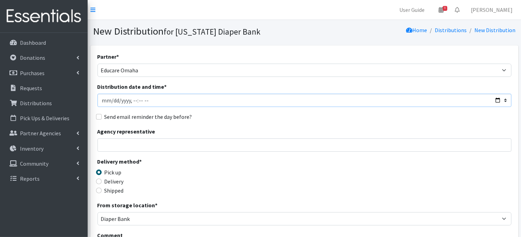
click at [112, 96] on input "Distribution date and time *" at bounding box center [304, 100] width 414 height 13
click at [131, 99] on input "Distribution date and time *" at bounding box center [304, 100] width 414 height 13
click at [202, 109] on div "Partner * Abide A Mother's Love [PERSON_NAME] Area Refugee Taskforce Big Brothe…" at bounding box center [304, 212] width 414 height 319
click at [109, 99] on input "Distribution date and time *" at bounding box center [304, 100] width 414 height 13
type input "[DATE]T12:00"
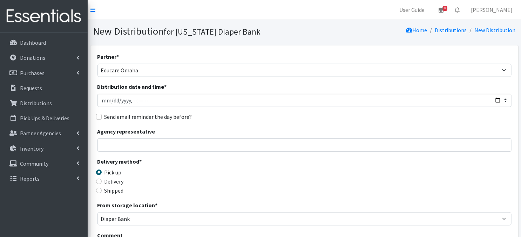
click at [194, 120] on div "Send email reminder the day before?" at bounding box center [304, 117] width 414 height 8
click at [103, 99] on input "Distribution date and time *" at bounding box center [304, 100] width 414 height 13
type input "[DATE]T12:00"
click at [211, 132] on div "Agency representative" at bounding box center [304, 139] width 414 height 25
click at [98, 181] on input "Delivery" at bounding box center [99, 182] width 6 height 6
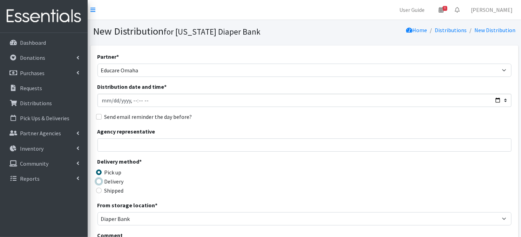
radio input "true"
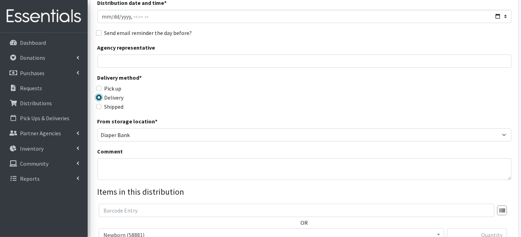
scroll to position [98, 0]
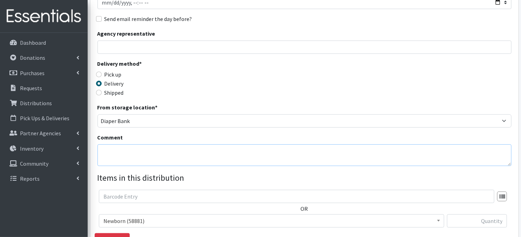
click at [106, 151] on textarea "Comment" at bounding box center [304, 156] width 414 height 22
paste textarea "Laundry Bags - color-coded by school, on pallet(s) by school"
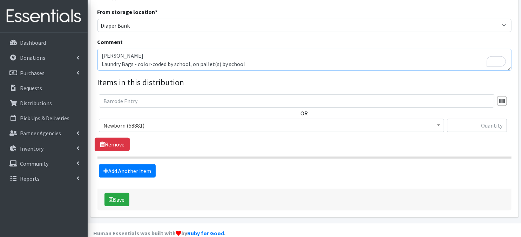
scroll to position [205, 0]
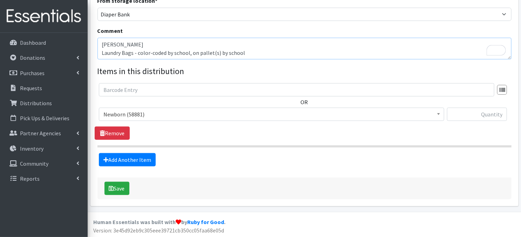
type textarea "[PERSON_NAME] Laundry Bags - color-coded by school, on pallet(s) by school"
click at [439, 112] on span at bounding box center [438, 113] width 7 height 11
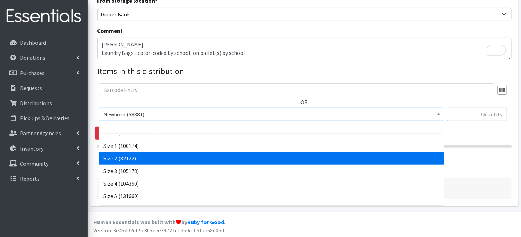
scroll to position [79, 0]
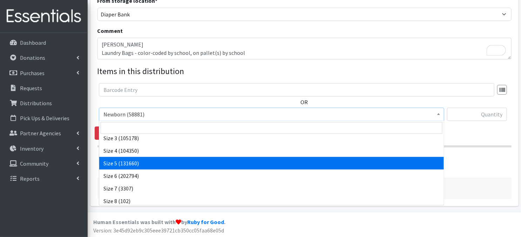
select select "3686"
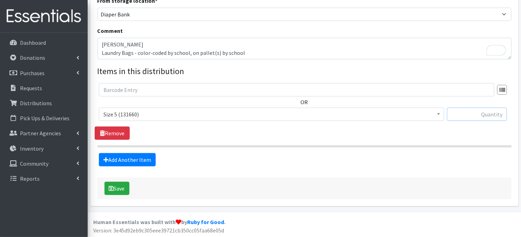
click at [478, 114] on input "text" at bounding box center [477, 114] width 60 height 13
type input "480"
click at [136, 161] on link "Add Another Item" at bounding box center [127, 159] width 57 height 13
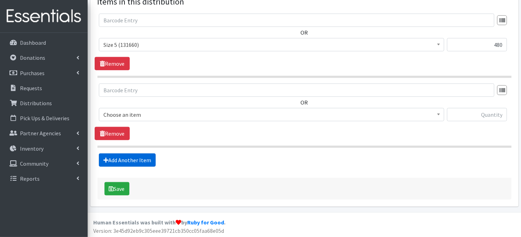
scroll to position [275, 0]
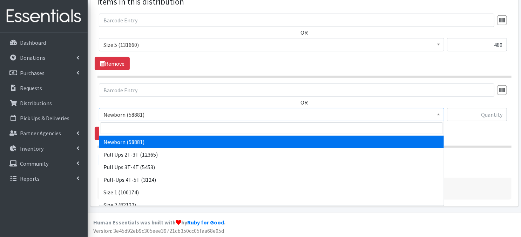
click at [440, 115] on span at bounding box center [438, 114] width 7 height 11
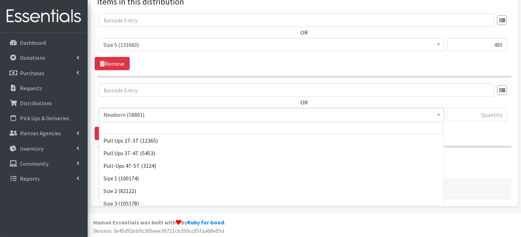
scroll to position [65, 0]
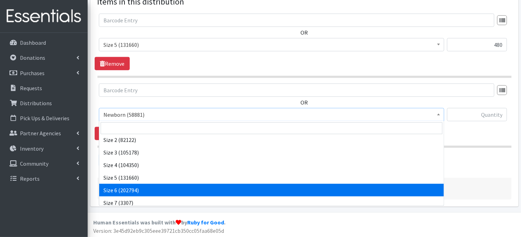
select select "3687"
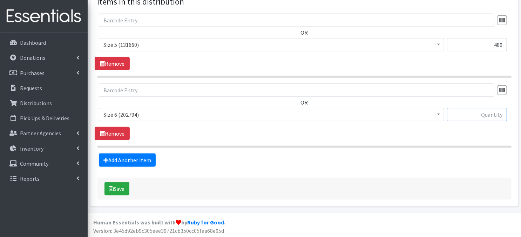
click at [465, 116] on input "text" at bounding box center [477, 114] width 60 height 13
type input "180"
click at [127, 189] on button "Save" at bounding box center [116, 188] width 25 height 13
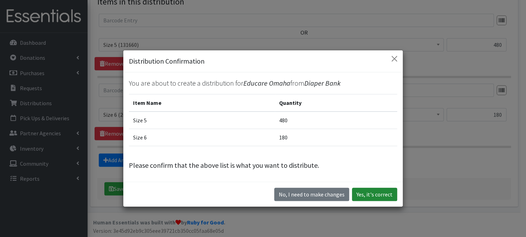
click at [377, 195] on button "Yes, it's correct" at bounding box center [374, 194] width 45 height 13
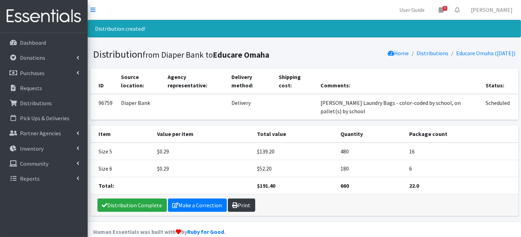
click at [241, 206] on link "Print" at bounding box center [241, 205] width 27 height 13
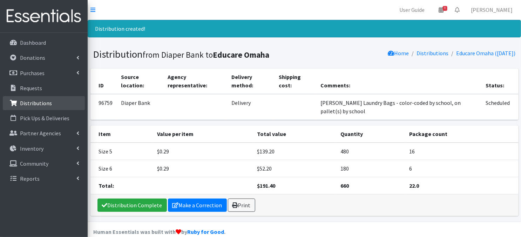
click at [36, 104] on p "Distributions" at bounding box center [36, 103] width 32 height 7
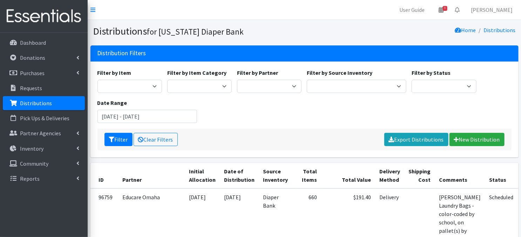
click at [46, 103] on p "Distributions" at bounding box center [36, 103] width 32 height 7
click at [473, 140] on link "New Distribution" at bounding box center [476, 139] width 55 height 13
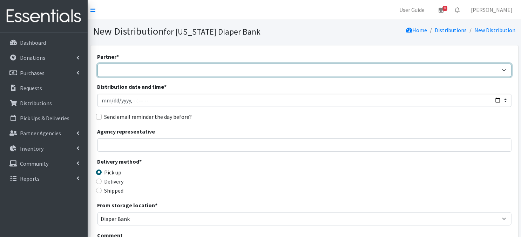
click at [143, 73] on select "Abide A Mother's Love [PERSON_NAME] Area Refugee Taskforce Big Brothers Big Sis…" at bounding box center [304, 70] width 414 height 13
select select "4632"
click at [97, 64] on select "Abide A Mother's Love BART - Benson Area Refugee Taskforce Big Brothers Big Sis…" at bounding box center [304, 70] width 414 height 13
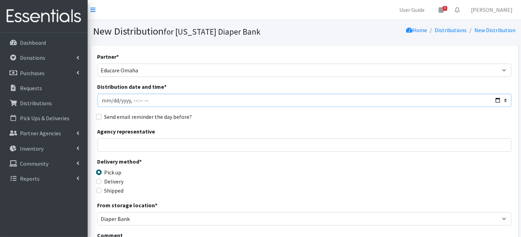
click at [110, 98] on input "Distribution date and time *" at bounding box center [304, 100] width 414 height 13
click at [132, 99] on input "Distribution date and time *" at bounding box center [304, 100] width 414 height 13
type input "2025-09-25T12:00"
click at [193, 129] on div "Agency representative" at bounding box center [304, 139] width 414 height 25
click at [98, 181] on input "Delivery" at bounding box center [99, 182] width 6 height 6
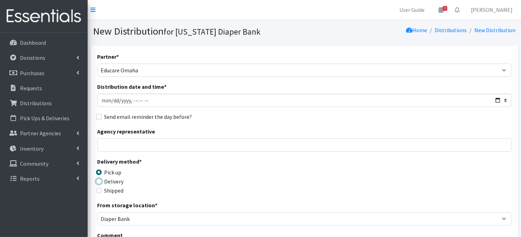
radio input "true"
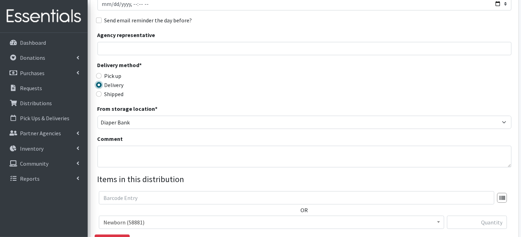
scroll to position [98, 0]
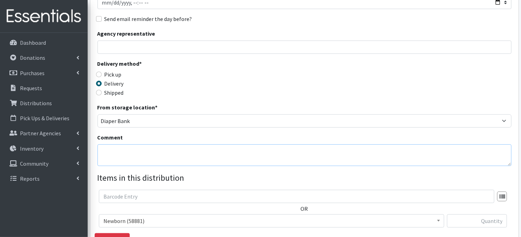
click at [117, 155] on textarea "Comment" at bounding box center [304, 156] width 414 height 22
paste textarea "Educare of Omaha-Kennedy September Tier 7 0 0 0 5 9 11 12 0 0"
click at [297, 160] on textarea "KENNEDY Educare of Omaha-Kennedy September Tier 7 0 0 0 5 9 11 12 0 0" at bounding box center [304, 156] width 414 height 22
paste textarea "Laundry Bags - color-coded by school, on pallet(s) by school"
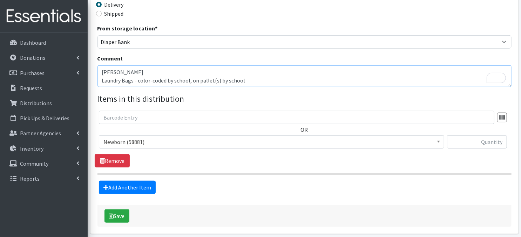
scroll to position [205, 0]
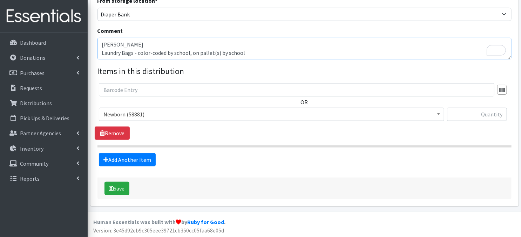
type textarea "[PERSON_NAME] Laundry Bags - color-coded by school, on pallet(s) by school"
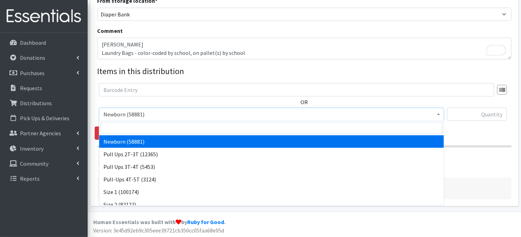
click at [437, 114] on b at bounding box center [438, 114] width 3 height 2
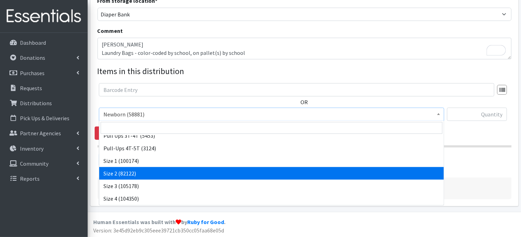
scroll to position [42, 0]
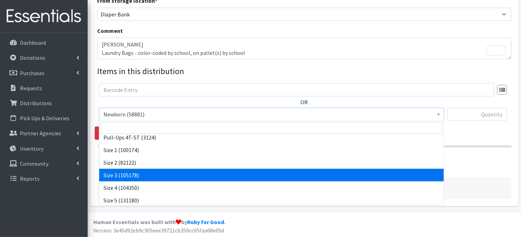
drag, startPoint x: 138, startPoint y: 171, endPoint x: 158, endPoint y: 147, distance: 30.6
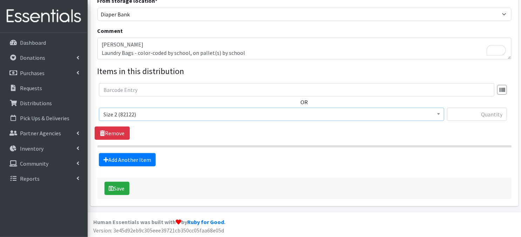
click at [441, 115] on span at bounding box center [438, 113] width 7 height 11
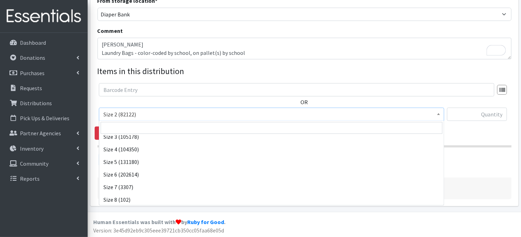
scroll to position [81, 0]
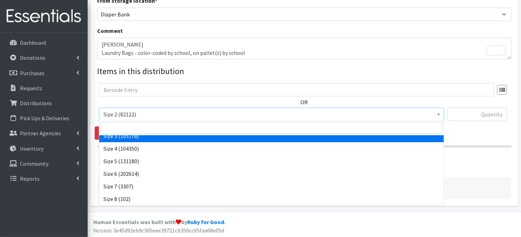
select select "3684"
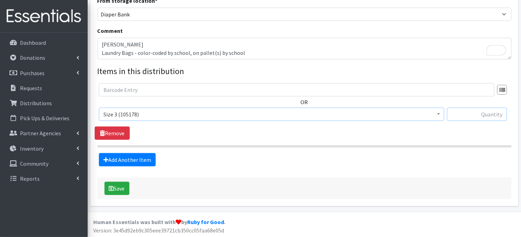
click at [470, 113] on input "text" at bounding box center [477, 114] width 60 height 13
type input "300"
click at [141, 161] on link "Add Another Item" at bounding box center [127, 159] width 57 height 13
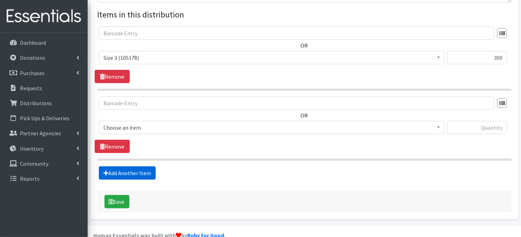
scroll to position [275, 0]
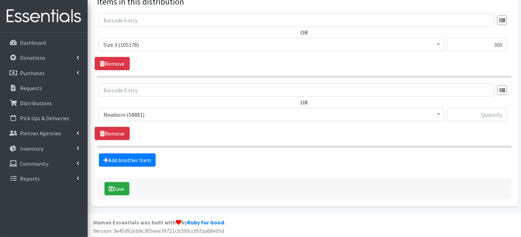
click at [440, 115] on span at bounding box center [438, 114] width 7 height 11
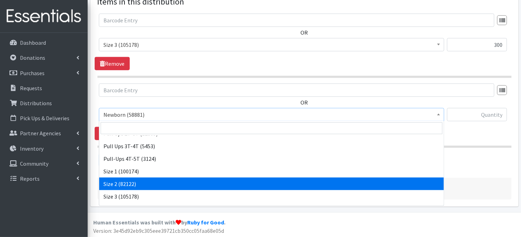
scroll to position [28, 0]
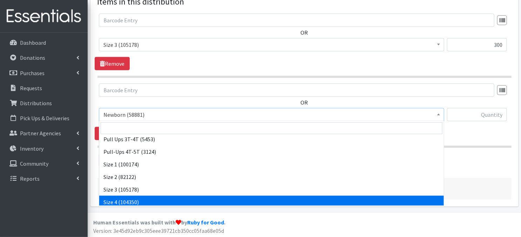
select select "3685"
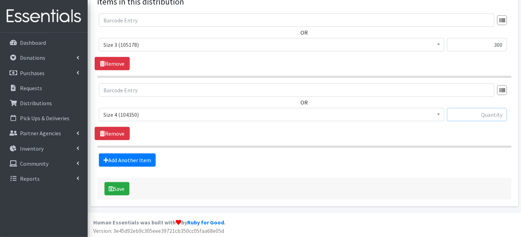
click at [485, 113] on input "text" at bounding box center [477, 114] width 60 height 13
type input "540"
click at [127, 161] on link "Add Another Item" at bounding box center [127, 160] width 57 height 13
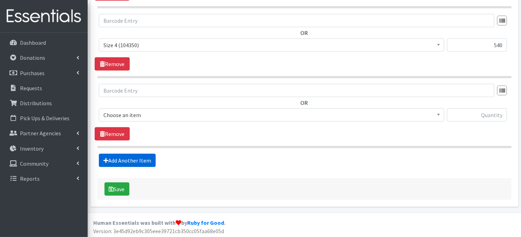
scroll to position [345, 0]
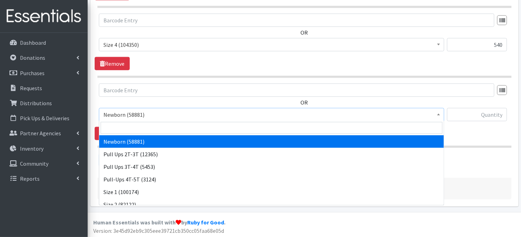
click at [437, 117] on span at bounding box center [438, 114] width 7 height 11
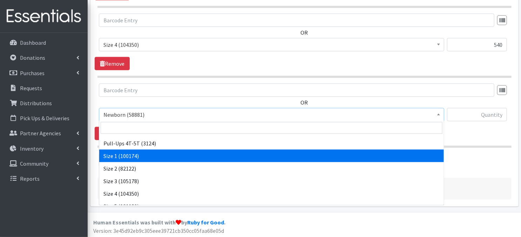
scroll to position [42, 0]
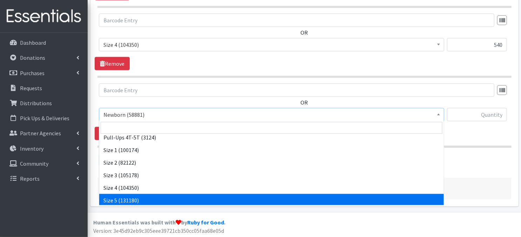
drag, startPoint x: 137, startPoint y: 198, endPoint x: 161, endPoint y: 161, distance: 43.8
select select "3686"
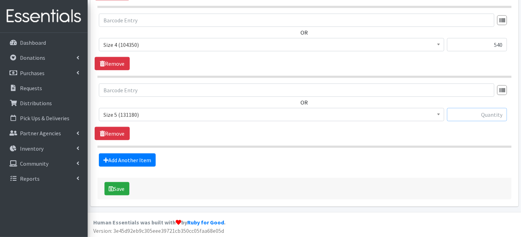
click at [471, 118] on input "text" at bounding box center [477, 114] width 60 height 13
type input "660"
click at [126, 162] on link "Add Another Item" at bounding box center [127, 160] width 57 height 13
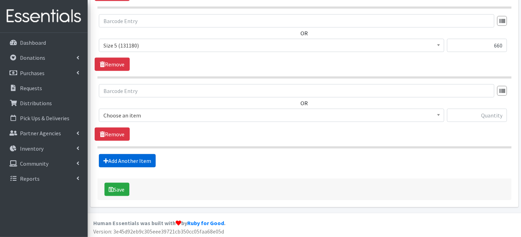
scroll to position [414, 0]
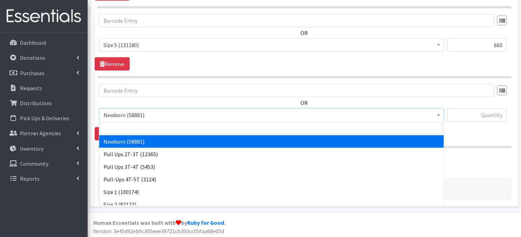
click at [439, 117] on span at bounding box center [438, 114] width 7 height 11
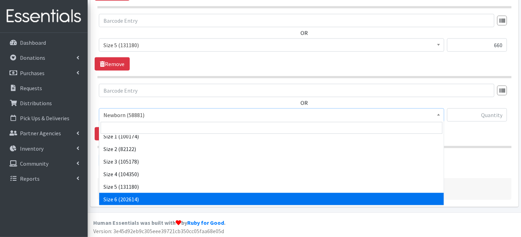
scroll to position [56, 0]
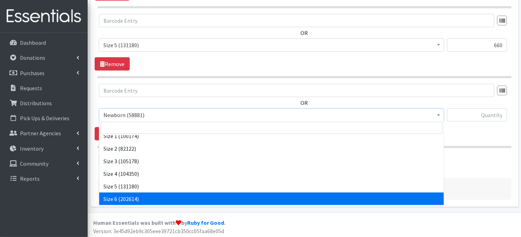
select select "3687"
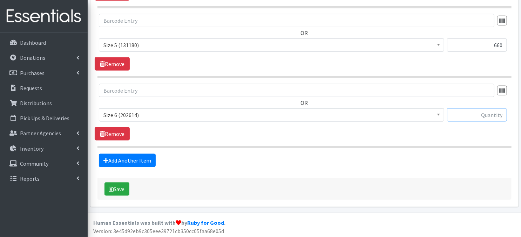
click at [465, 116] on input "text" at bounding box center [477, 115] width 60 height 13
type input "720"
click at [113, 190] on icon "submit" at bounding box center [111, 190] width 5 height 6
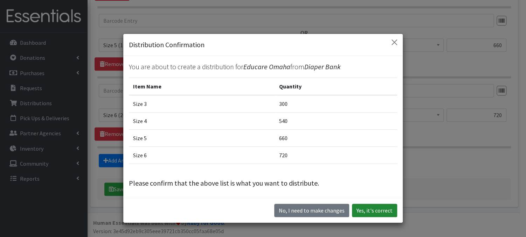
click at [367, 211] on button "Yes, it's correct" at bounding box center [374, 210] width 45 height 13
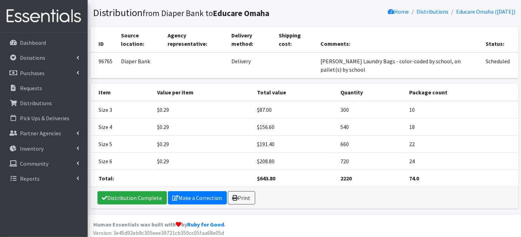
scroll to position [44, 0]
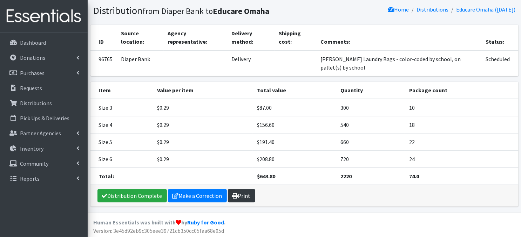
click at [245, 195] on link "Print" at bounding box center [241, 195] width 27 height 13
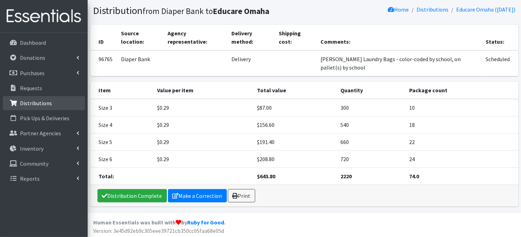
click at [35, 103] on p "Distributions" at bounding box center [36, 103] width 32 height 7
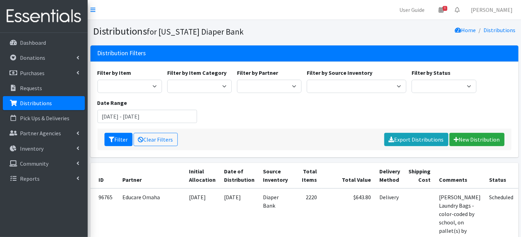
click at [63, 106] on link "Distributions" at bounding box center [44, 103] width 82 height 14
click at [39, 105] on p "Distributions" at bounding box center [36, 103] width 32 height 7
click at [470, 142] on link "New Distribution" at bounding box center [476, 139] width 55 height 13
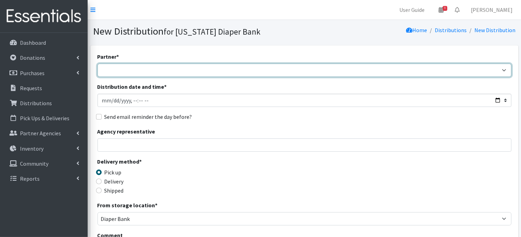
click at [504, 70] on select "Abide A Mother's Love BART - Benson Area Refugee Taskforce Big Brothers Big Sis…" at bounding box center [304, 70] width 414 height 13
select select "4632"
click at [97, 64] on select "Abide A Mother's Love BART - Benson Area Refugee Taskforce Big Brothers Big Sis…" at bounding box center [304, 70] width 414 height 13
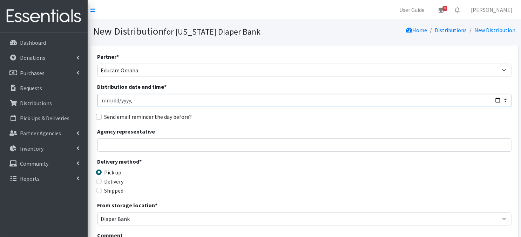
click at [111, 98] on input "Distribution date and time *" at bounding box center [304, 100] width 414 height 13
click at [131, 98] on input "Distribution date and time *" at bounding box center [304, 100] width 414 height 13
type input "2025-09-25T12:00"
drag, startPoint x: 288, startPoint y: 105, endPoint x: 286, endPoint y: 109, distance: 4.4
click at [289, 105] on input "Distribution date and time *" at bounding box center [304, 100] width 414 height 13
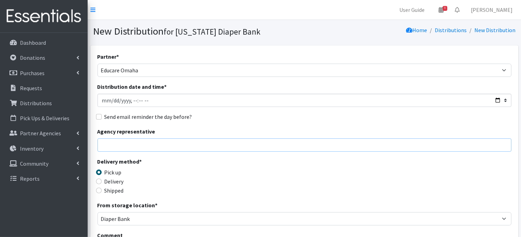
click at [285, 142] on input "Agency representative" at bounding box center [304, 145] width 414 height 13
click at [99, 181] on input "Delivery" at bounding box center [99, 182] width 6 height 6
radio input "true"
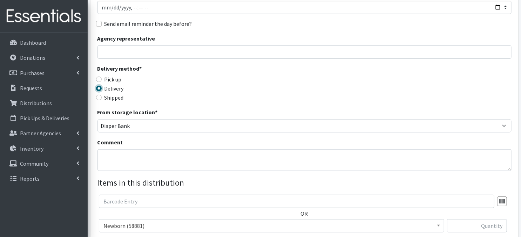
scroll to position [121, 0]
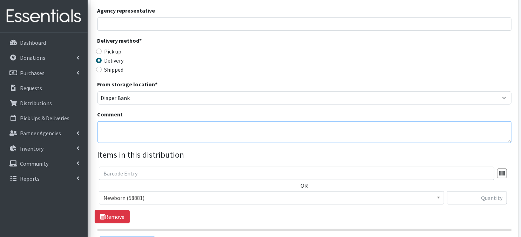
click at [106, 127] on textarea "Comment" at bounding box center [304, 133] width 414 height 22
paste textarea "Laundry Bags - color-coded by school, on pallet(s) by school"
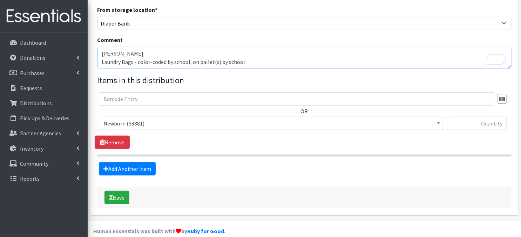
scroll to position [200, 0]
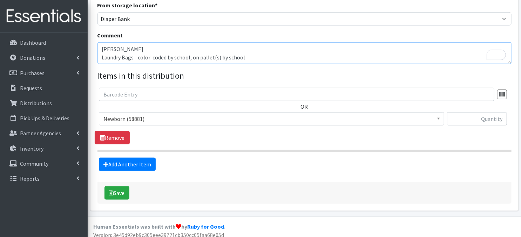
type textarea "[PERSON_NAME] Laundry Bags - color-coded by school, on pallet(s) by school"
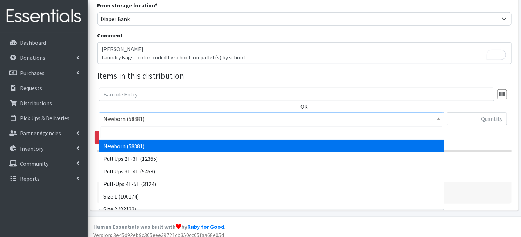
click at [437, 120] on span at bounding box center [438, 118] width 7 height 11
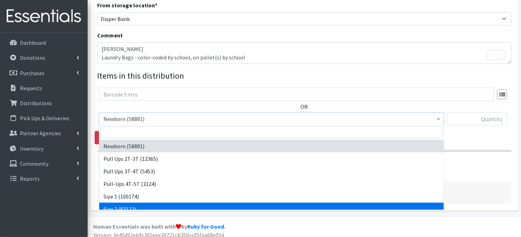
scroll to position [14, 0]
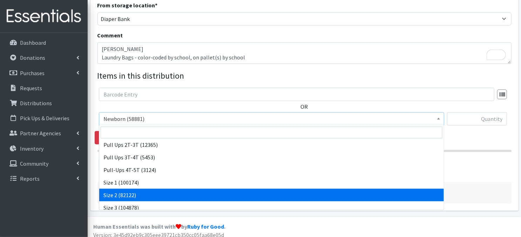
select select "3683"
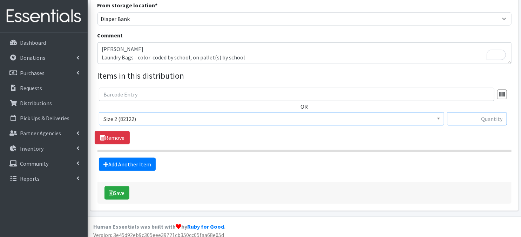
click at [471, 121] on input "text" at bounding box center [477, 118] width 60 height 13
type input "160"
click at [129, 167] on link "Add Another Item" at bounding box center [127, 164] width 57 height 13
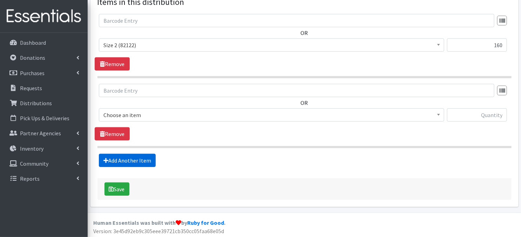
scroll to position [275, 0]
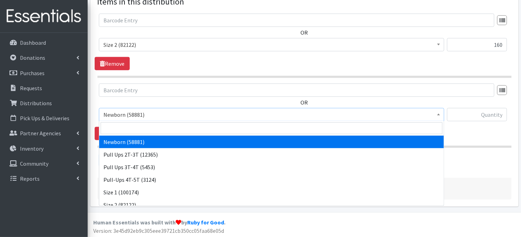
click at [438, 114] on b at bounding box center [438, 115] width 3 height 2
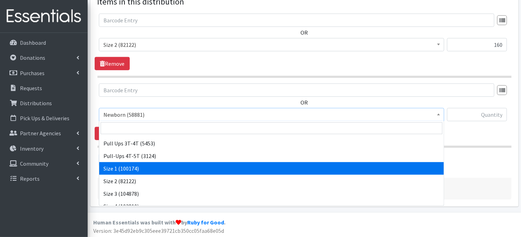
scroll to position [28, 0]
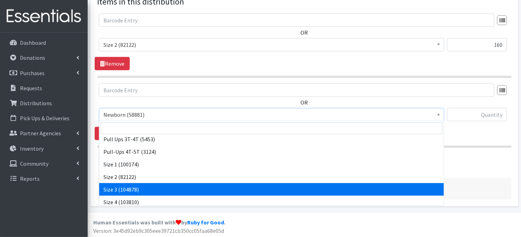
select select "3684"
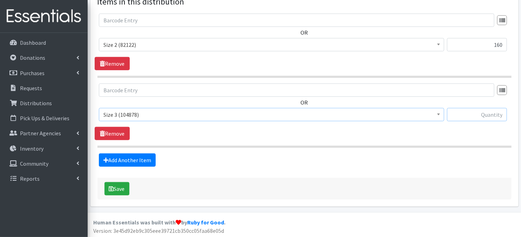
click at [457, 117] on input "text" at bounding box center [477, 114] width 60 height 13
type input "180"
click at [130, 161] on link "Add Another Item" at bounding box center [127, 160] width 57 height 13
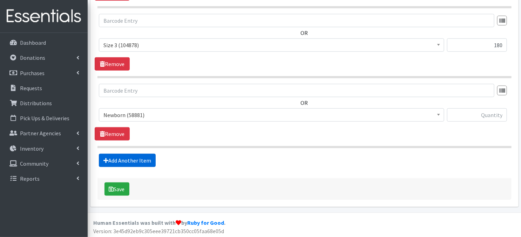
scroll to position [345, 0]
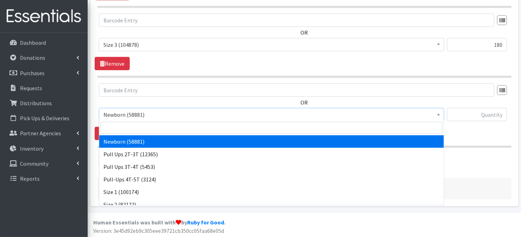
click at [439, 117] on span at bounding box center [438, 114] width 7 height 11
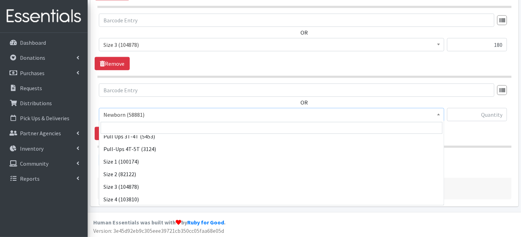
scroll to position [42, 0]
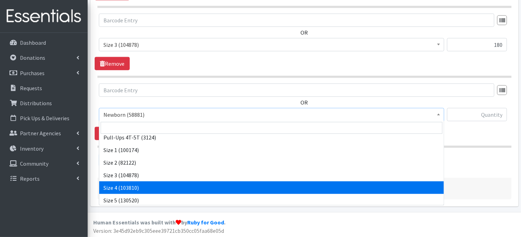
drag, startPoint x: 217, startPoint y: 190, endPoint x: 220, endPoint y: 178, distance: 12.9
select select "3685"
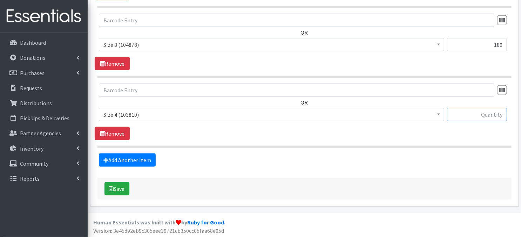
click at [460, 113] on input "text" at bounding box center [477, 114] width 60 height 13
type input "900"
click at [130, 160] on link "Add Another Item" at bounding box center [127, 160] width 57 height 13
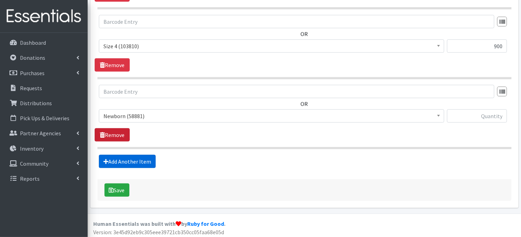
scroll to position [414, 0]
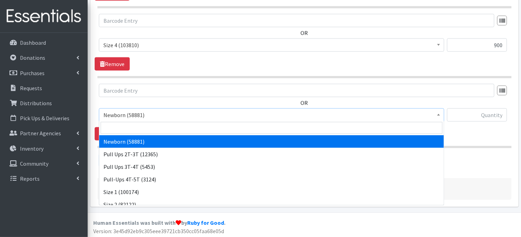
click at [437, 117] on span at bounding box center [438, 114] width 7 height 11
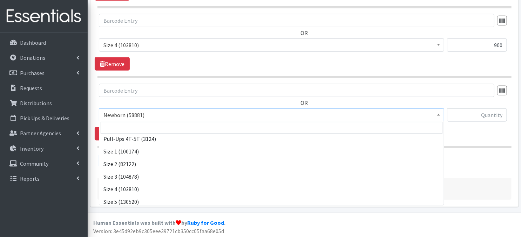
scroll to position [42, 0]
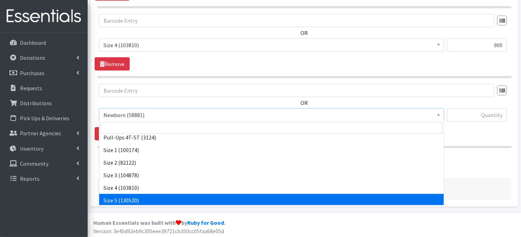
select select "3686"
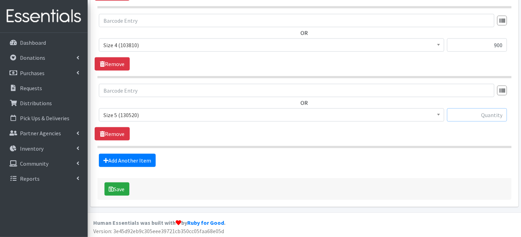
click at [478, 116] on input "text" at bounding box center [477, 115] width 60 height 13
type input "1800"
click at [139, 161] on link "Add Another Item" at bounding box center [127, 160] width 57 height 13
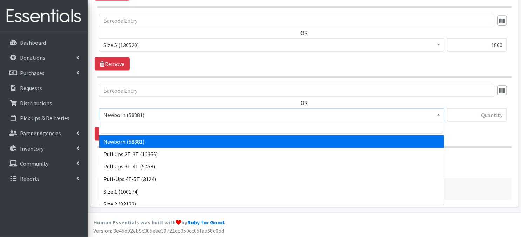
click at [441, 116] on span at bounding box center [438, 114] width 7 height 11
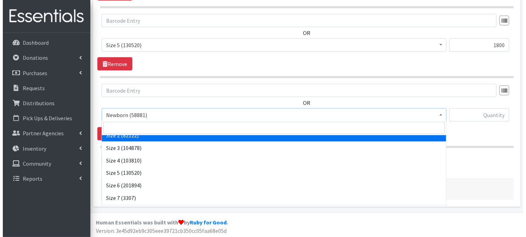
scroll to position [70, 0]
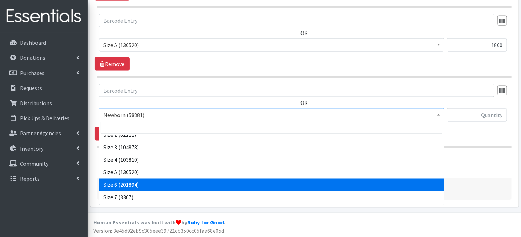
select select "3687"
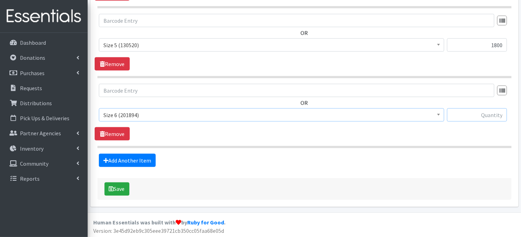
click at [481, 116] on input "text" at bounding box center [477, 115] width 60 height 13
type input "1140"
click at [119, 189] on button "Save" at bounding box center [116, 189] width 25 height 13
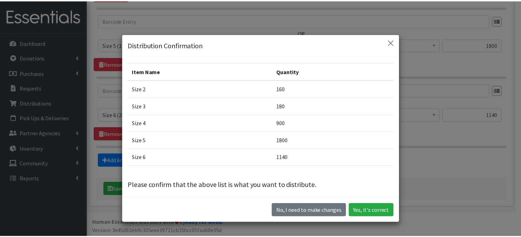
scroll to position [18, 0]
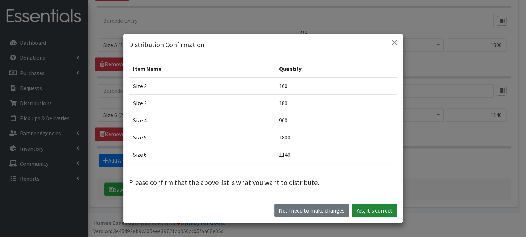
click at [367, 213] on button "Yes, it's correct" at bounding box center [374, 210] width 45 height 13
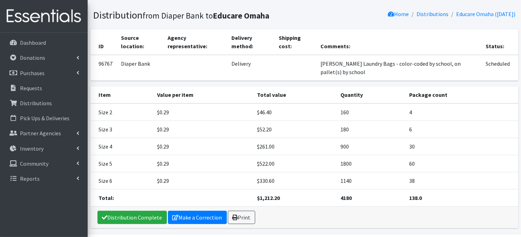
scroll to position [40, 0]
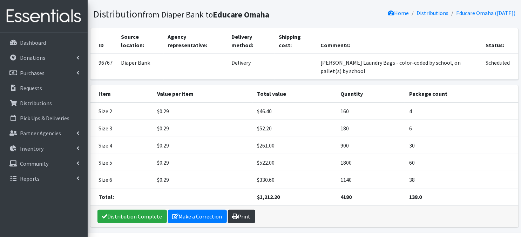
click at [242, 217] on link "Print" at bounding box center [241, 216] width 27 height 13
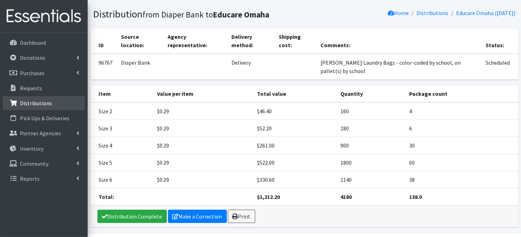
click at [26, 106] on p "Distributions" at bounding box center [36, 103] width 32 height 7
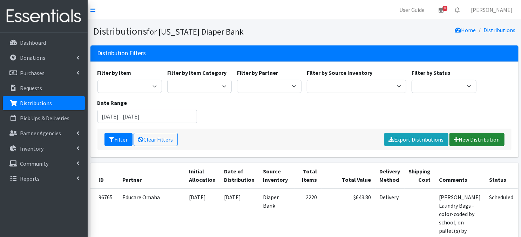
click at [471, 140] on link "New Distribution" at bounding box center [476, 139] width 55 height 13
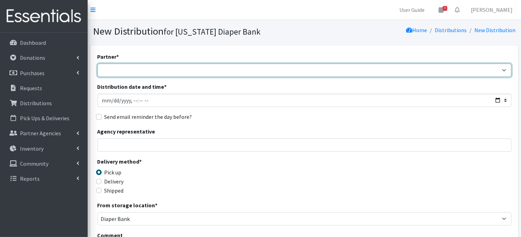
drag, startPoint x: 144, startPoint y: 70, endPoint x: 177, endPoint y: 68, distance: 33.3
click at [144, 70] on select "Abide A Mother's Love [PERSON_NAME] Area Refugee Taskforce Big Brothers Big Sis…" at bounding box center [304, 70] width 414 height 13
select select "4632"
click at [97, 64] on select "Abide A Mother's Love [PERSON_NAME] Area Refugee Taskforce Big Brothers Big Sis…" at bounding box center [304, 70] width 414 height 13
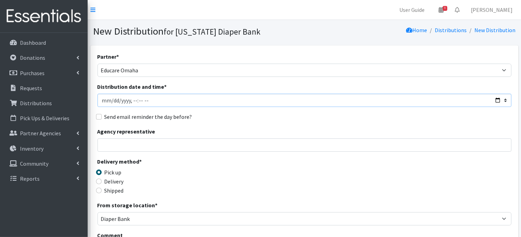
click at [113, 101] on input "Distribution date and time *" at bounding box center [304, 100] width 414 height 13
click at [131, 99] on input "Distribution date and time *" at bounding box center [304, 100] width 414 height 13
type input "[DATE]T12:00"
click at [202, 99] on input "Distribution date and time *" at bounding box center [304, 100] width 414 height 13
click at [98, 182] on input "Delivery" at bounding box center [99, 182] width 6 height 6
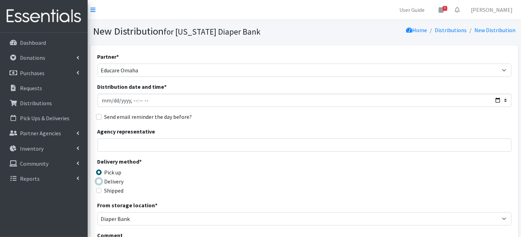
radio input "true"
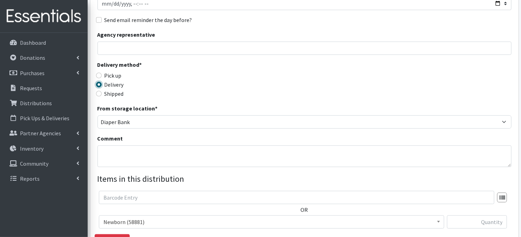
scroll to position [98, 0]
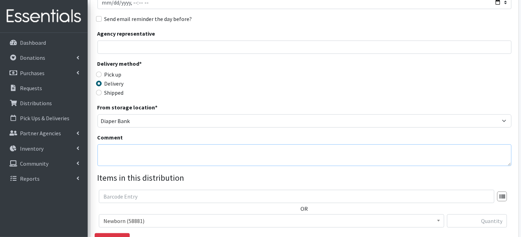
click at [120, 156] on textarea "Comment" at bounding box center [304, 156] width 414 height 22
paste textarea "Laundry Bags - color-coded by school, on pallet(s) by school"
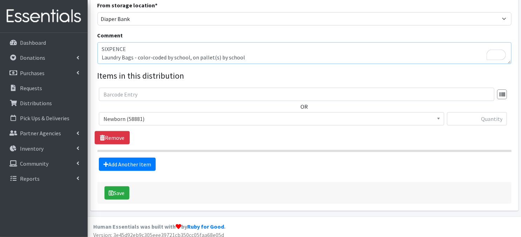
scroll to position [205, 0]
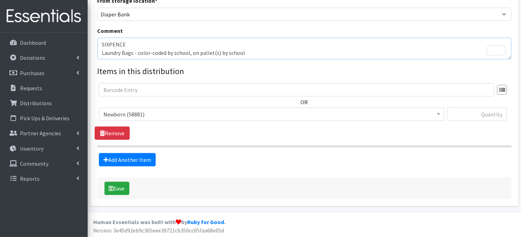
type textarea "SIXPENCE Laundry Bags - color-coded by school, on pallet(s) by school"
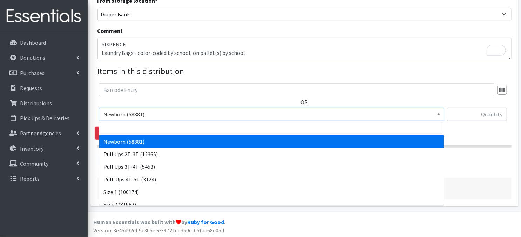
click at [433, 115] on span "Newborn (58881)" at bounding box center [271, 115] width 336 height 10
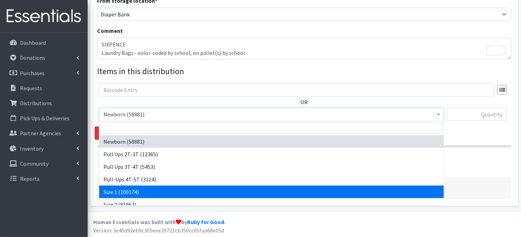
drag, startPoint x: 103, startPoint y: 190, endPoint x: 199, endPoint y: 134, distance: 110.7
select select "3682"
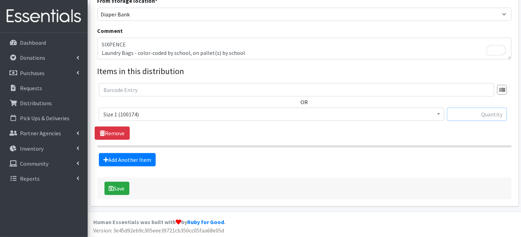
click at [460, 114] on input "text" at bounding box center [477, 114] width 60 height 13
type input "80"
click at [121, 159] on link "Add Another Item" at bounding box center [127, 159] width 57 height 13
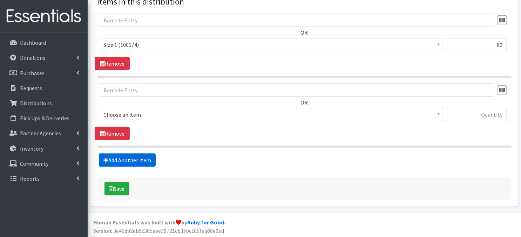
scroll to position [275, 0]
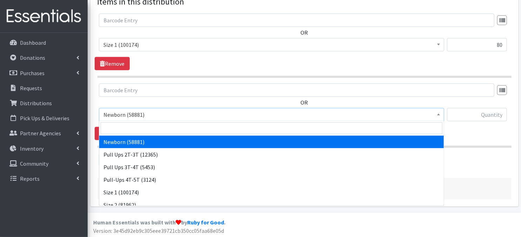
click at [436, 115] on span at bounding box center [438, 114] width 7 height 11
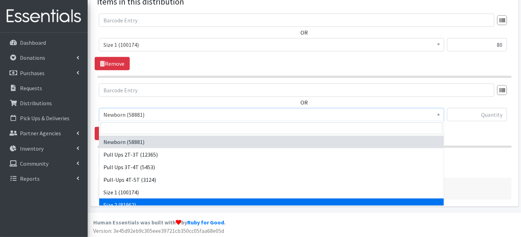
select select "3683"
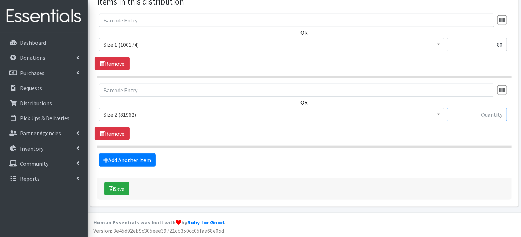
click at [460, 114] on input "text" at bounding box center [477, 114] width 60 height 13
type input "80"
click at [131, 160] on link "Add Another Item" at bounding box center [127, 160] width 57 height 13
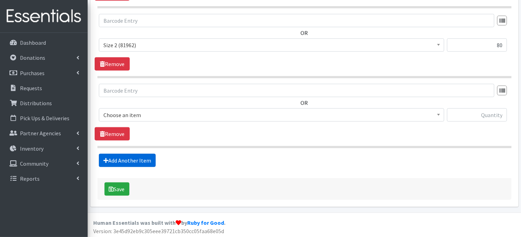
scroll to position [345, 0]
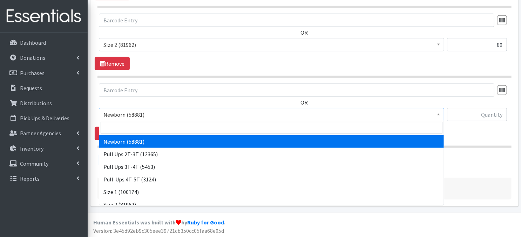
click at [436, 115] on span at bounding box center [438, 114] width 7 height 11
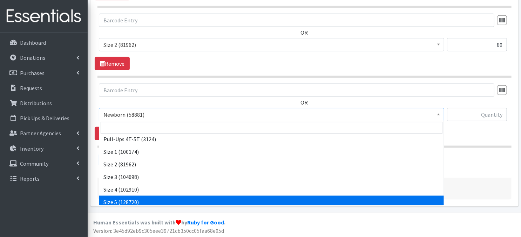
scroll to position [42, 0]
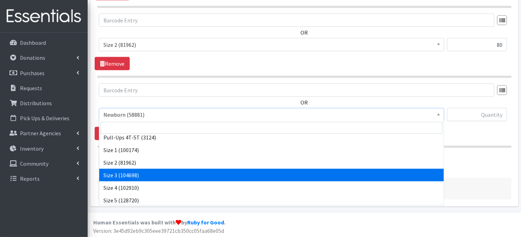
drag, startPoint x: 166, startPoint y: 179, endPoint x: 184, endPoint y: 161, distance: 25.8
select select "3684"
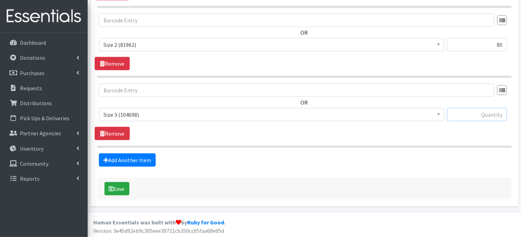
click at [465, 114] on input "text" at bounding box center [477, 114] width 60 height 13
type input "60"
click at [125, 191] on button "Save" at bounding box center [116, 188] width 25 height 13
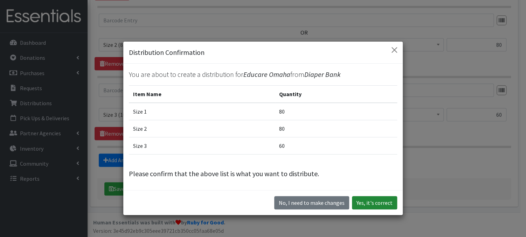
click at [360, 206] on button "Yes, it's correct" at bounding box center [374, 203] width 45 height 13
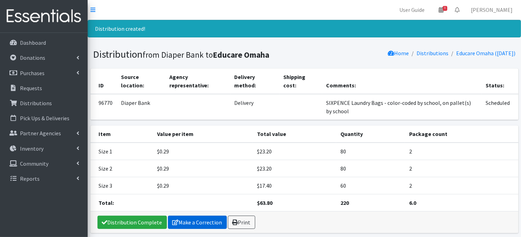
click at [198, 222] on link "Make a Correction" at bounding box center [197, 222] width 59 height 13
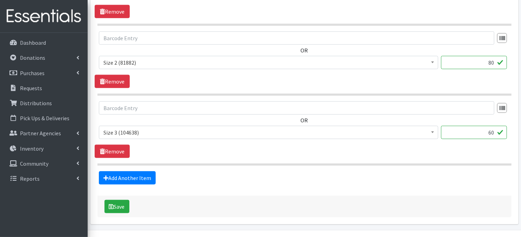
scroll to position [345, 0]
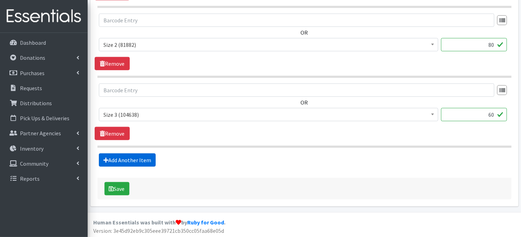
click at [137, 162] on link "Add Another Item" at bounding box center [127, 160] width 57 height 13
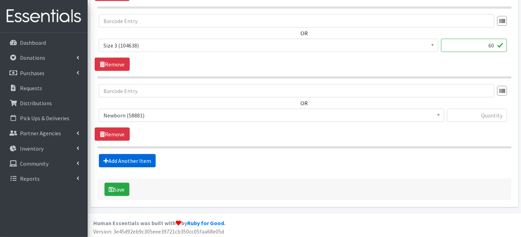
scroll to position [414, 0]
click at [436, 115] on span at bounding box center [438, 114] width 7 height 11
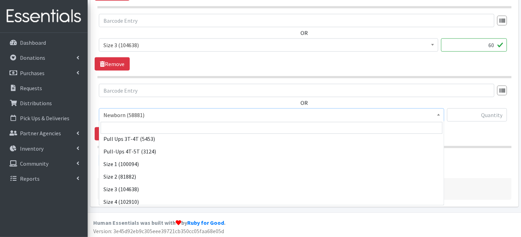
scroll to position [42, 0]
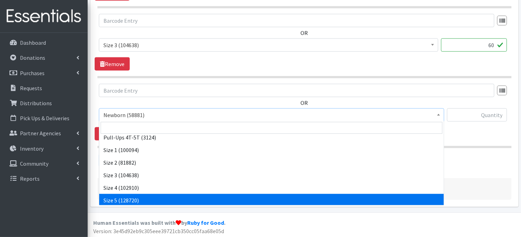
select select "3686"
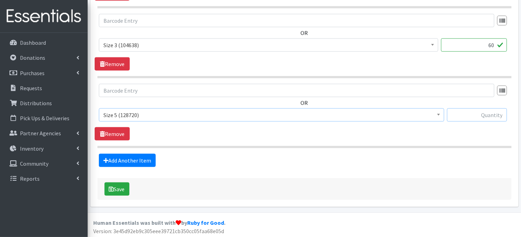
click at [457, 115] on input "text" at bounding box center [477, 115] width 60 height 13
type input "60"
click at [119, 192] on button "Save" at bounding box center [116, 189] width 25 height 13
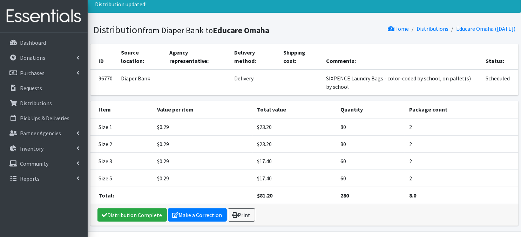
scroll to position [24, 0]
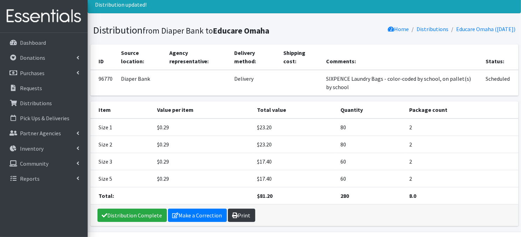
click at [240, 216] on link "Print" at bounding box center [241, 215] width 27 height 13
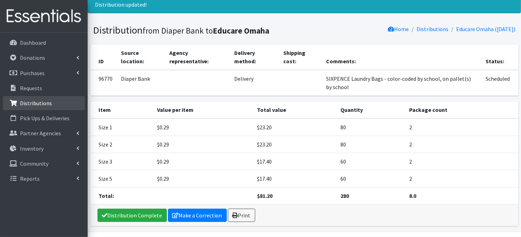
click at [18, 103] on link "Distributions" at bounding box center [44, 103] width 82 height 14
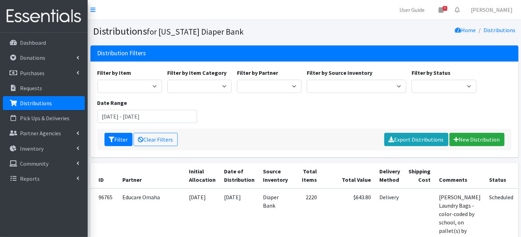
click at [39, 105] on p "Distributions" at bounding box center [36, 103] width 32 height 7
